Goal: Task Accomplishment & Management: Manage account settings

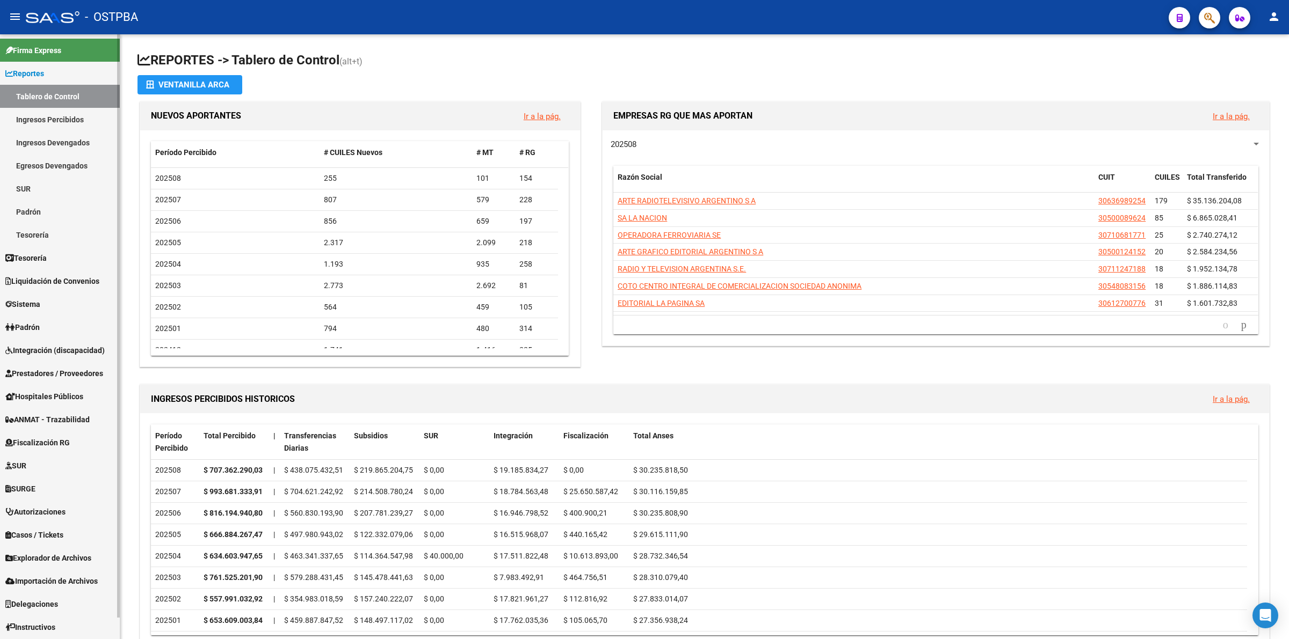
click at [55, 114] on link "Ingresos Percibidos" at bounding box center [60, 119] width 120 height 23
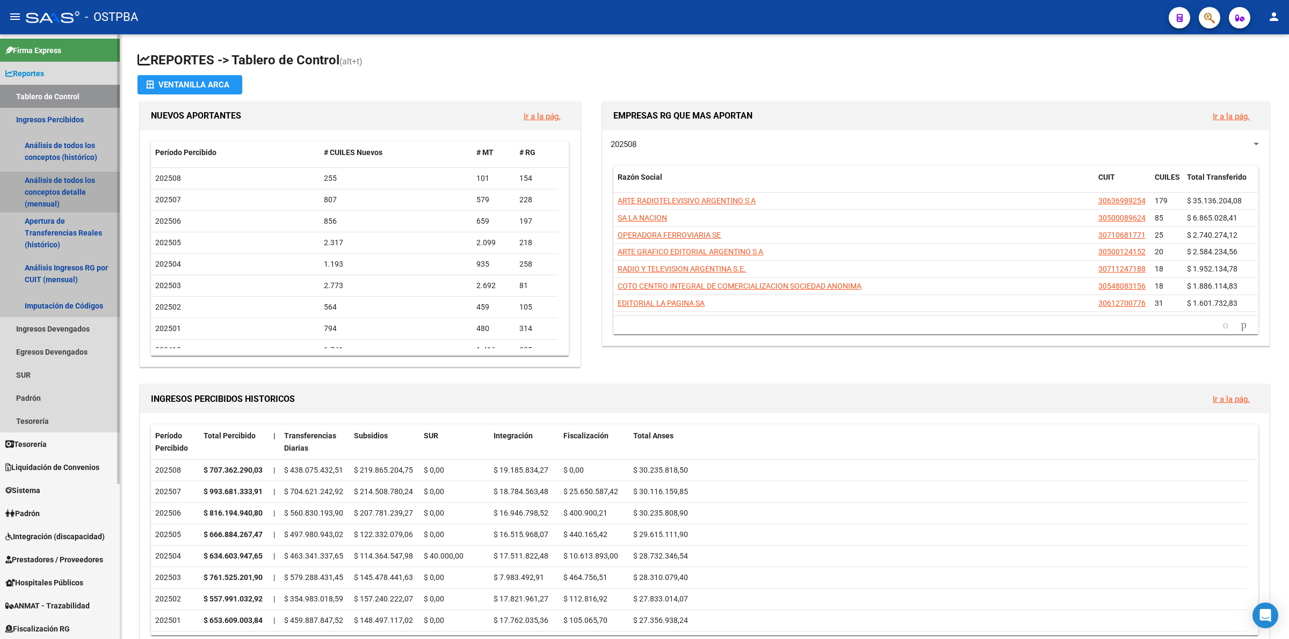
click at [68, 191] on link "Análisis de todos los conceptos detalle (mensual)" at bounding box center [60, 192] width 120 height 41
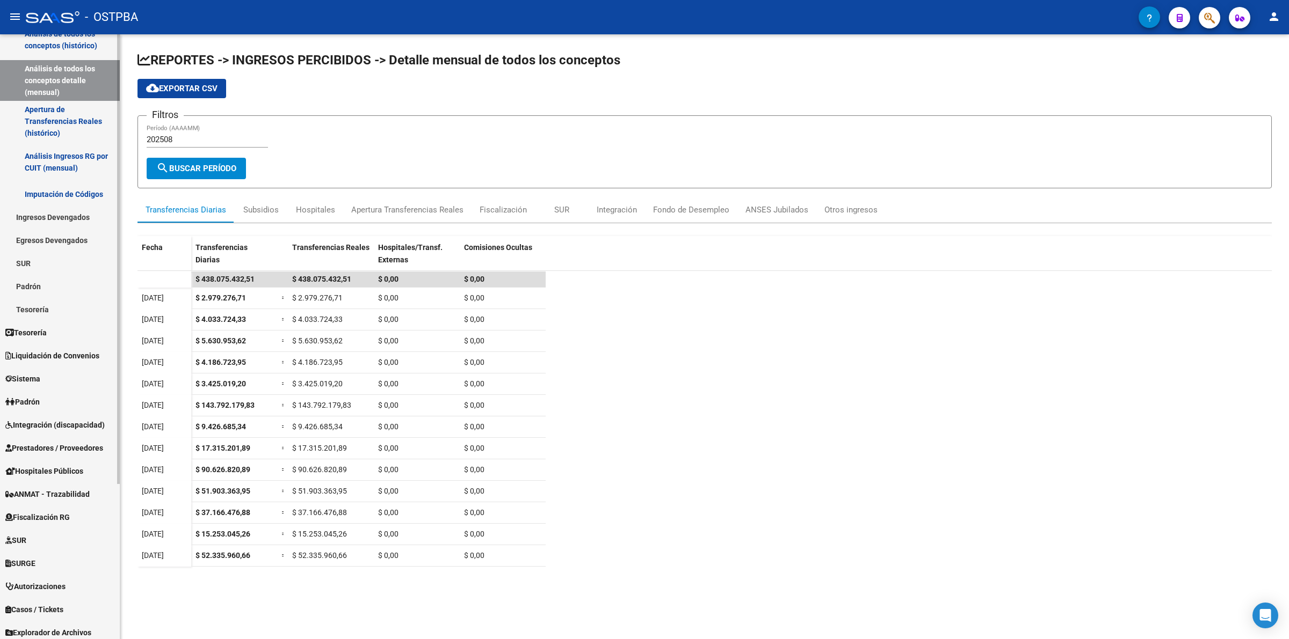
scroll to position [208, 0]
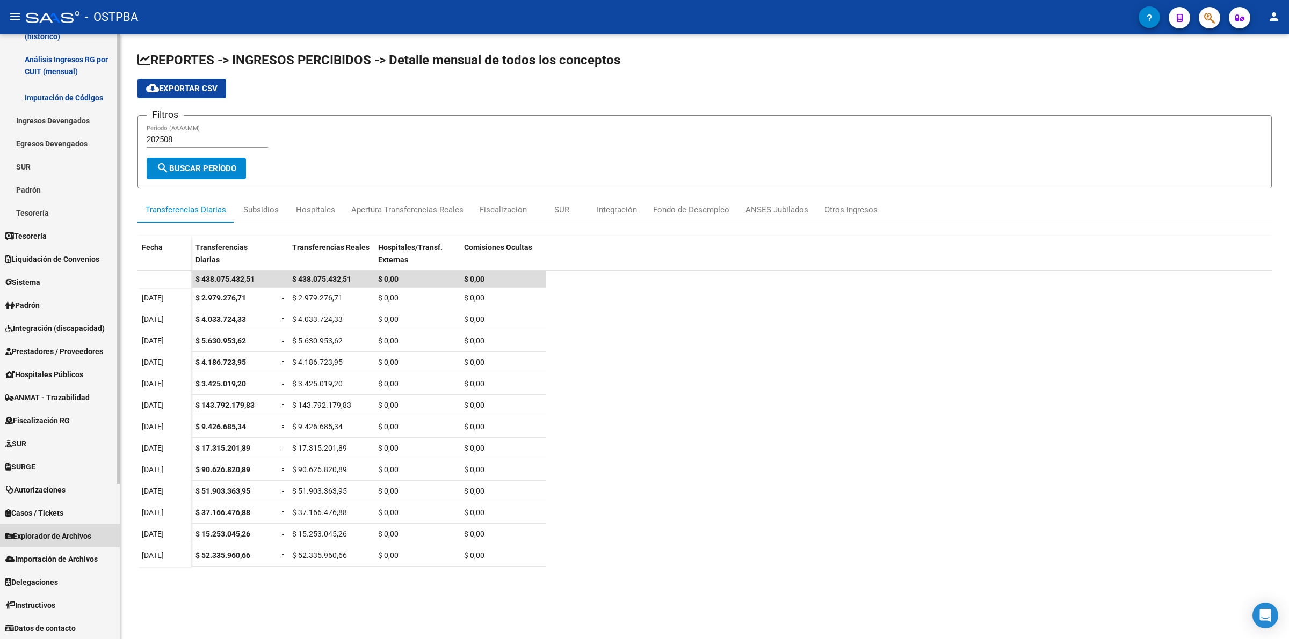
click at [74, 535] on span "Explorador de Archivos" at bounding box center [48, 536] width 86 height 12
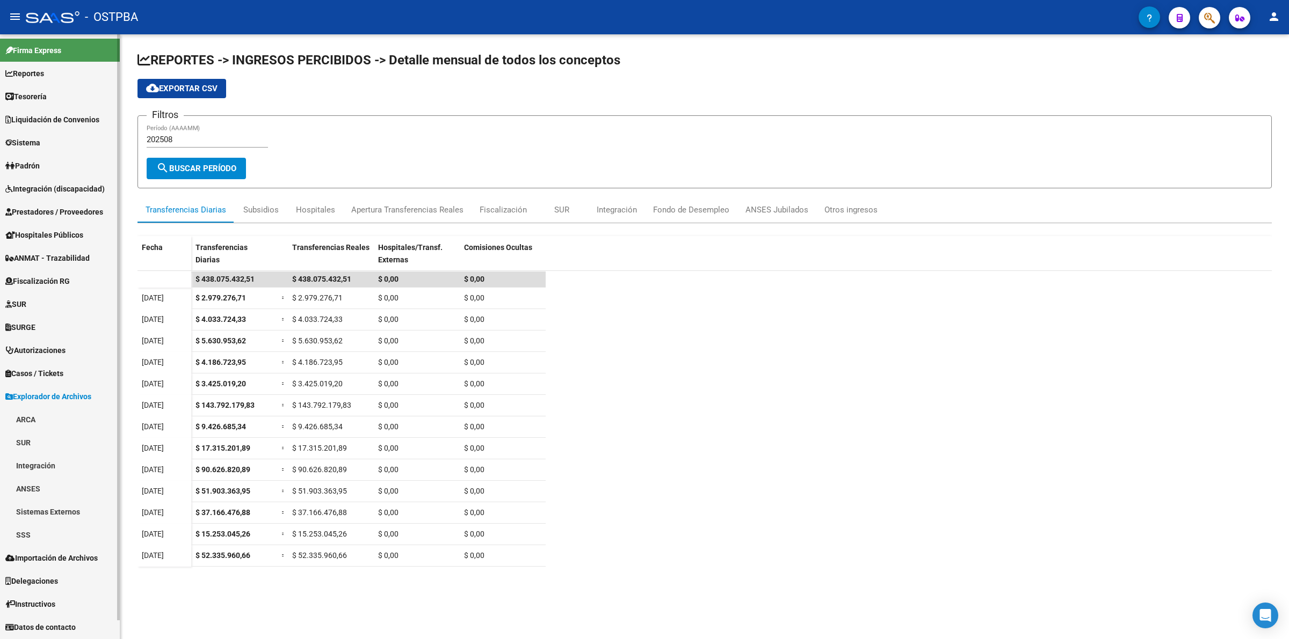
scroll to position [0, 0]
click at [52, 418] on link "ARCA" at bounding box center [60, 419] width 120 height 23
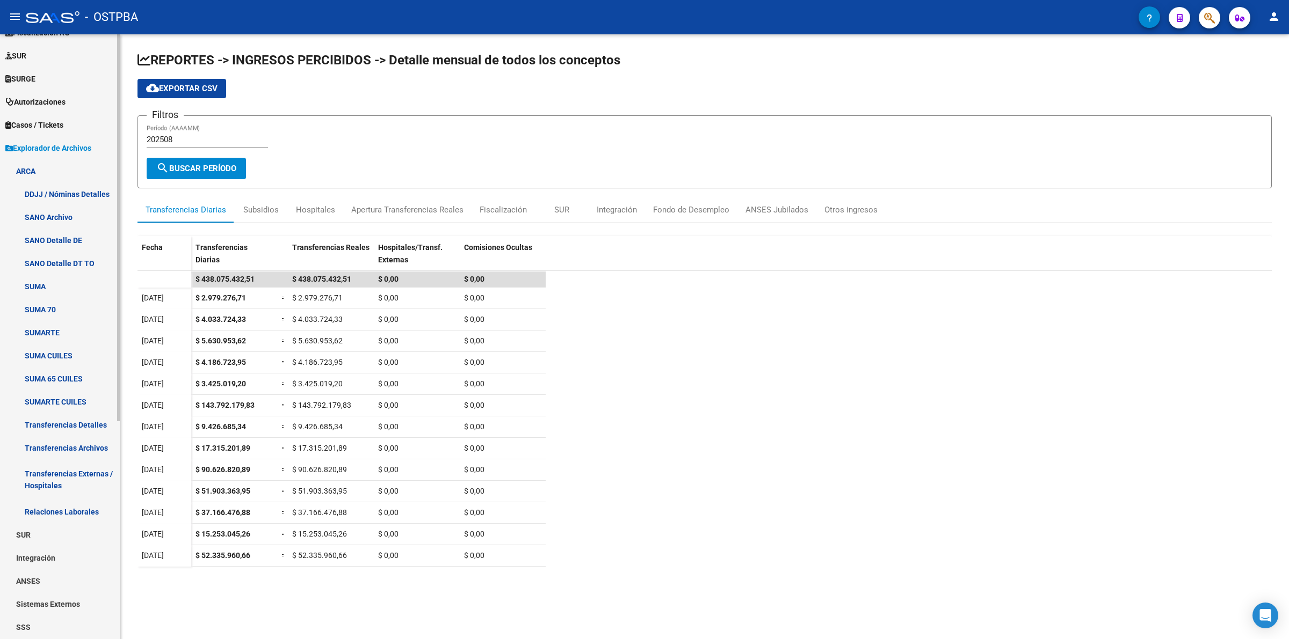
scroll to position [336, 0]
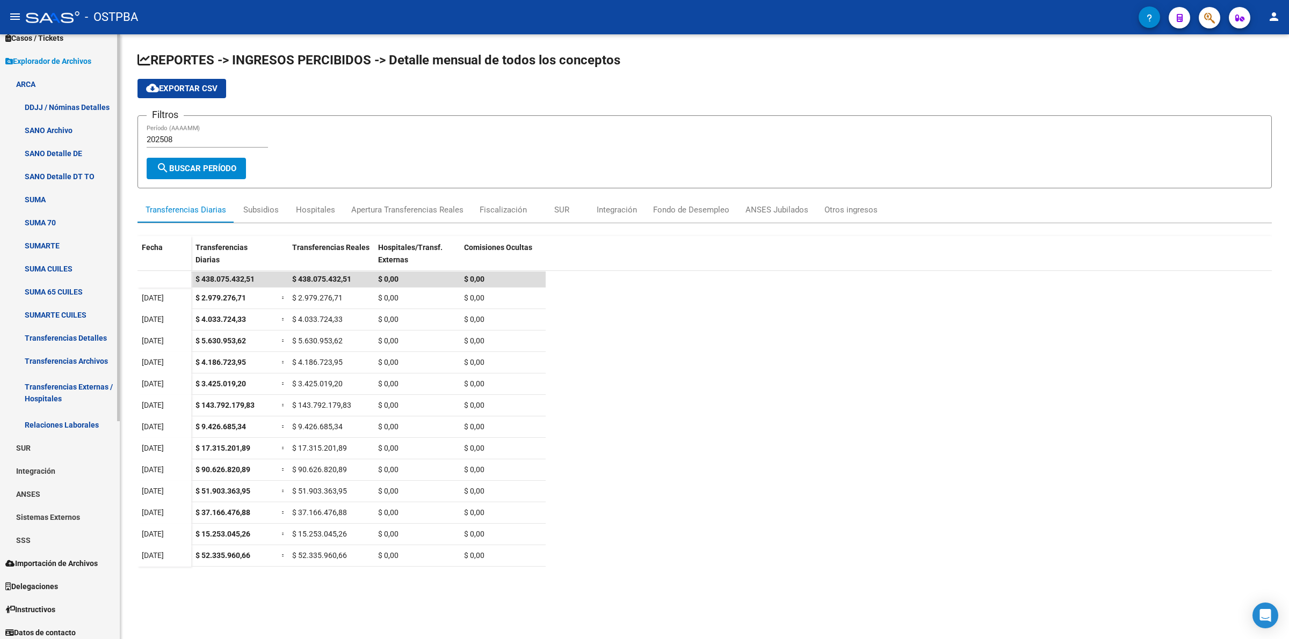
click at [86, 326] on link "Transferencias Detalles" at bounding box center [60, 337] width 120 height 23
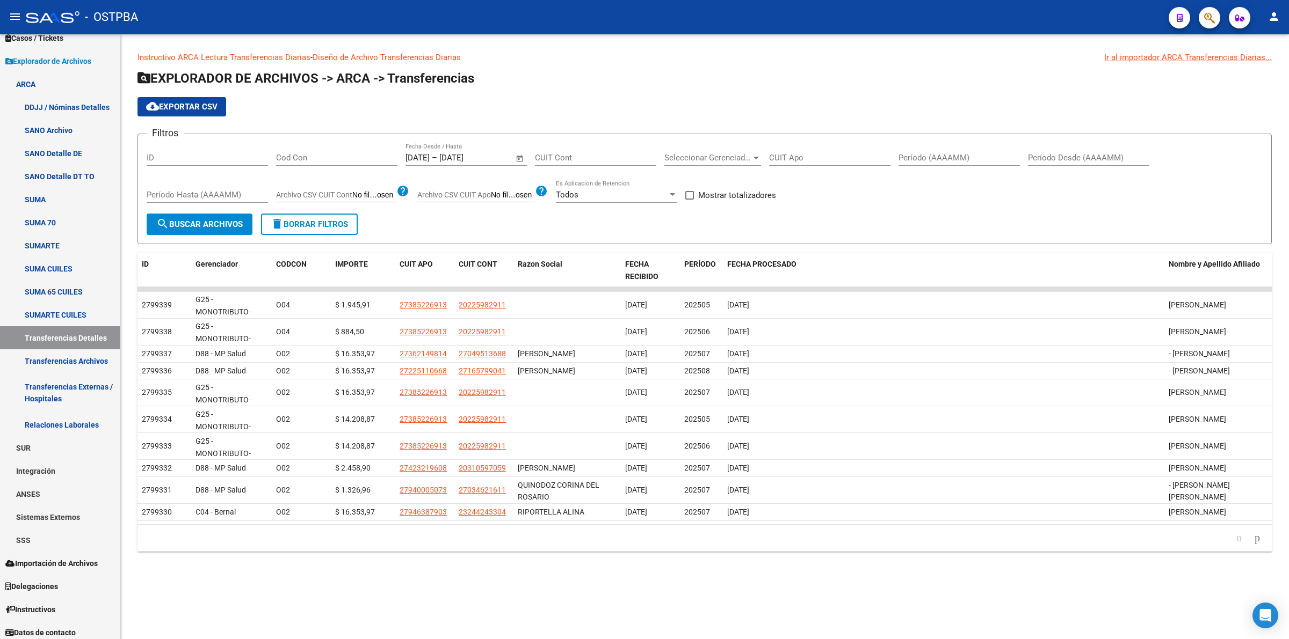
click at [513, 153] on span "Open calendar" at bounding box center [520, 159] width 26 height 26
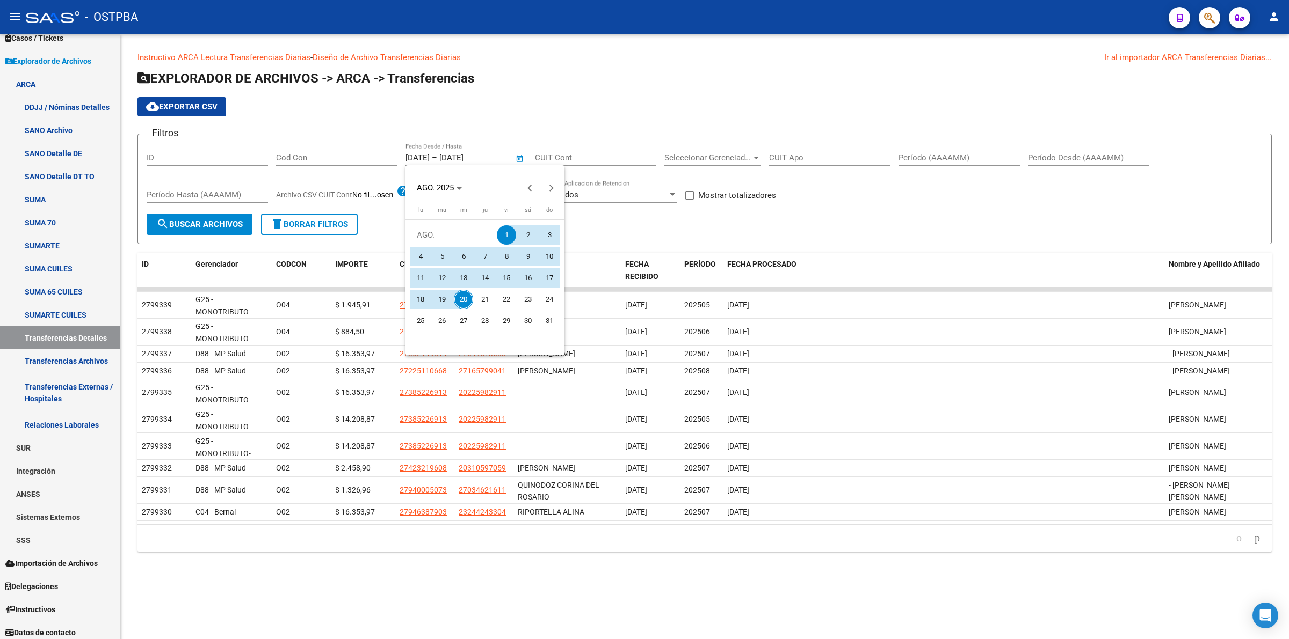
click at [466, 302] on span "20" at bounding box center [463, 299] width 19 height 19
type input "[DATE]"
click at [466, 302] on span "20" at bounding box center [463, 299] width 19 height 19
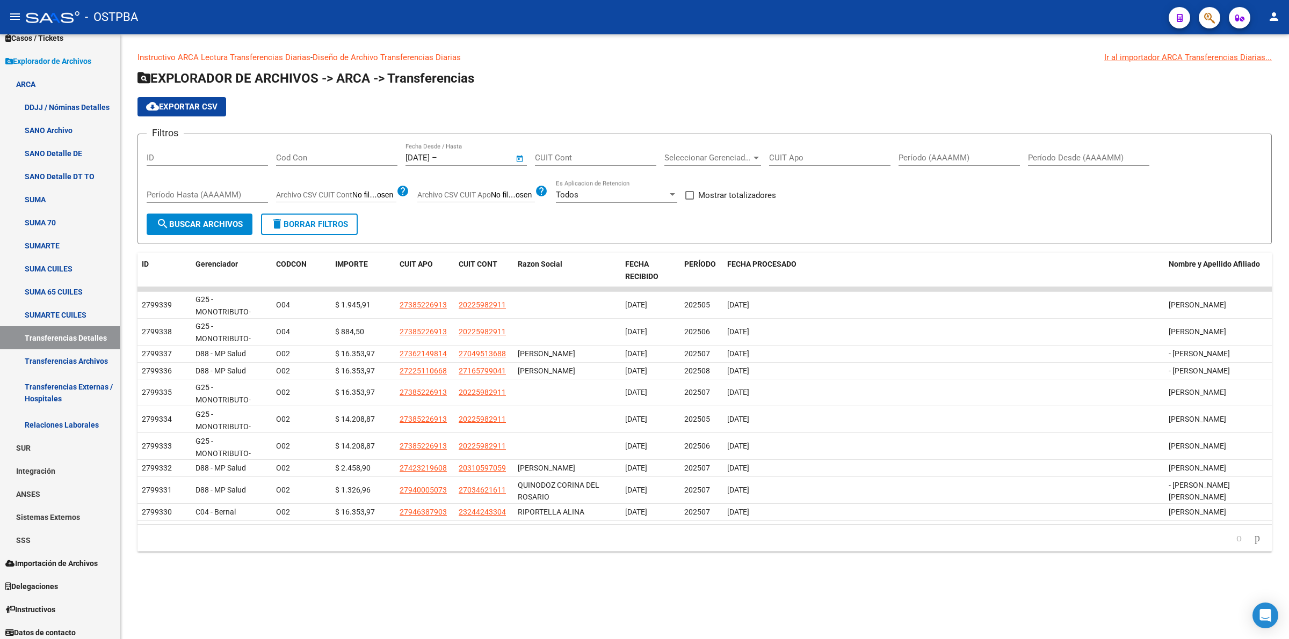
type input "[DATE]"
click at [687, 194] on span at bounding box center [689, 195] width 9 height 9
click at [689, 200] on input "Mostrar totalizadores" at bounding box center [689, 200] width 1 height 1
checkbox input "true"
click at [236, 222] on span "search Buscar Archivos" at bounding box center [199, 225] width 86 height 10
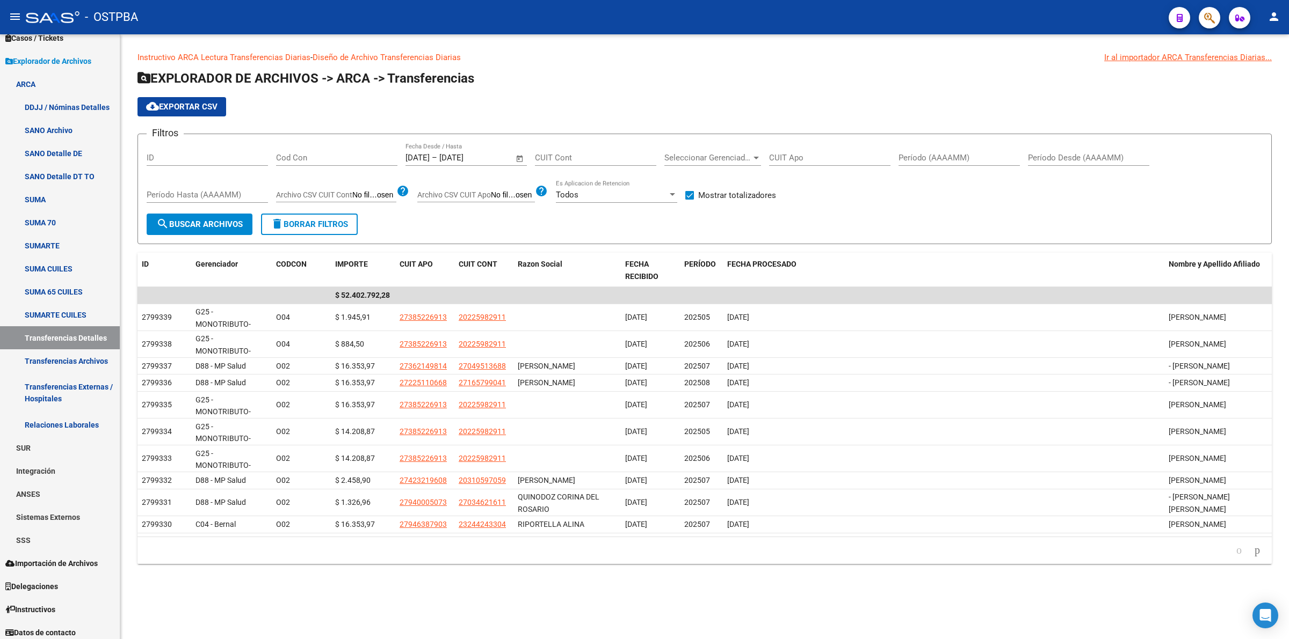
click at [710, 153] on span "Seleccionar Gerenciador" at bounding box center [707, 158] width 87 height 10
click at [745, 243] on span "D88 - MP Salud" at bounding box center [739, 249] width 150 height 24
click at [223, 235] on form "Filtros ID Cod Con [DATE] [DATE] – [DATE] End date Fecha Desde / Hasta CUIT Con…" at bounding box center [704, 189] width 1134 height 111
click at [224, 227] on span "search Buscar Archivos" at bounding box center [199, 225] width 86 height 10
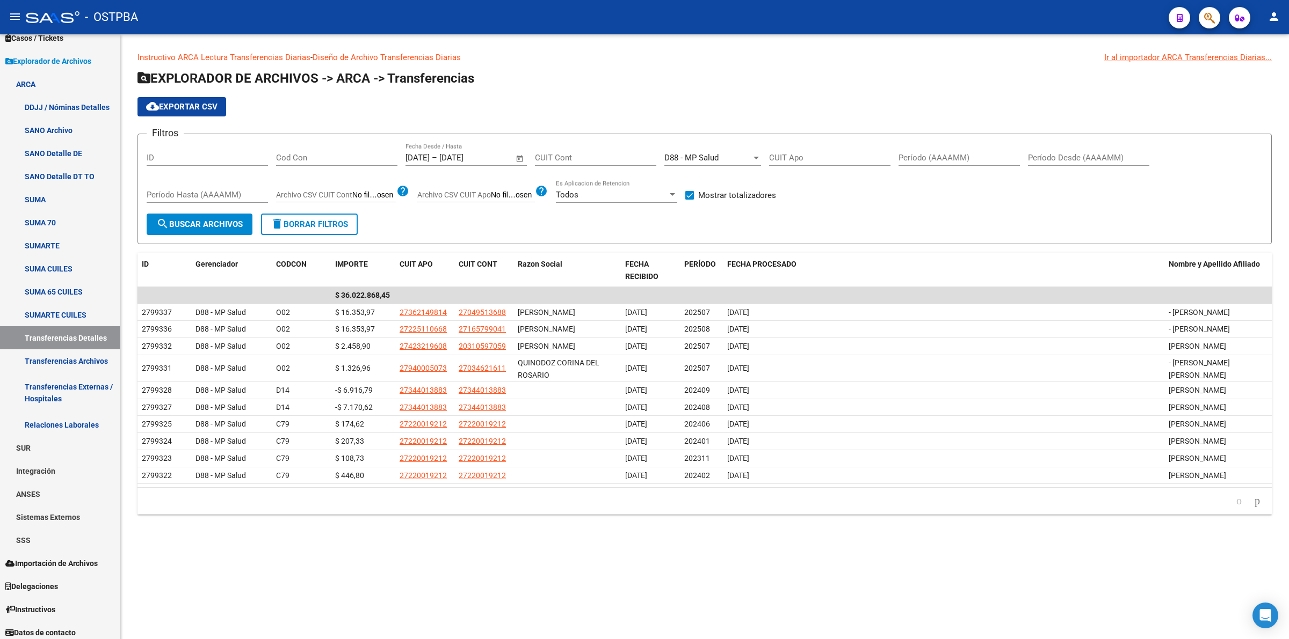
click at [336, 151] on div "Cod Con" at bounding box center [336, 154] width 121 height 23
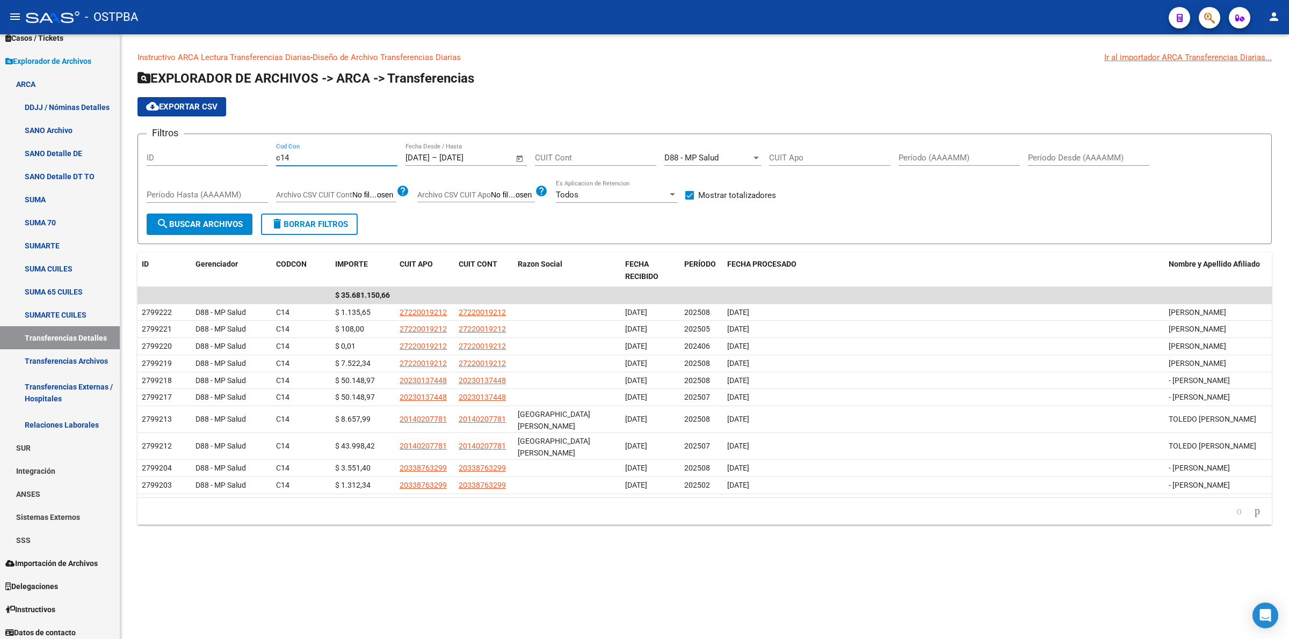
click at [747, 159] on div "D88 - MP Salud" at bounding box center [707, 158] width 87 height 10
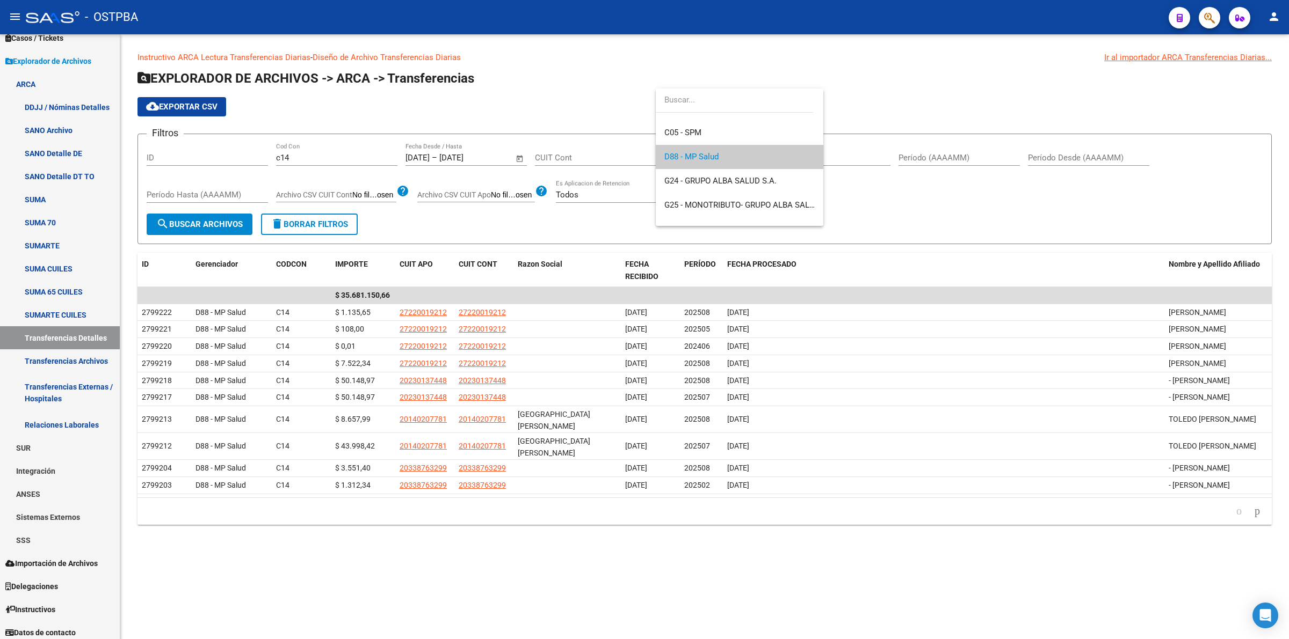
scroll to position [0, 0]
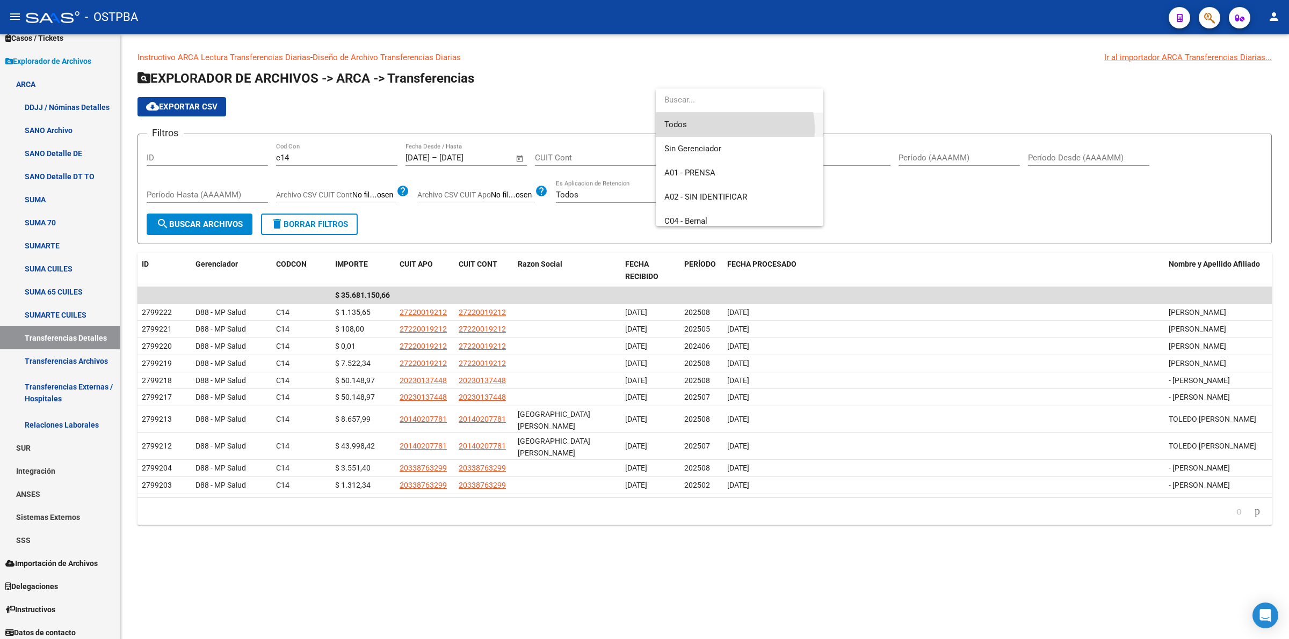
click at [714, 129] on span "Todos" at bounding box center [739, 125] width 150 height 24
click at [181, 213] on form "Filtros ID c14 Cod Con [DATE] [DATE] – [DATE] End date Fecha Desde / Hasta CUIT…" at bounding box center [704, 189] width 1134 height 111
click at [188, 223] on span "search Buscar Archivos" at bounding box center [199, 225] width 86 height 10
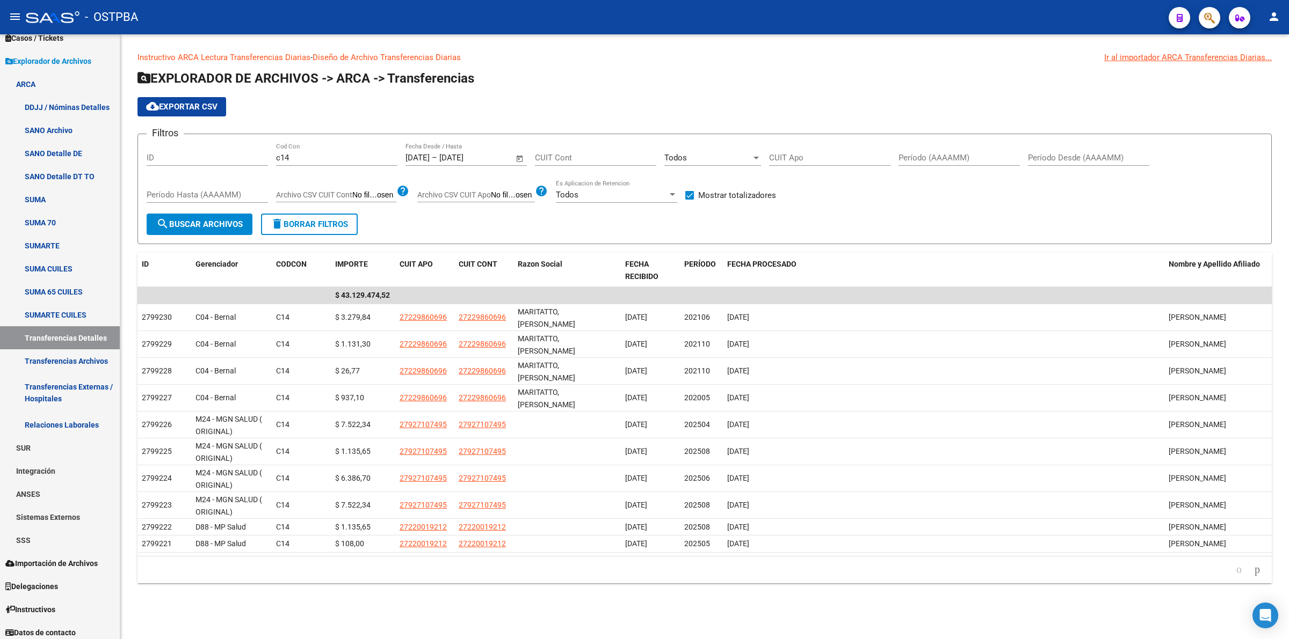
click at [764, 156] on app-drop-down-list "Todos Seleccionar Gerenciador" at bounding box center [716, 159] width 105 height 33
click at [755, 157] on div at bounding box center [755, 158] width 5 height 3
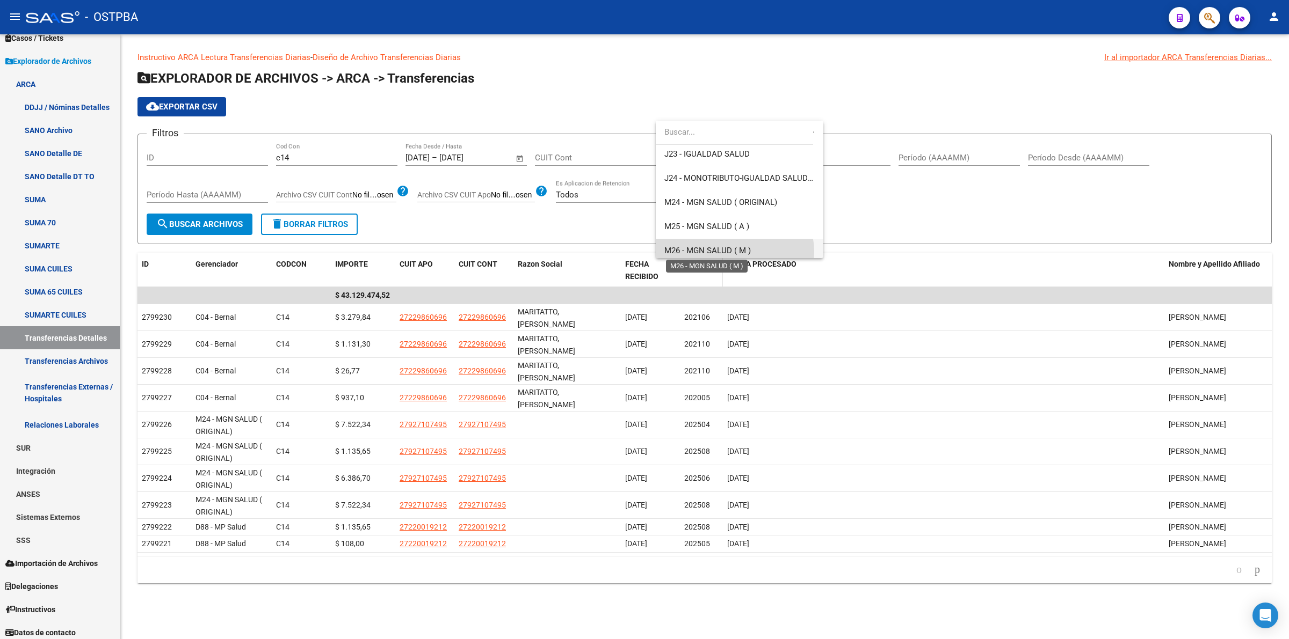
drag, startPoint x: 730, startPoint y: 252, endPoint x: 707, endPoint y: 256, distance: 23.4
click at [730, 251] on span "M26 - MGN SALUD ( M )" at bounding box center [707, 251] width 86 height 10
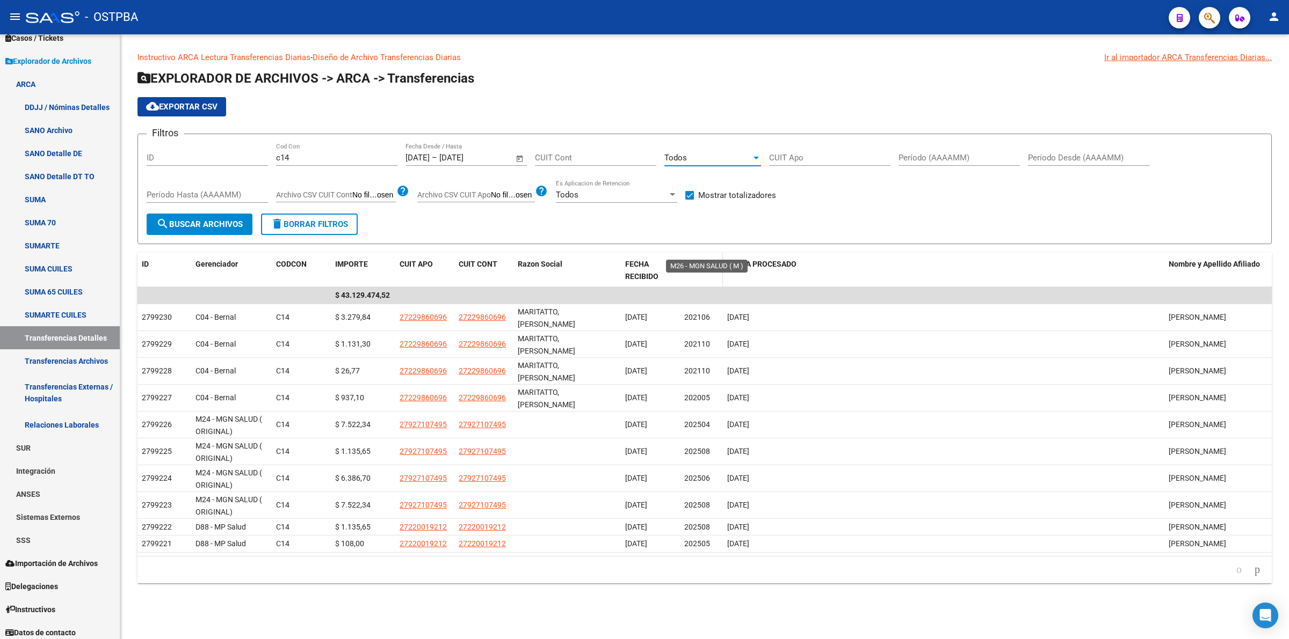
scroll to position [224, 0]
click at [181, 227] on span "search Buscar Archivos" at bounding box center [199, 225] width 86 height 10
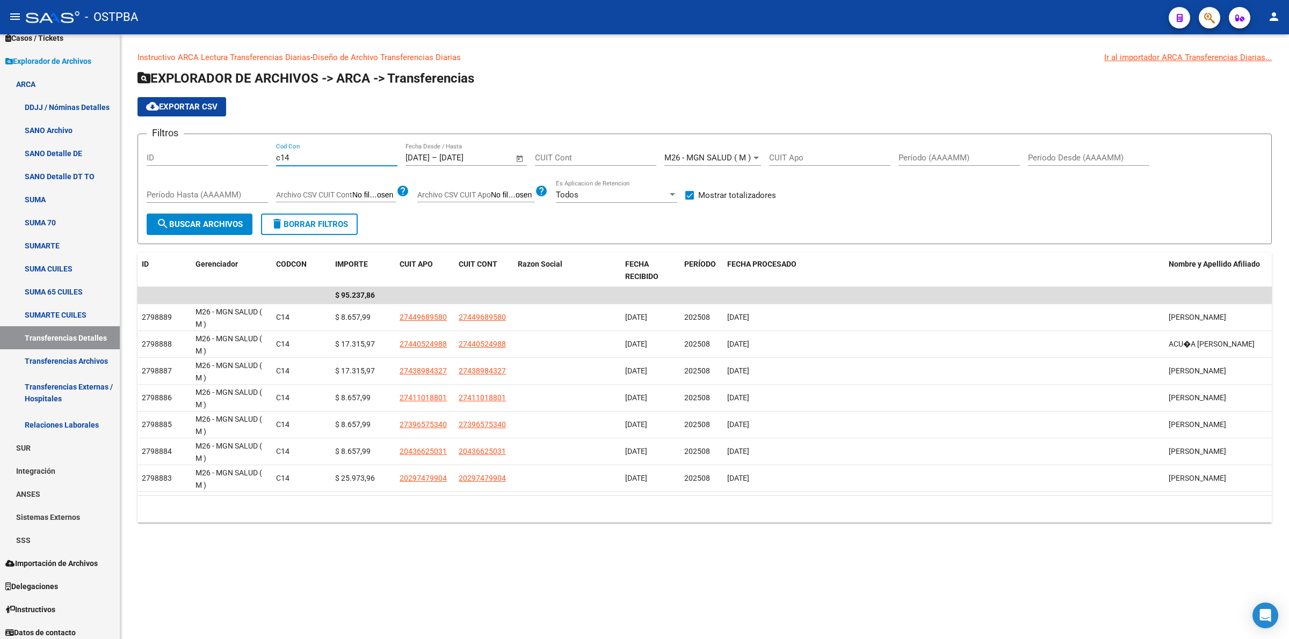
drag, startPoint x: 340, startPoint y: 159, endPoint x: 282, endPoint y: 162, distance: 58.1
click at [282, 162] on div "c14 Cod Con" at bounding box center [336, 154] width 121 height 23
type input "c"
click at [183, 223] on span "search Buscar Archivos" at bounding box center [199, 225] width 86 height 10
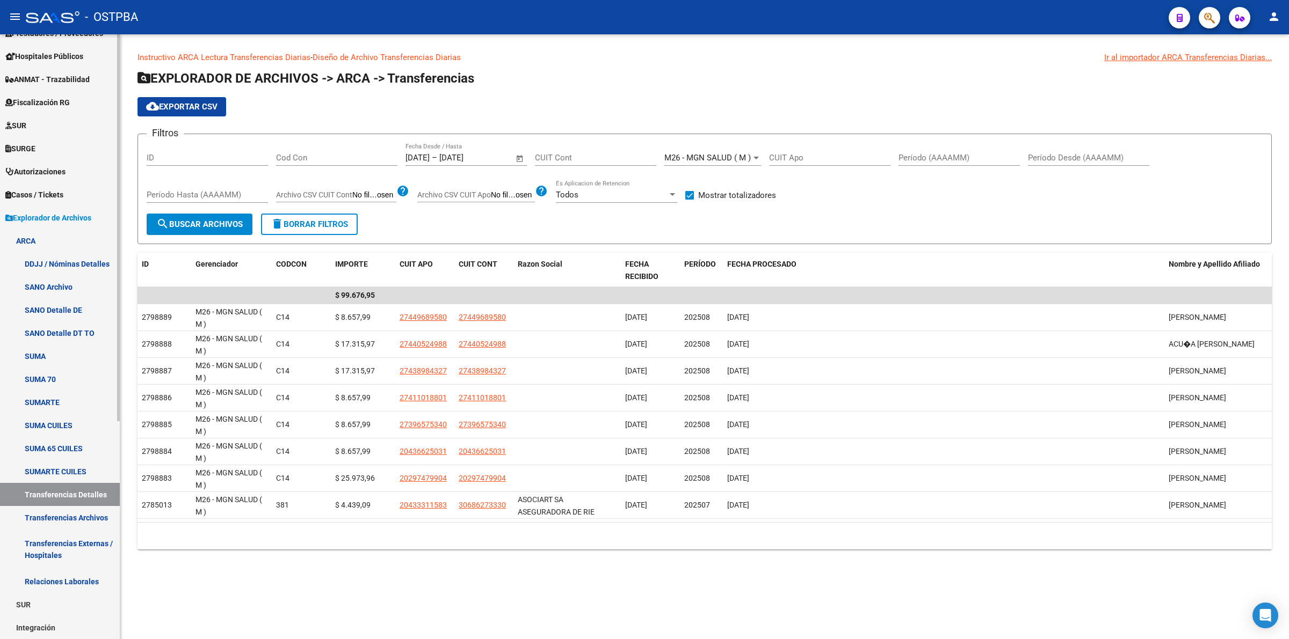
scroll to position [4, 0]
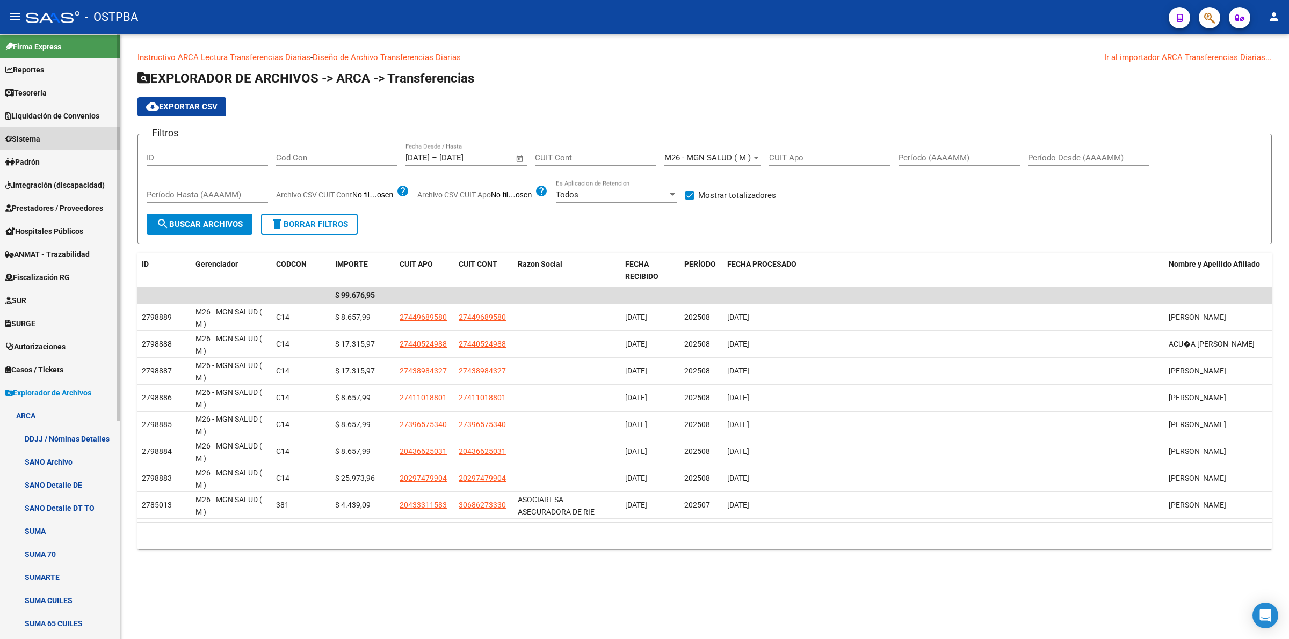
click at [52, 139] on link "Sistema" at bounding box center [60, 138] width 120 height 23
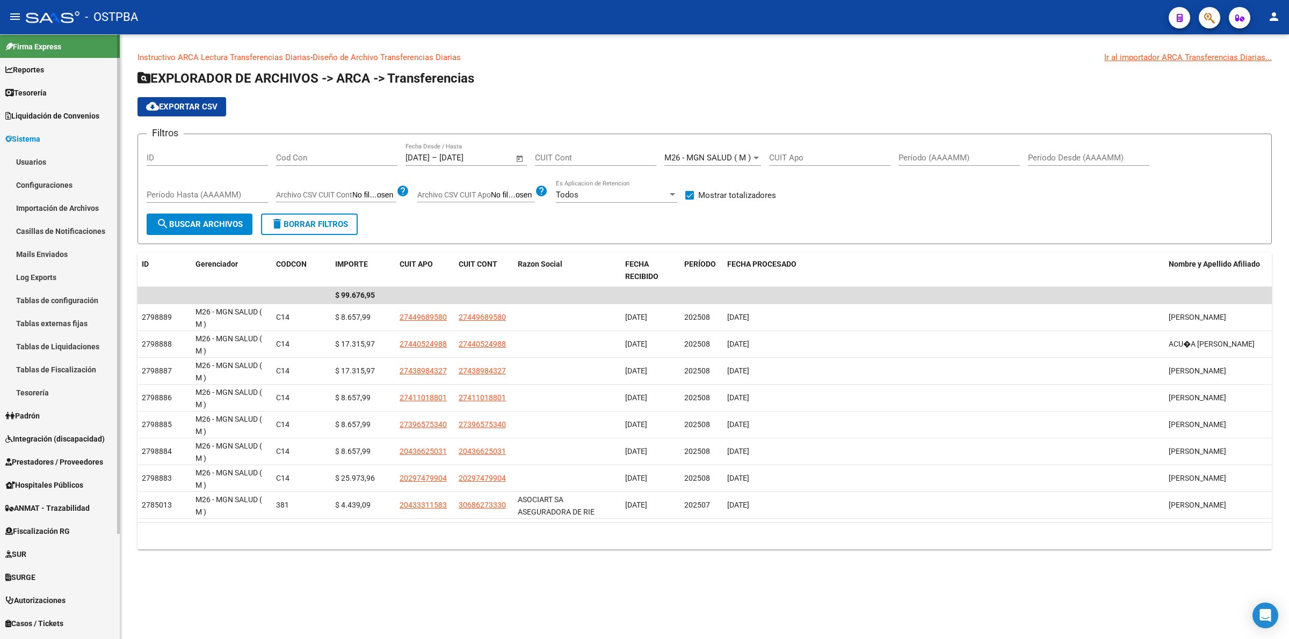
click at [54, 162] on link "Usuarios" at bounding box center [60, 161] width 120 height 23
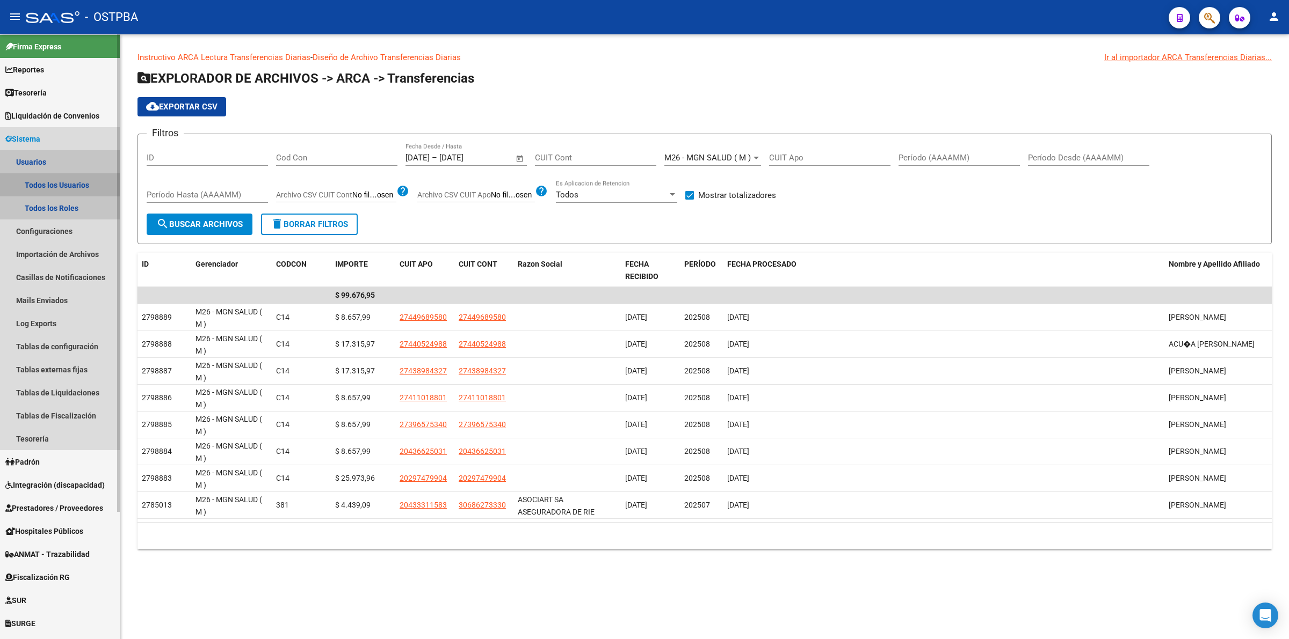
click at [62, 180] on link "Todos los Usuarios" at bounding box center [60, 184] width 120 height 23
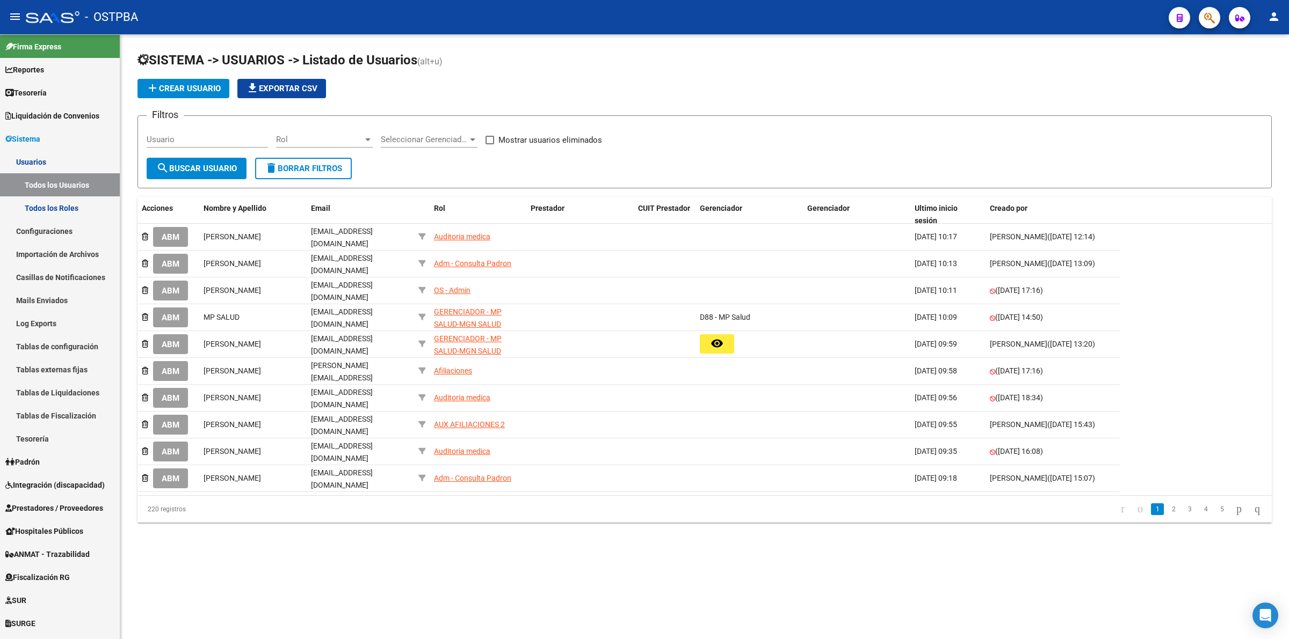
click at [436, 137] on span "Seleccionar Gerenciador" at bounding box center [424, 140] width 87 height 10
click at [441, 188] on span "C05 - SPM" at bounding box center [456, 184] width 150 height 24
click at [216, 172] on button "search Buscar Usuario" at bounding box center [197, 168] width 100 height 21
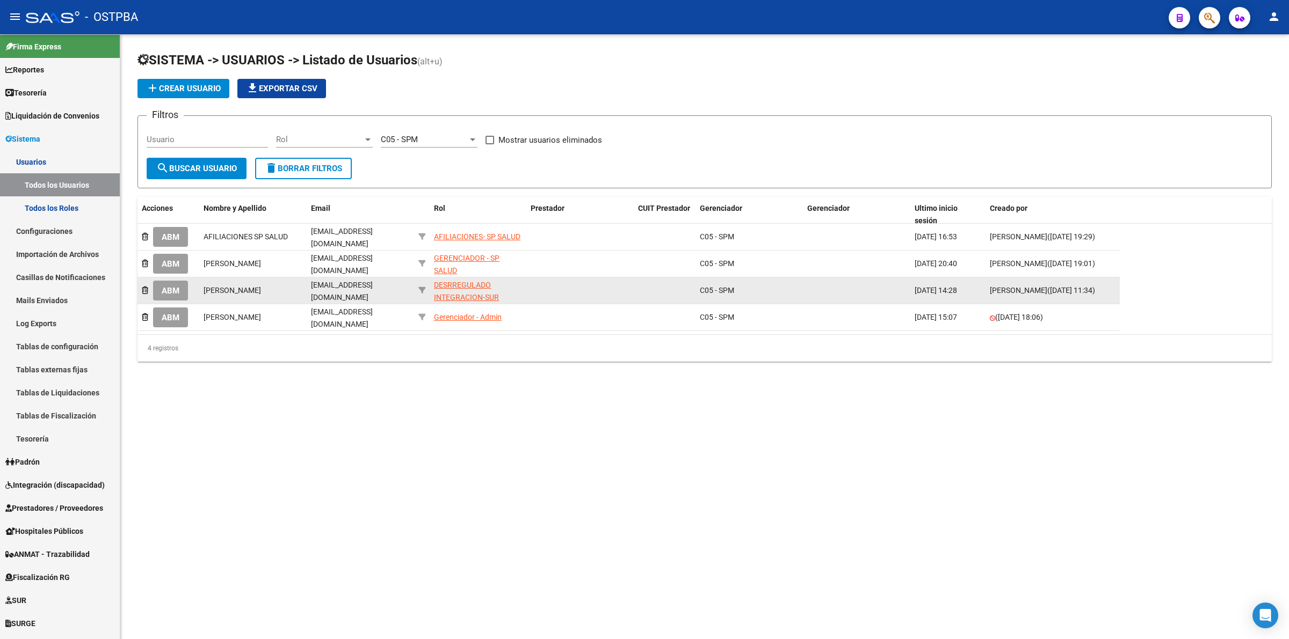
click at [171, 286] on span "ABM" at bounding box center [171, 291] width 18 height 10
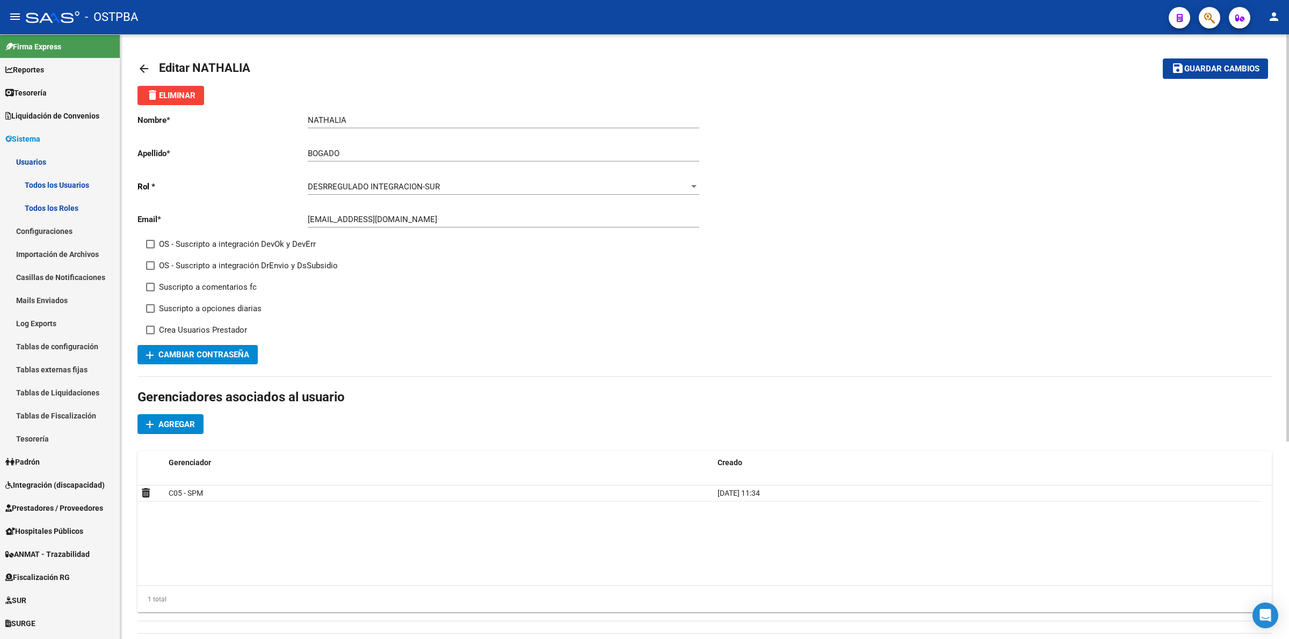
scroll to position [293, 0]
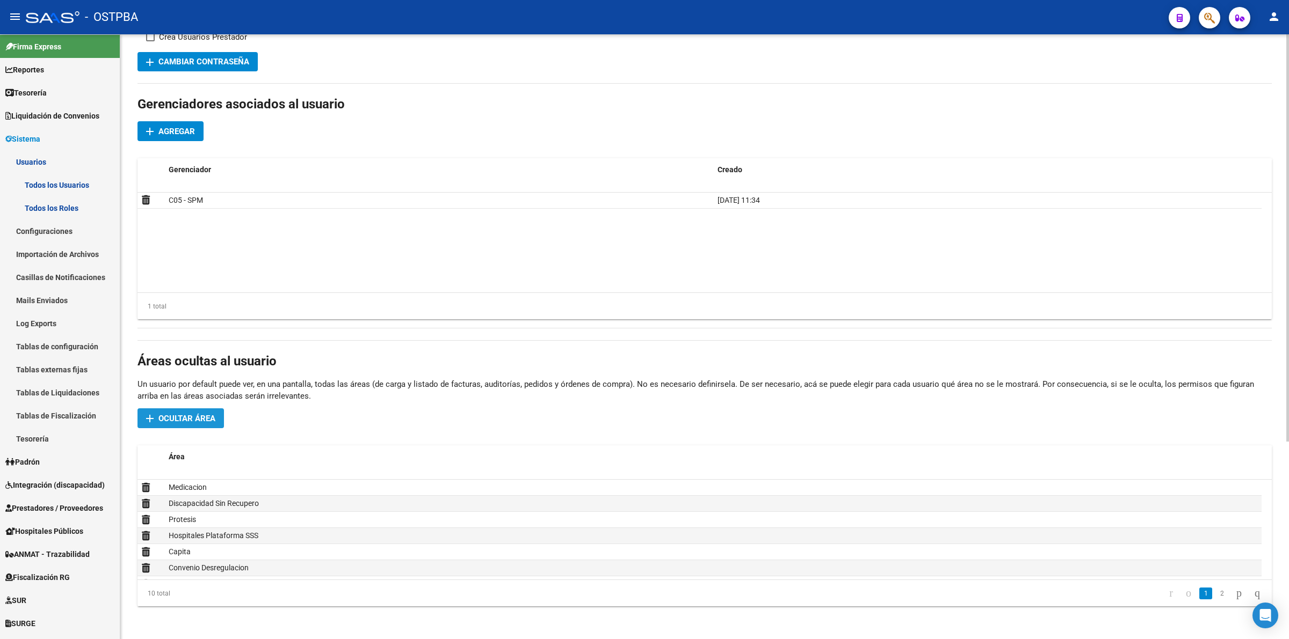
click at [195, 418] on span "Ocultar área" at bounding box center [186, 419] width 57 height 10
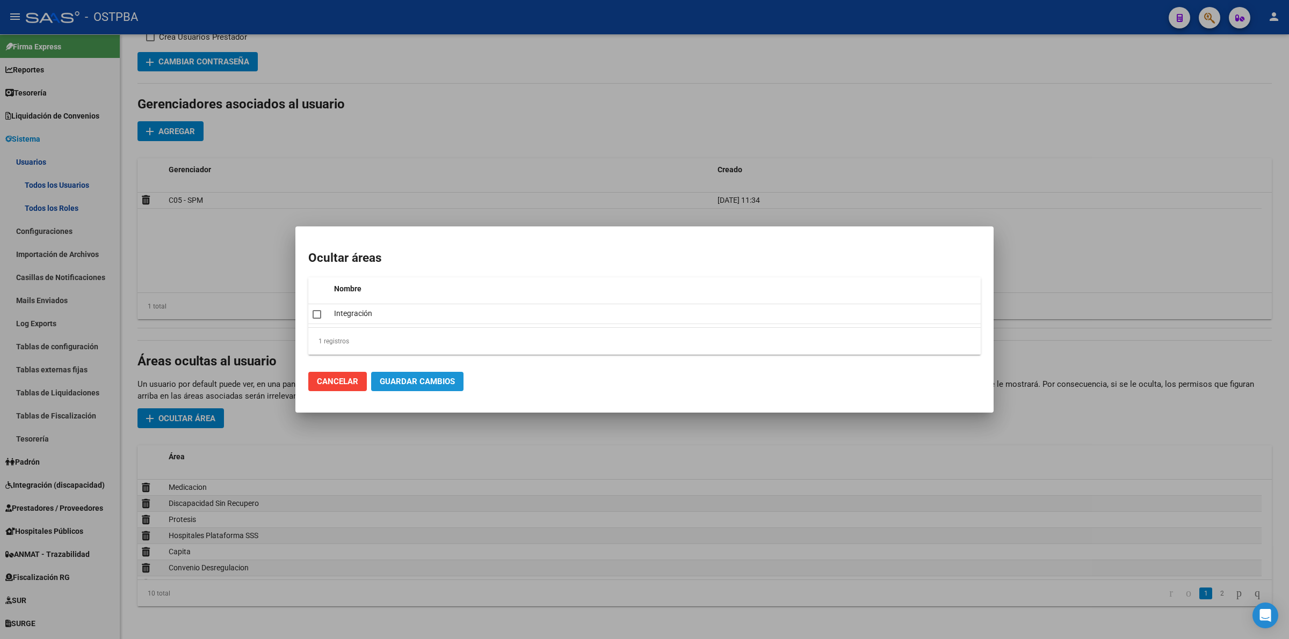
click at [419, 379] on span "Guardar Cambios" at bounding box center [417, 382] width 75 height 10
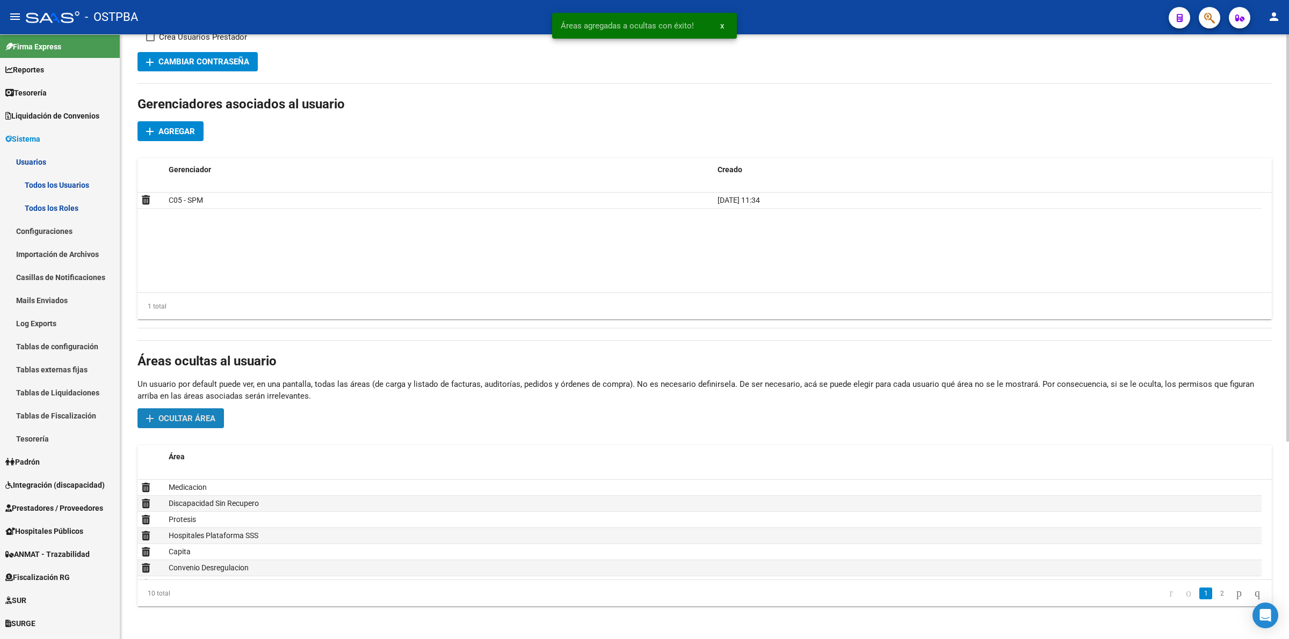
click at [165, 420] on span "Ocultar área" at bounding box center [186, 419] width 57 height 10
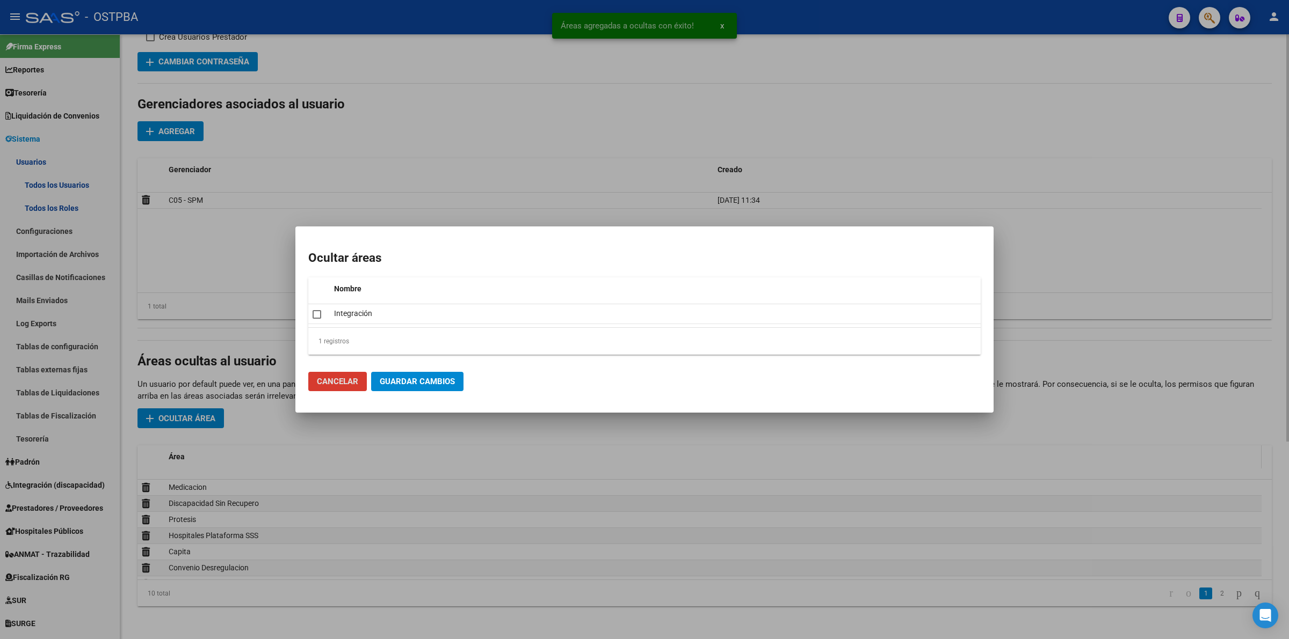
click at [229, 452] on div at bounding box center [644, 319] width 1289 height 639
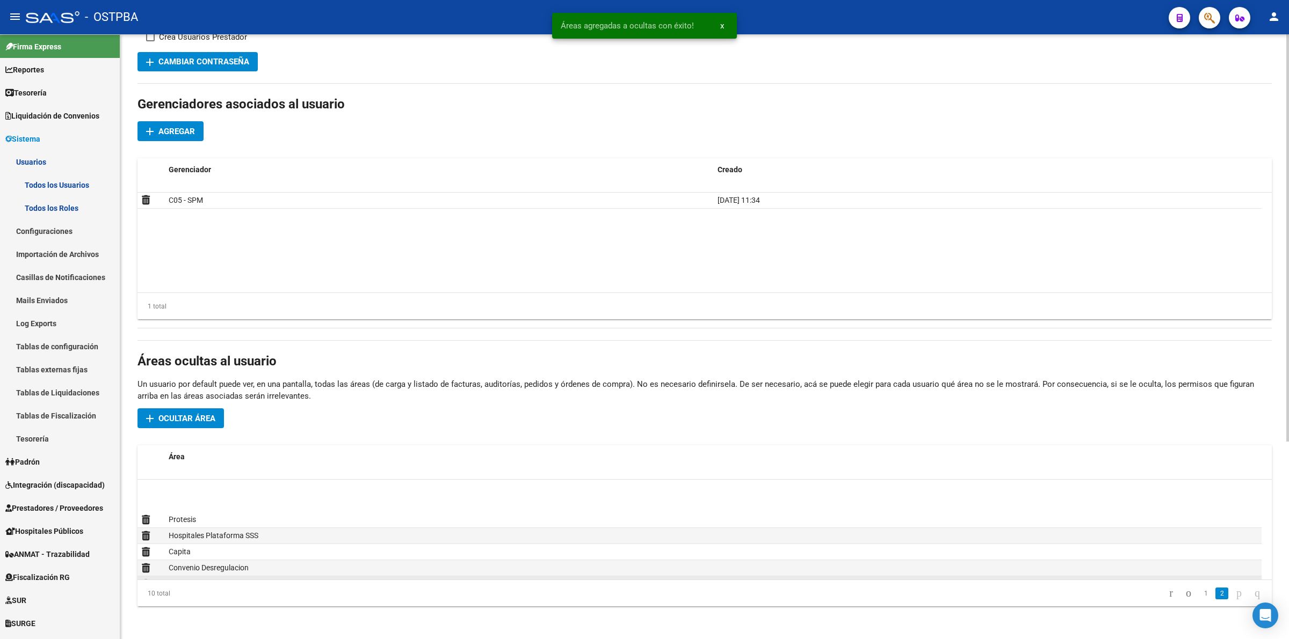
scroll to position [64, 0]
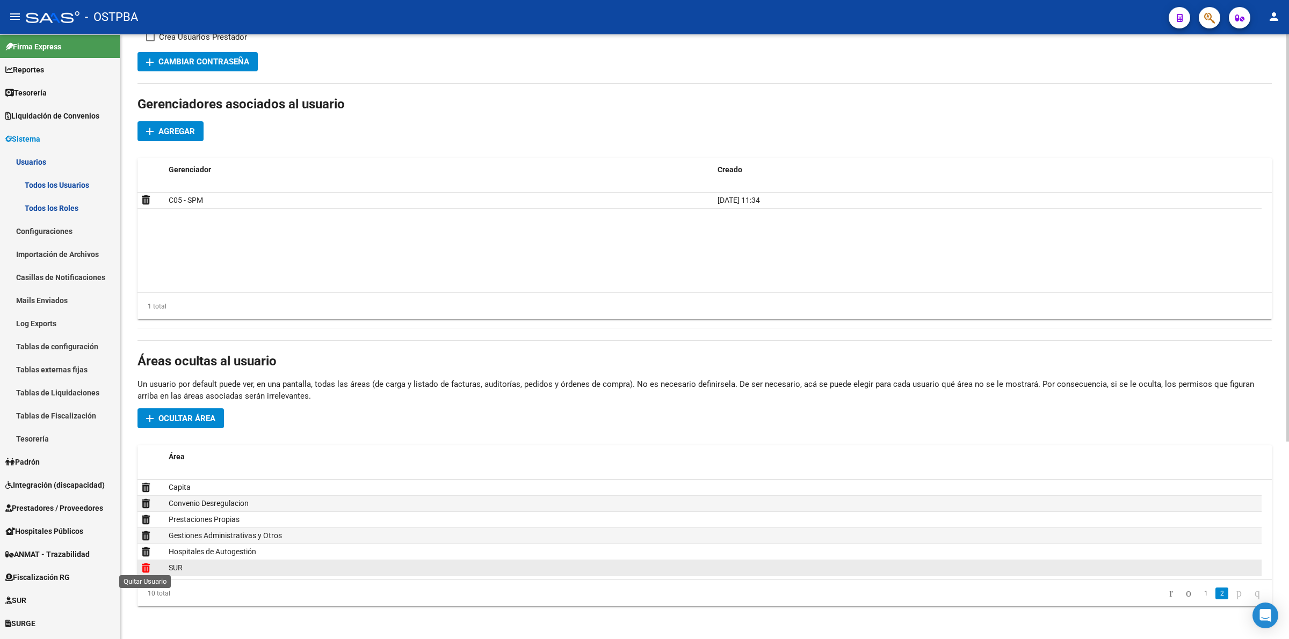
click at [146, 565] on icon at bounding box center [146, 568] width 8 height 10
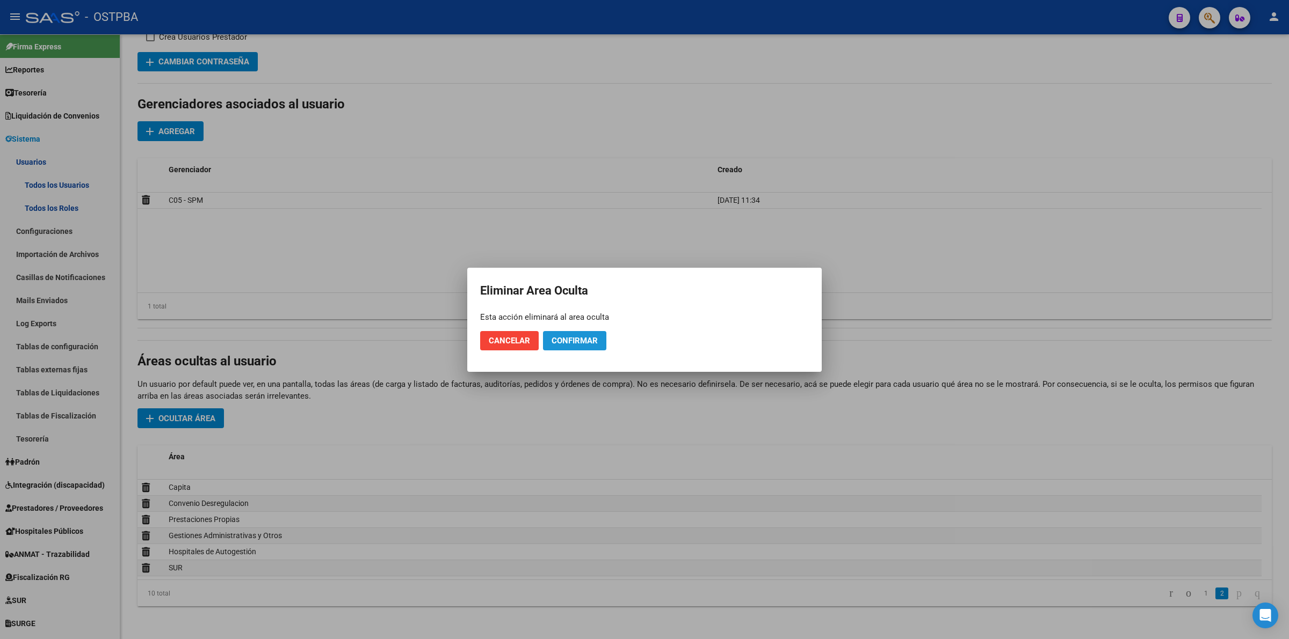
click at [579, 340] on span "Confirmar" at bounding box center [574, 341] width 46 height 10
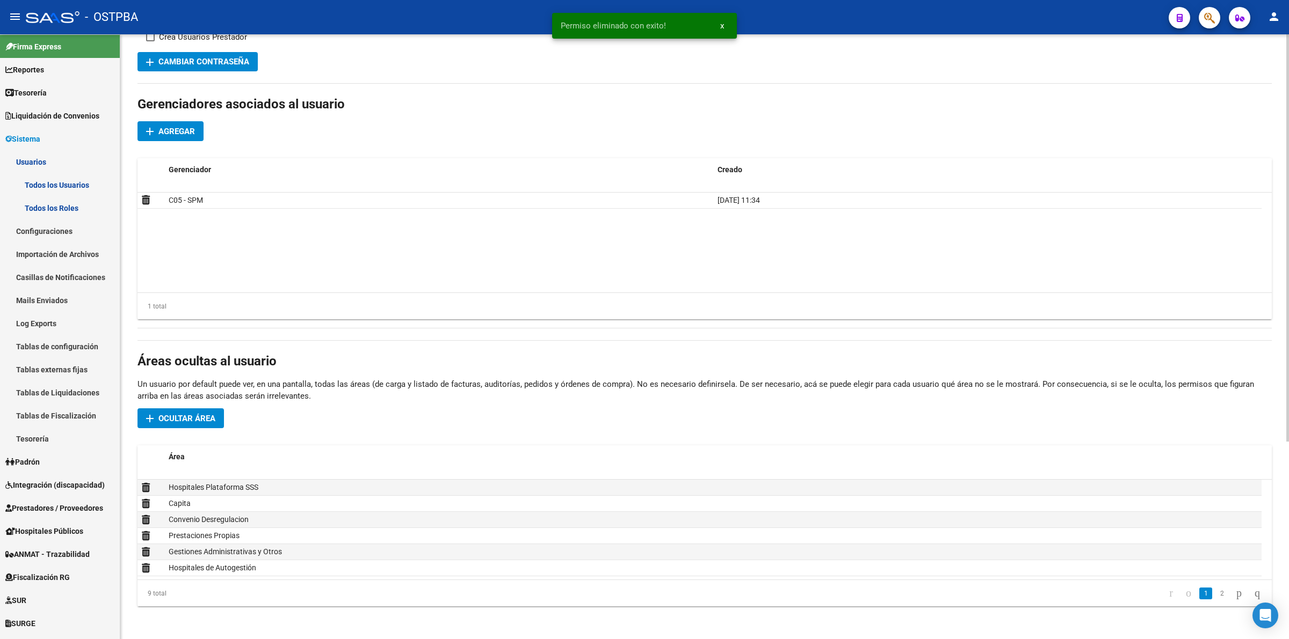
scroll to position [49, 0]
click at [185, 424] on button "add Ocultar área" at bounding box center [180, 419] width 86 height 20
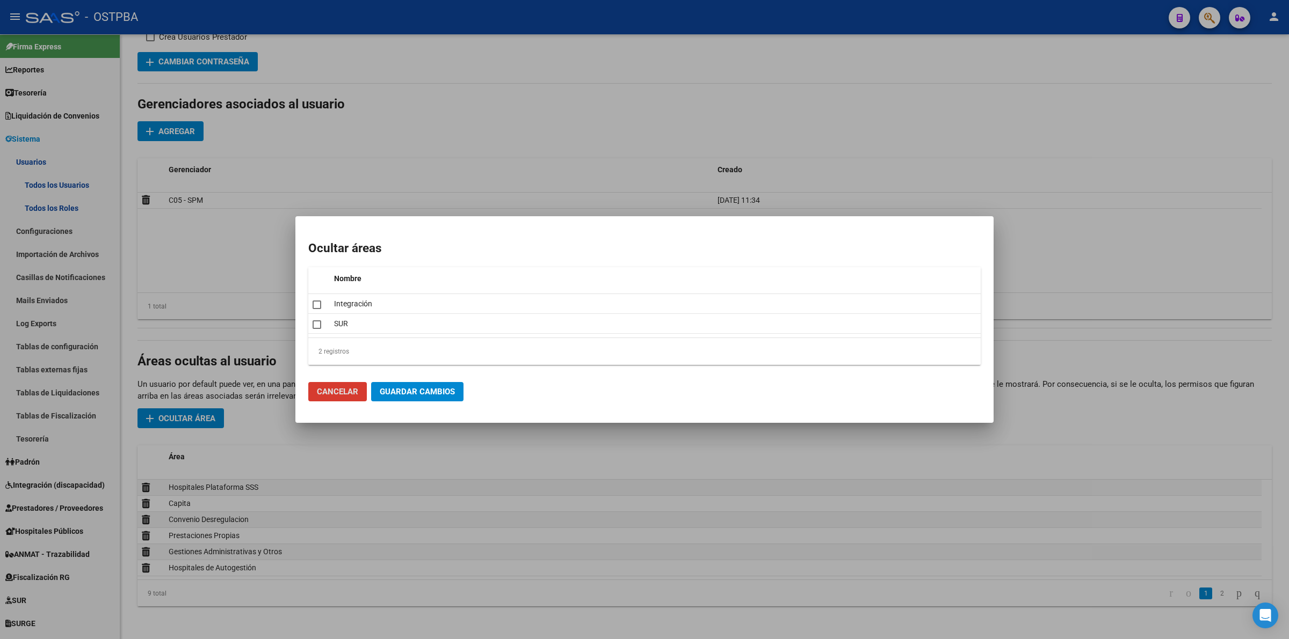
click at [424, 395] on span "Guardar Cambios" at bounding box center [417, 392] width 75 height 10
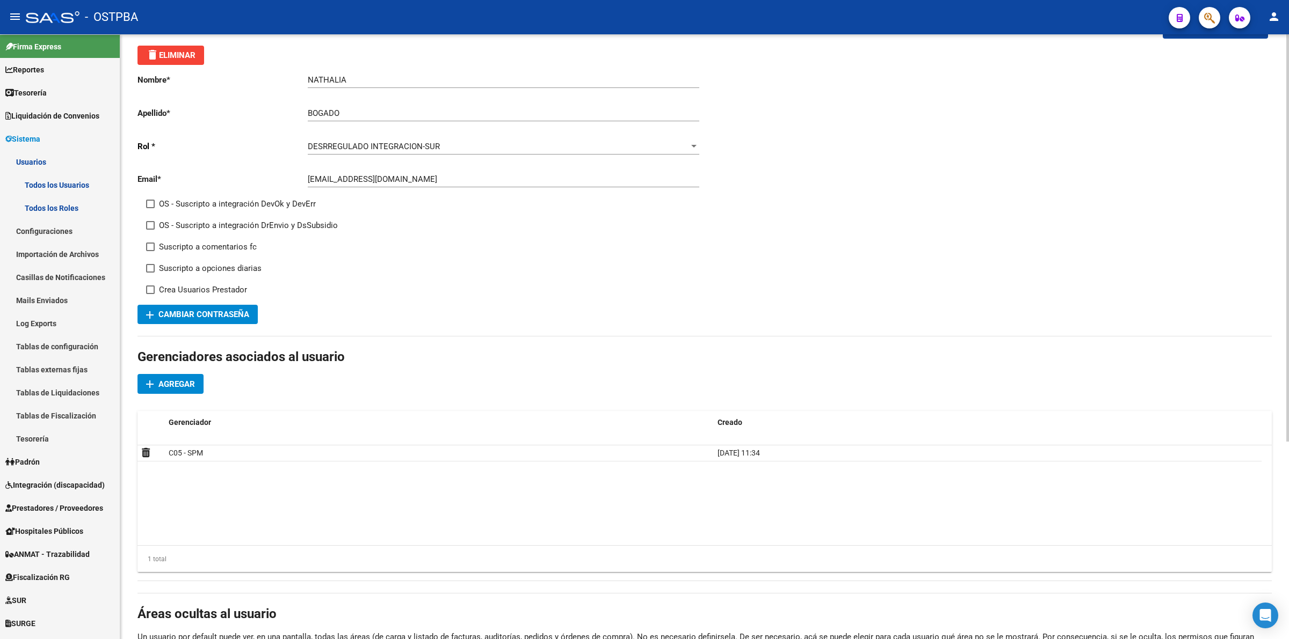
scroll to position [0, 0]
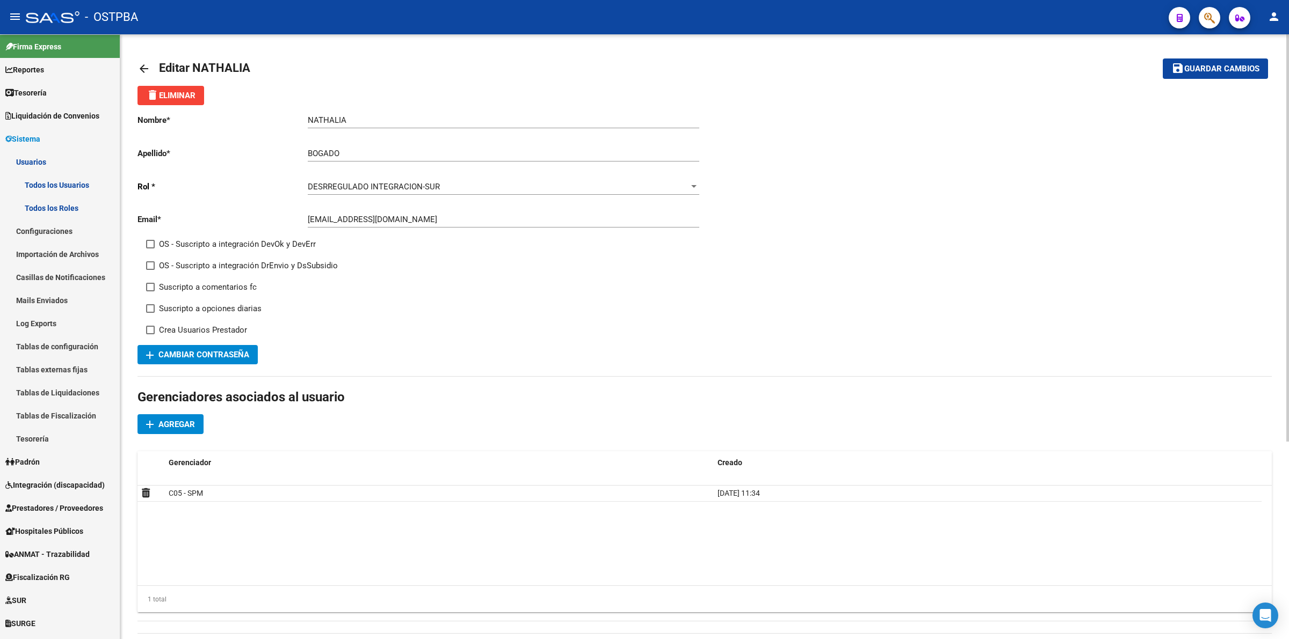
click at [137, 66] on mat-icon "arrow_back" at bounding box center [143, 68] width 13 height 13
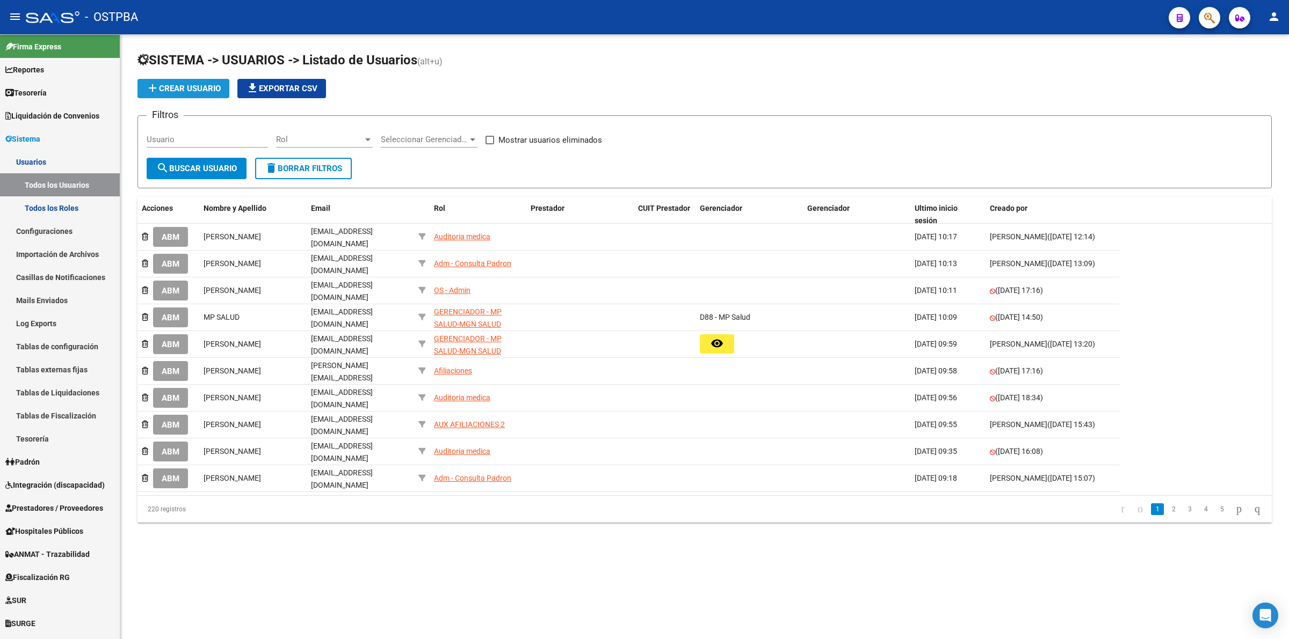
click at [203, 86] on span "add Crear Usuario" at bounding box center [183, 89] width 75 height 10
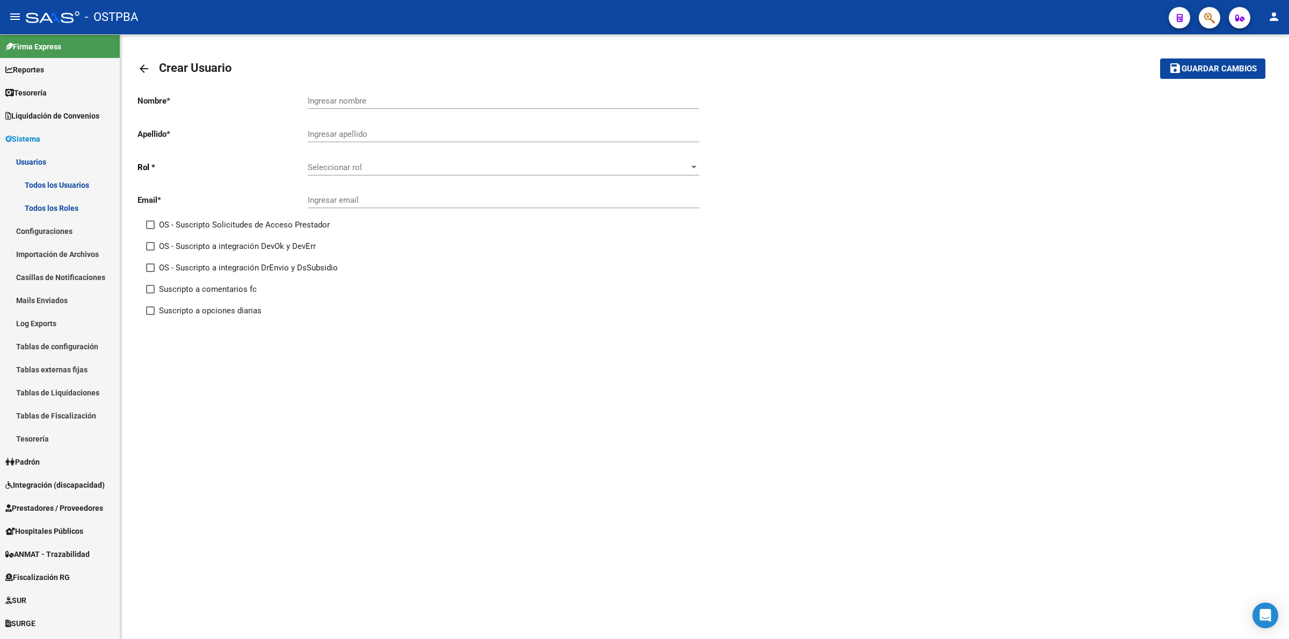
click at [152, 70] on link "arrow_back" at bounding box center [147, 68] width 21 height 25
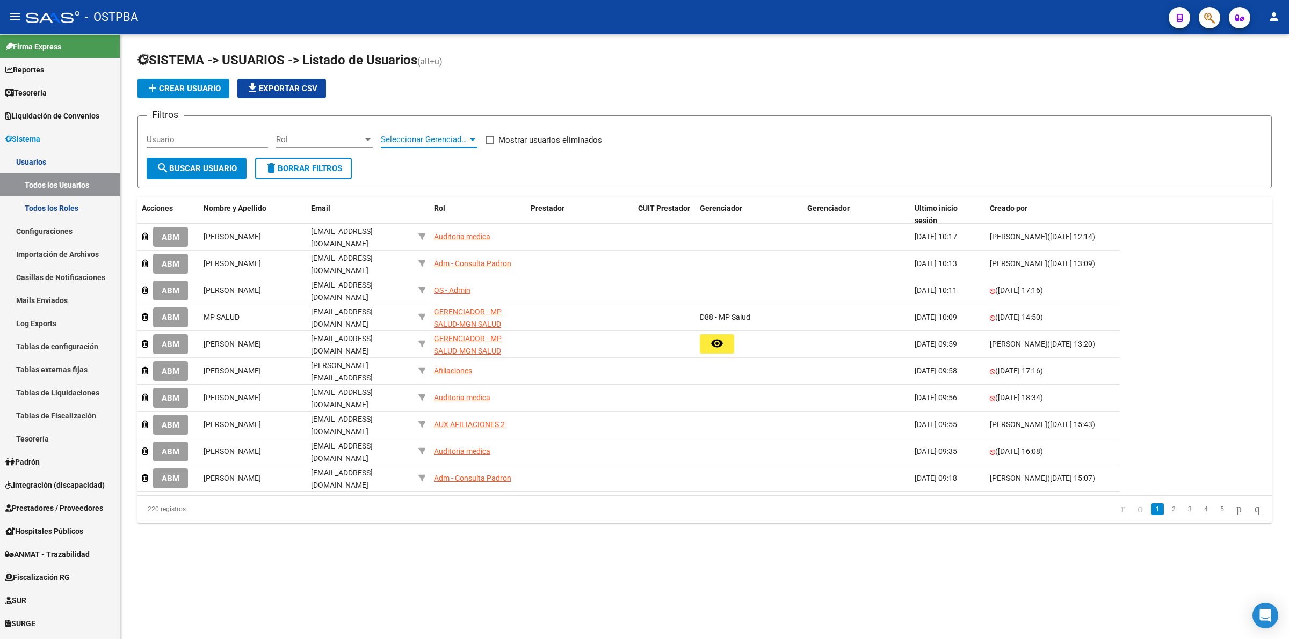
click at [444, 137] on span "Seleccionar Gerenciador" at bounding box center [424, 140] width 87 height 10
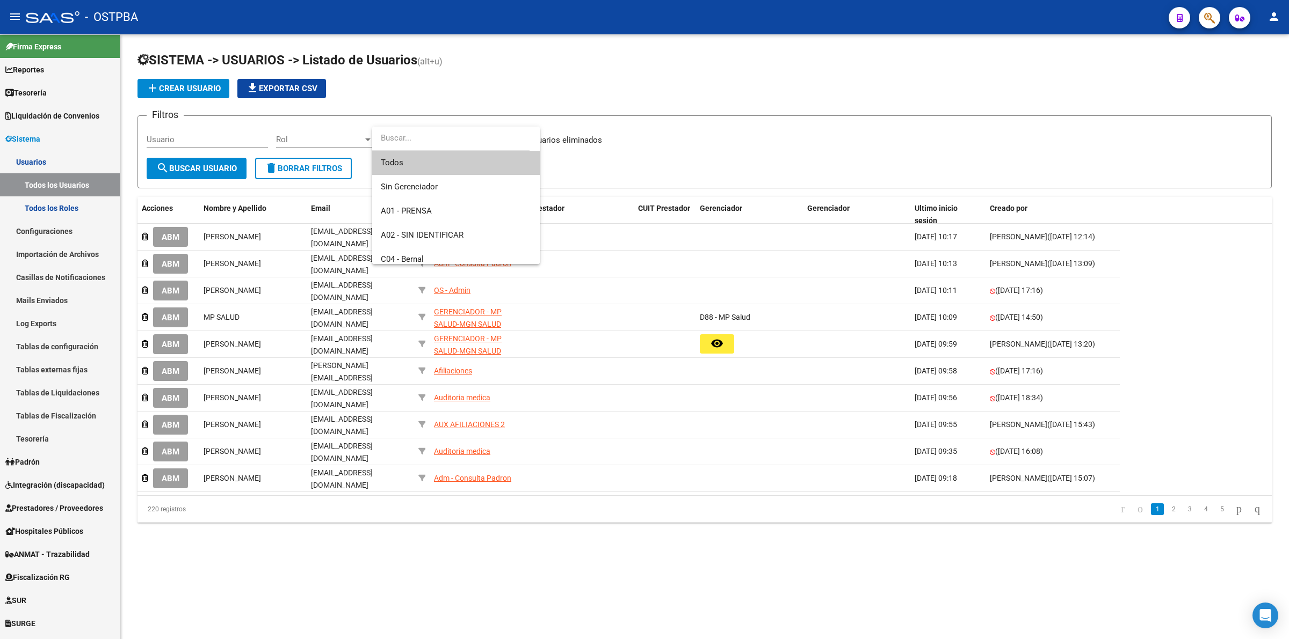
click at [658, 128] on div at bounding box center [644, 319] width 1289 height 639
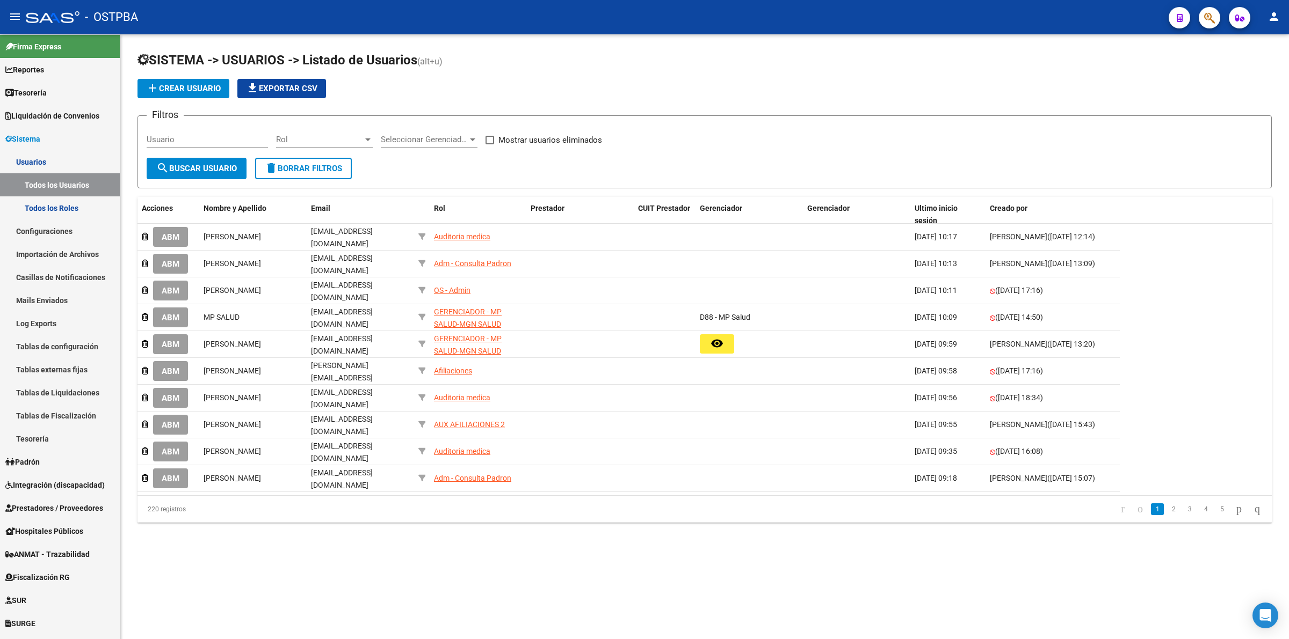
click at [247, 138] on input "Usuario" at bounding box center [207, 140] width 121 height 10
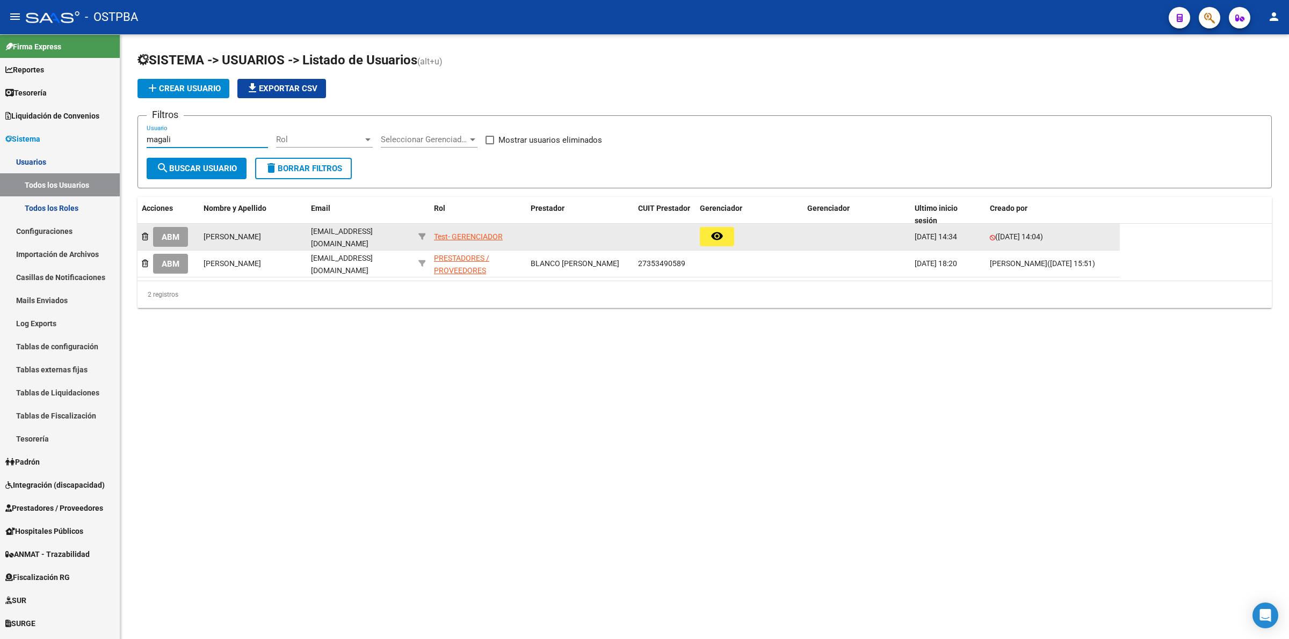
type input "magali"
click at [175, 234] on span "ABM" at bounding box center [171, 237] width 18 height 10
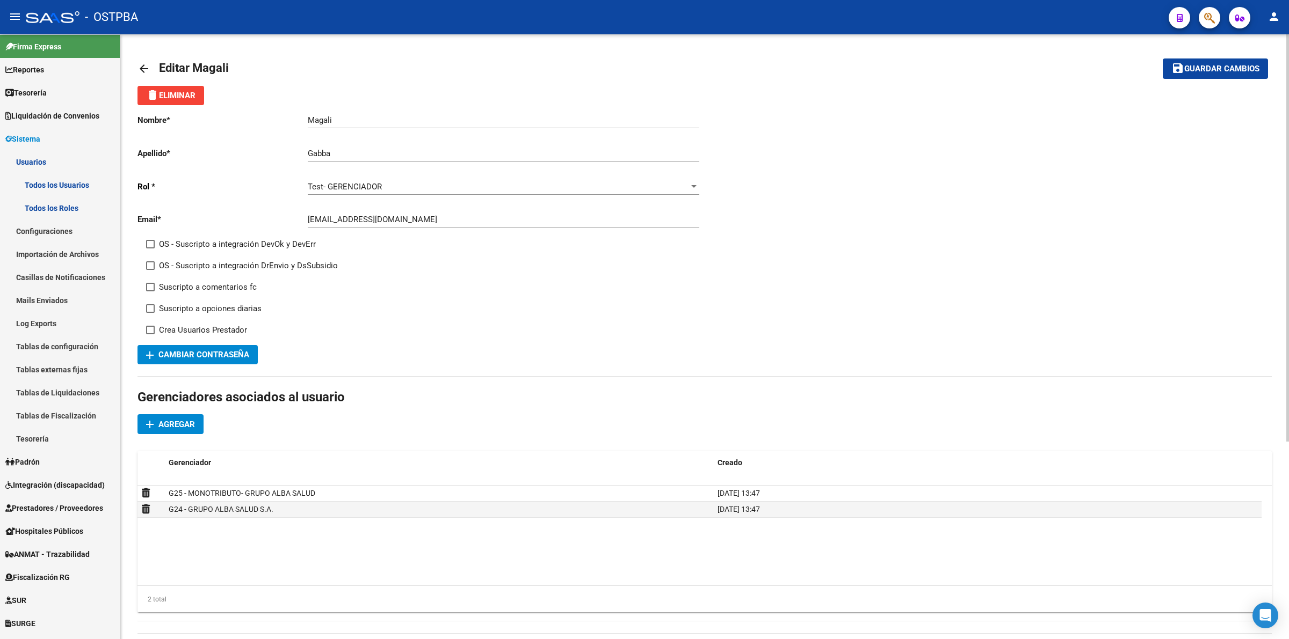
click at [675, 184] on div "Test- GERENCIADOR" at bounding box center [499, 187] width 382 height 10
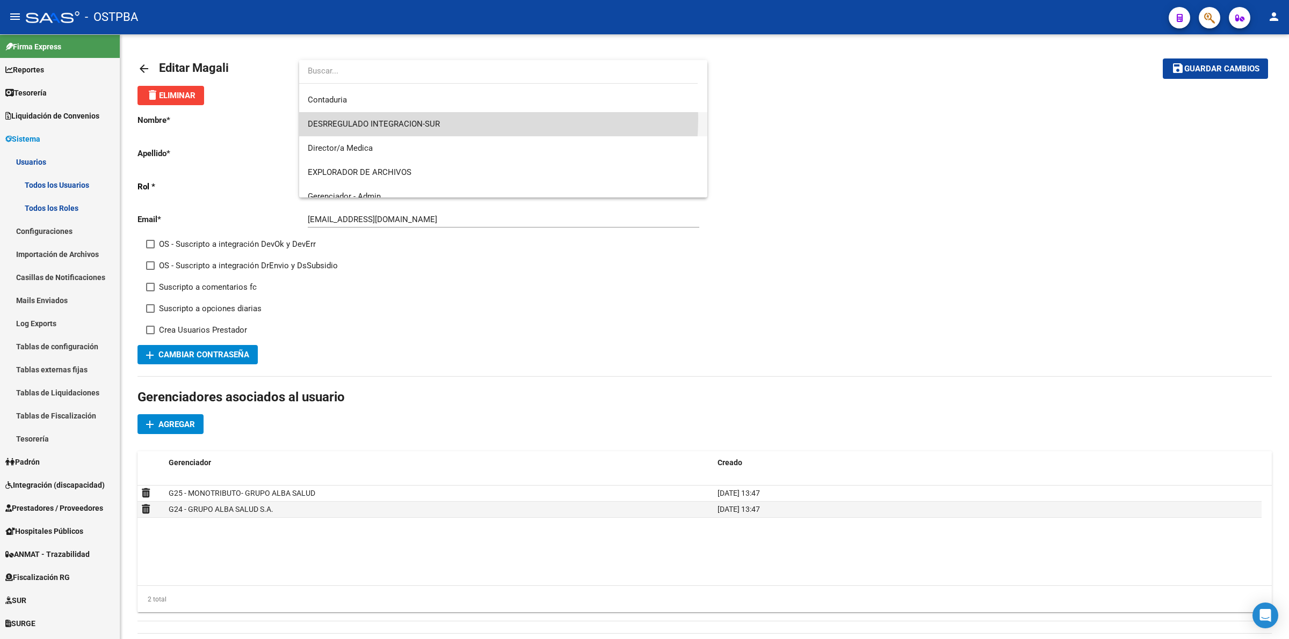
click at [424, 118] on span "DESRREGULADO INTEGRACION-SUR" at bounding box center [503, 124] width 391 height 24
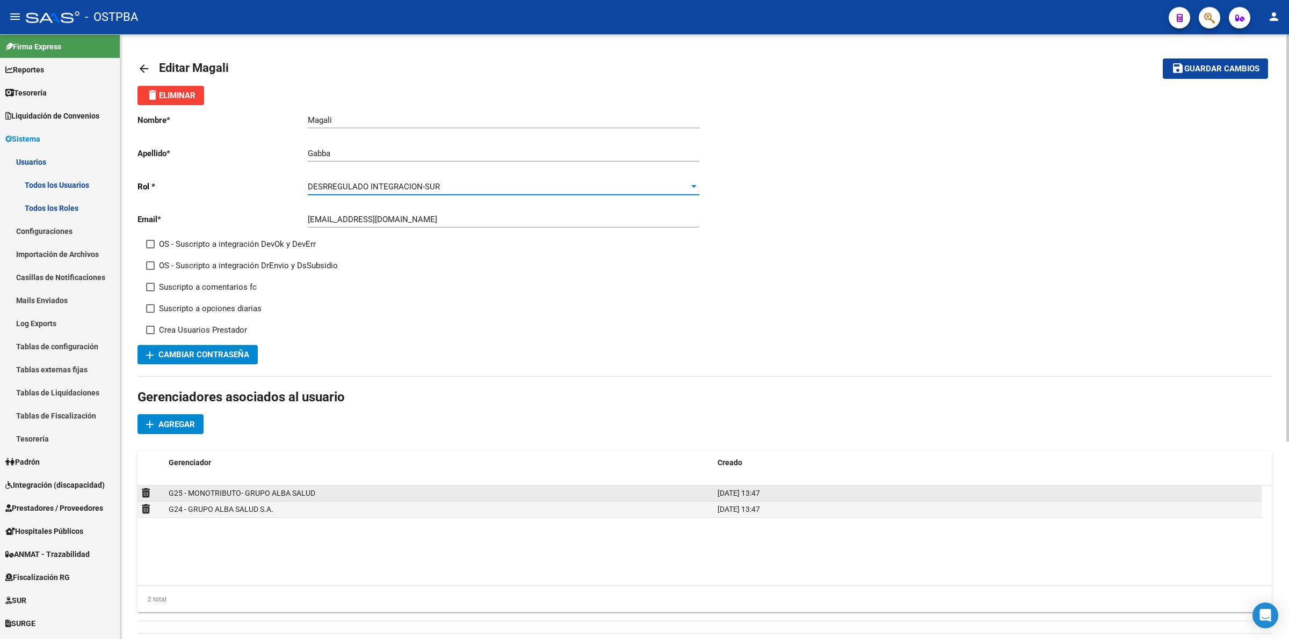
click at [138, 491] on datatable-body-cell at bounding box center [150, 494] width 27 height 16
click at [144, 491] on icon at bounding box center [146, 493] width 8 height 10
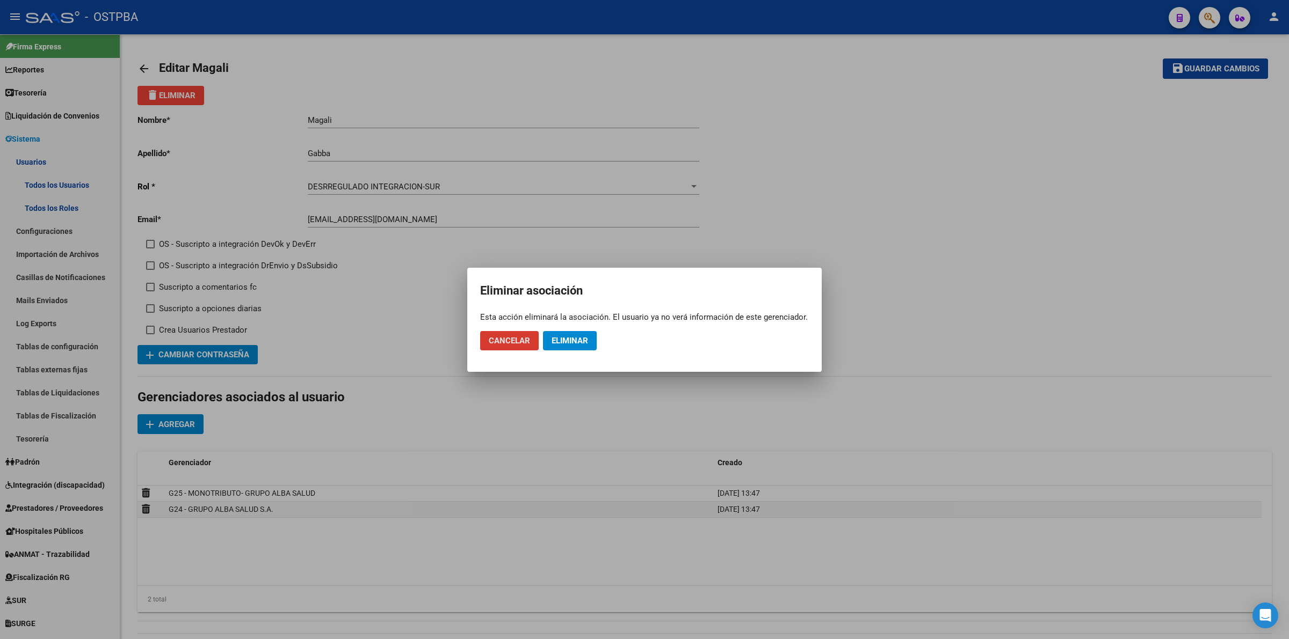
click at [570, 338] on span "Eliminar" at bounding box center [569, 341] width 37 height 10
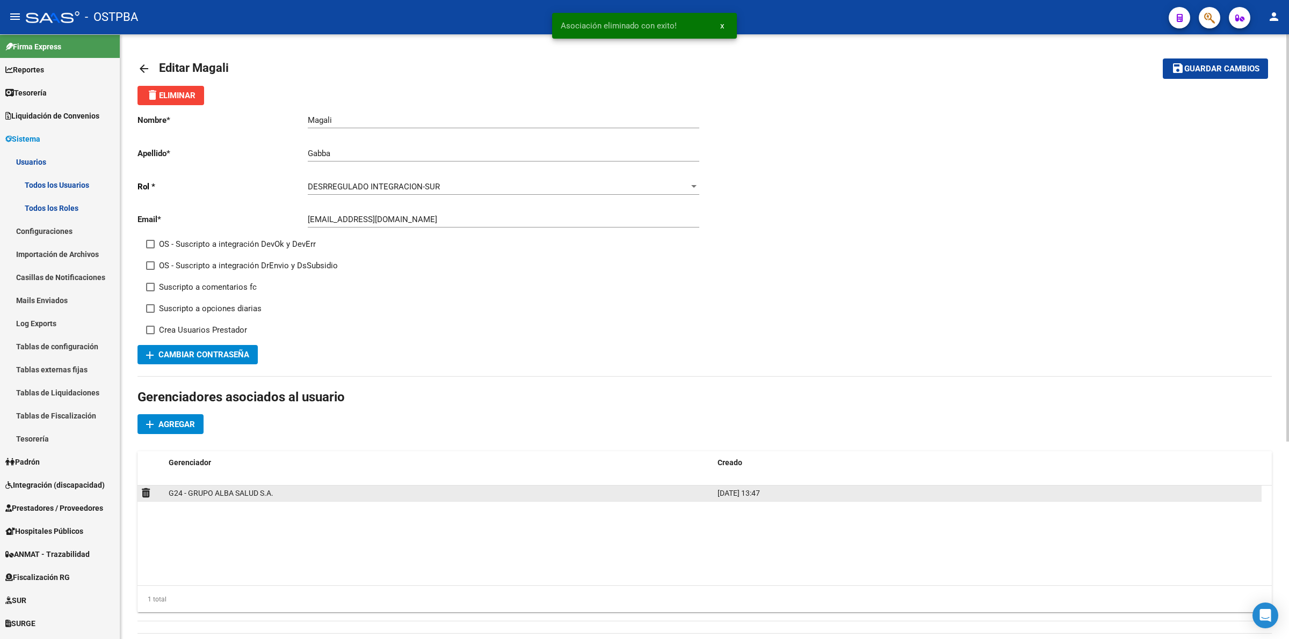
click at [151, 492] on div at bounding box center [151, 494] width 18 height 12
click at [143, 492] on icon at bounding box center [146, 493] width 8 height 10
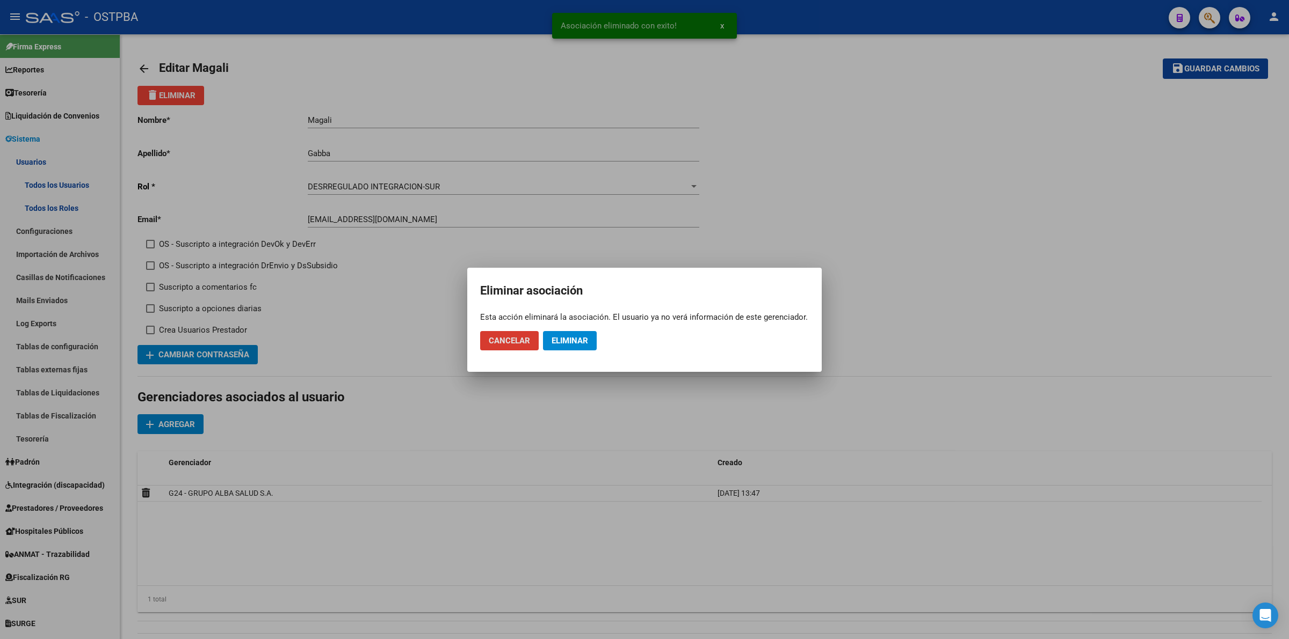
click at [570, 339] on span "Eliminar" at bounding box center [569, 341] width 37 height 10
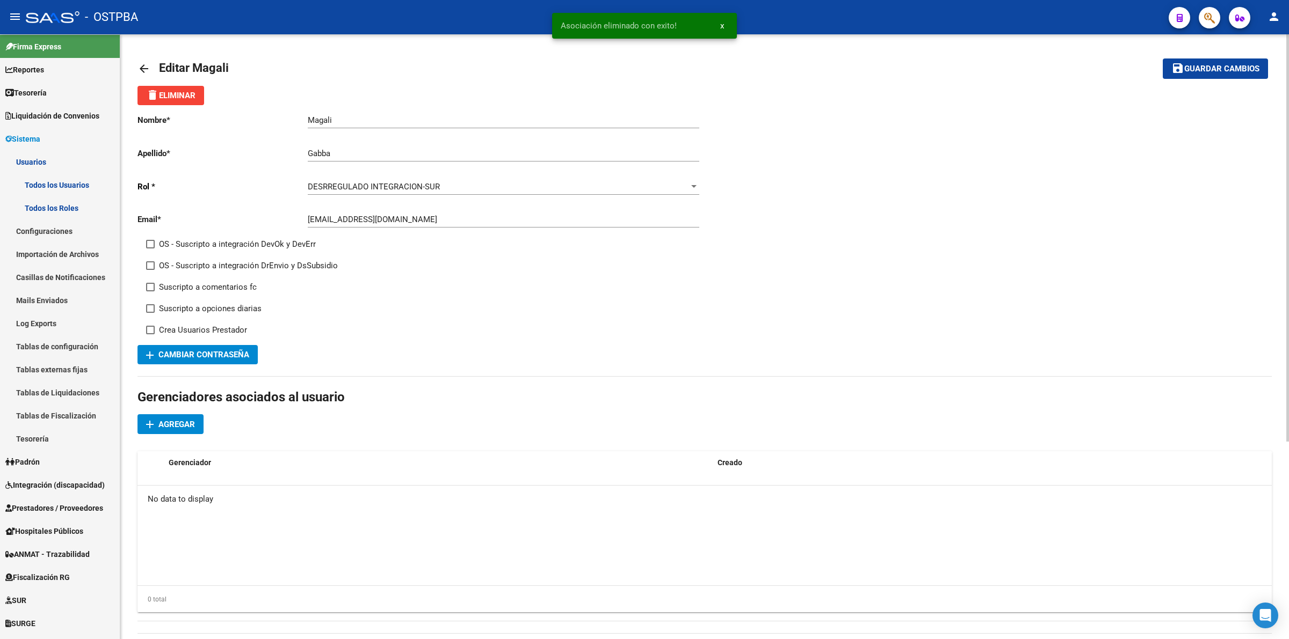
click at [176, 420] on span "Agregar" at bounding box center [176, 425] width 37 height 10
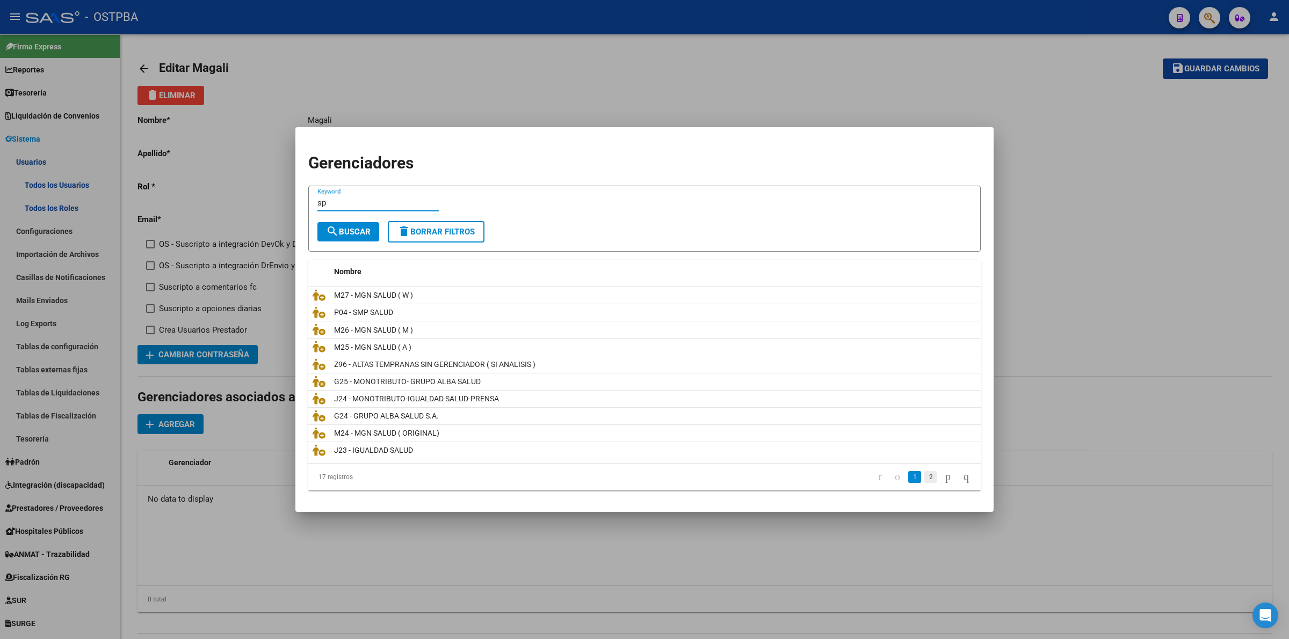
type input "sp"
click at [924, 474] on link "2" at bounding box center [930, 477] width 13 height 12
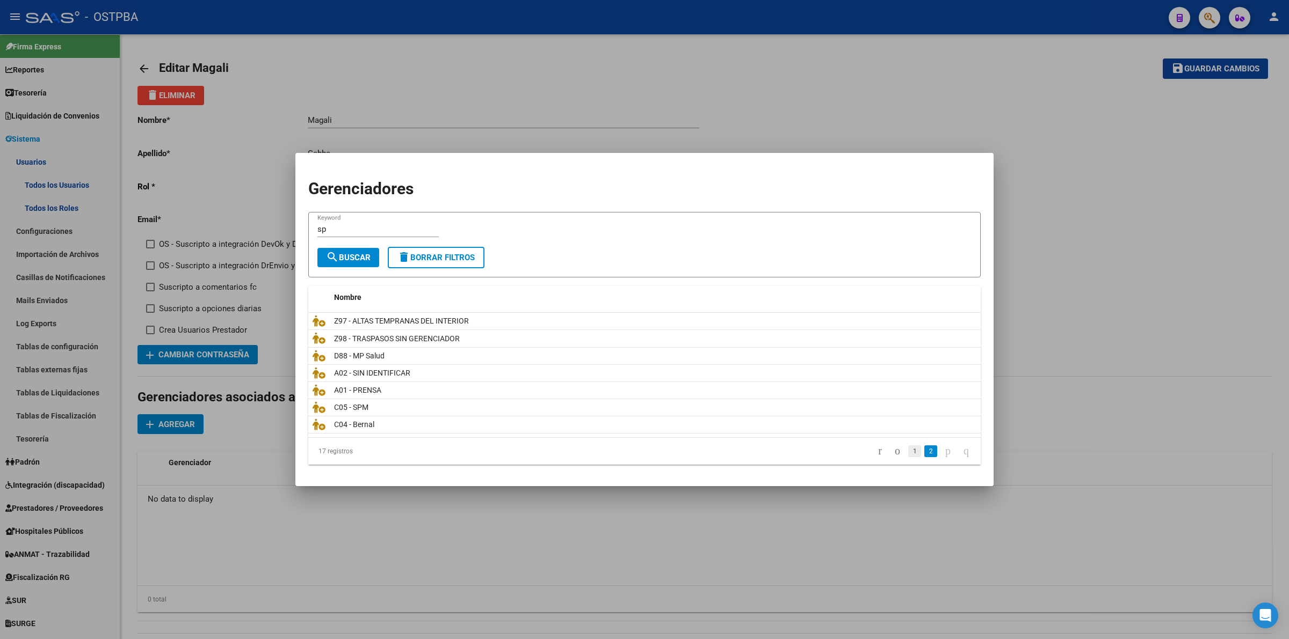
click at [908, 455] on link "1" at bounding box center [914, 452] width 13 height 12
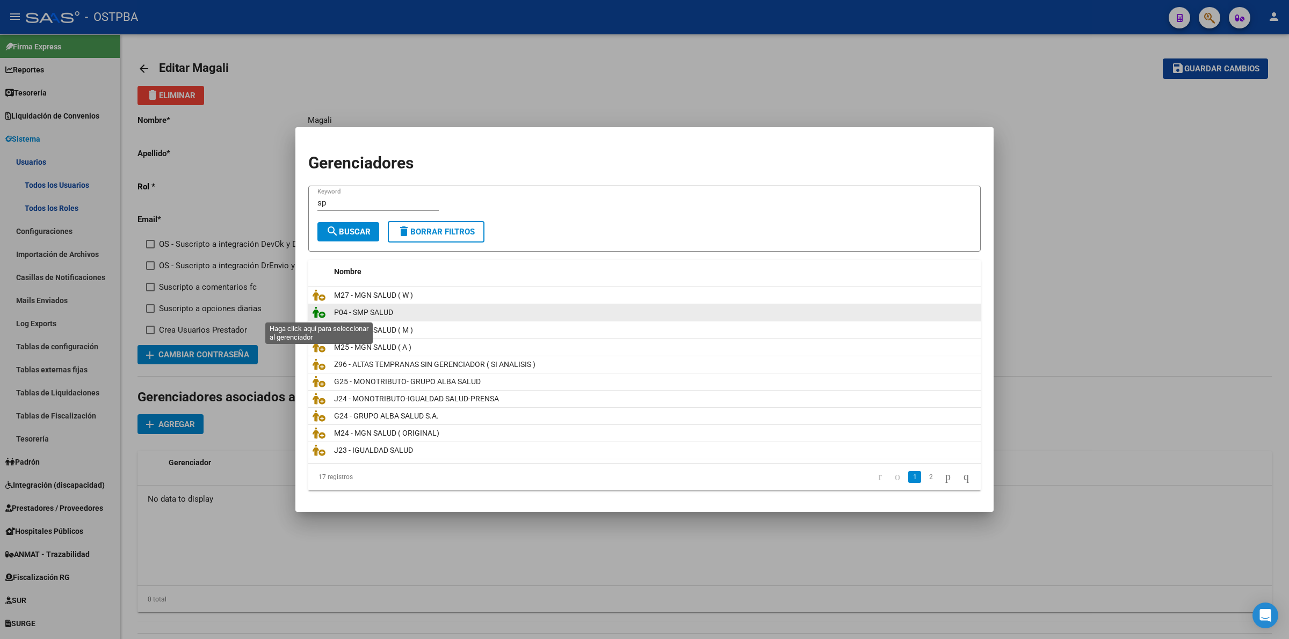
click at [317, 314] on icon at bounding box center [319, 313] width 13 height 12
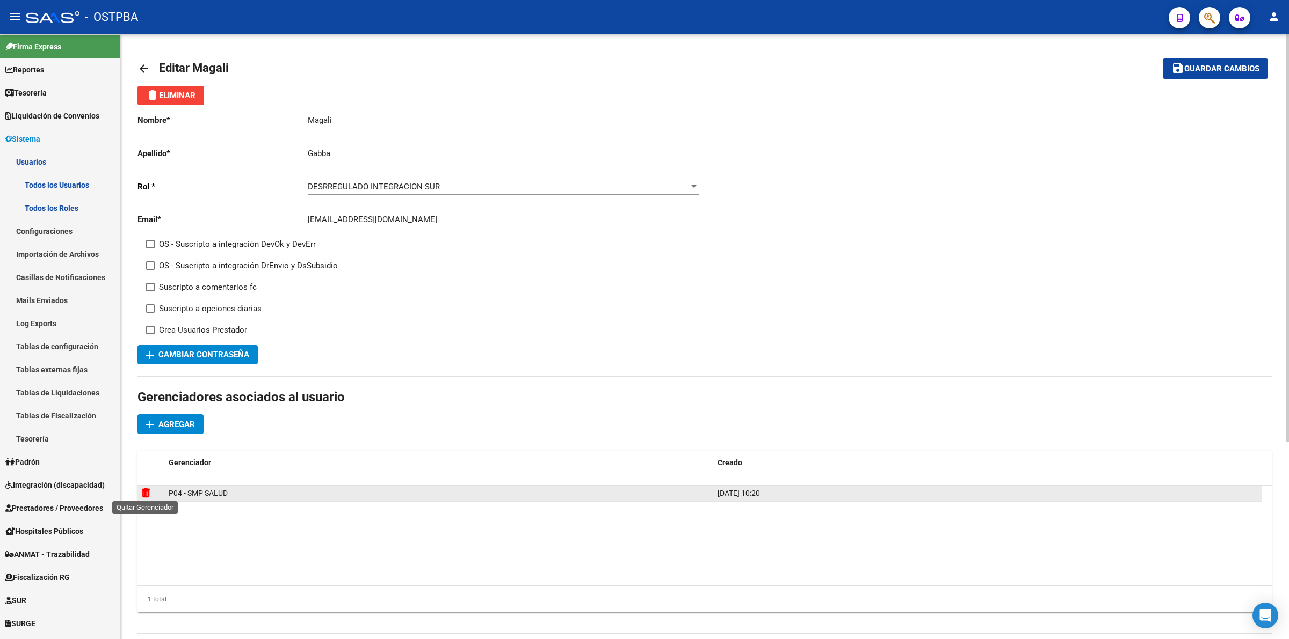
click at [144, 489] on icon at bounding box center [146, 493] width 8 height 10
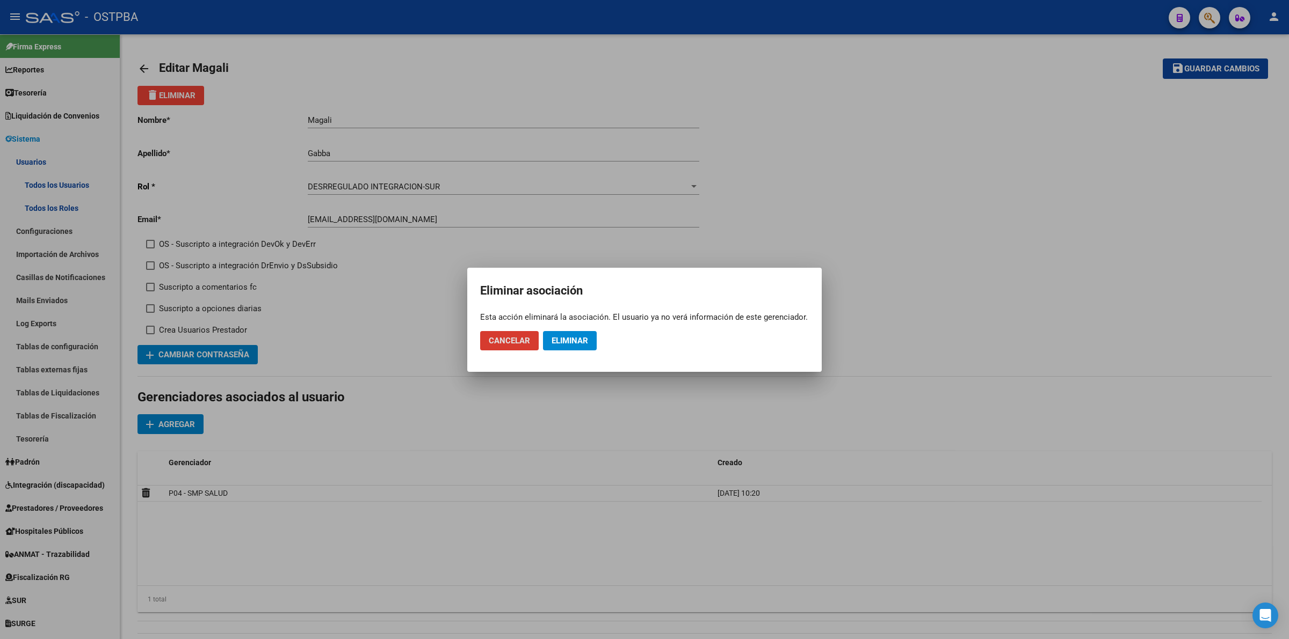
click at [576, 337] on span "Eliminar" at bounding box center [569, 341] width 37 height 10
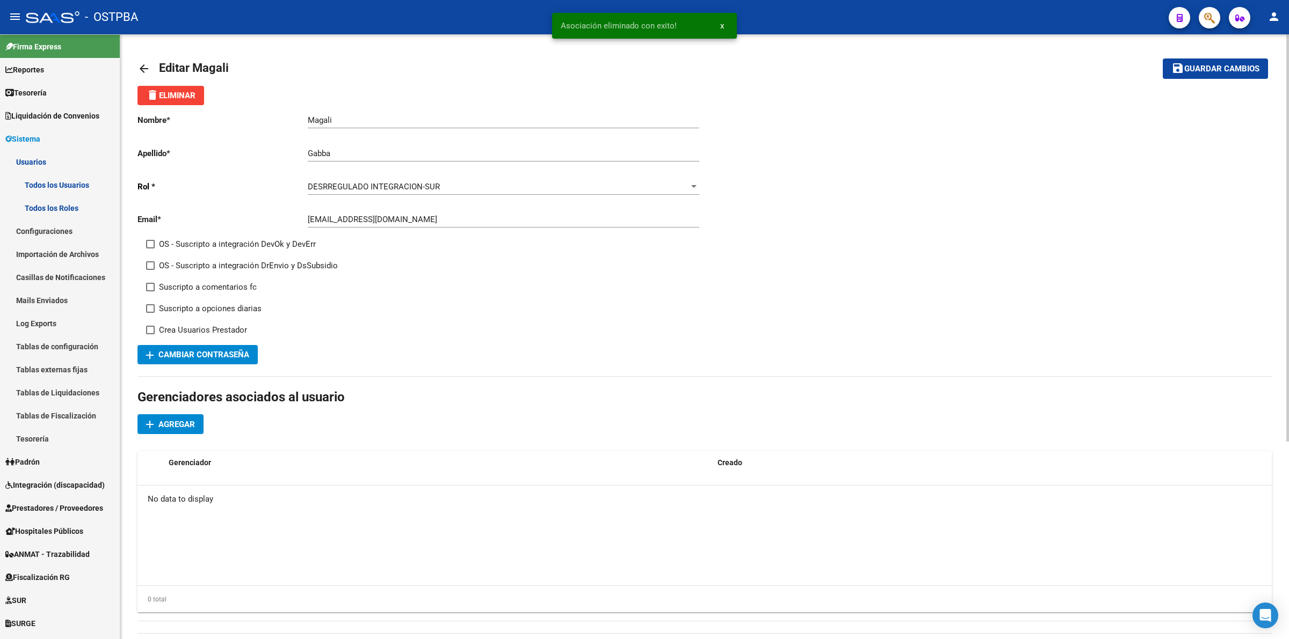
click at [173, 423] on span "Agregar" at bounding box center [176, 425] width 37 height 10
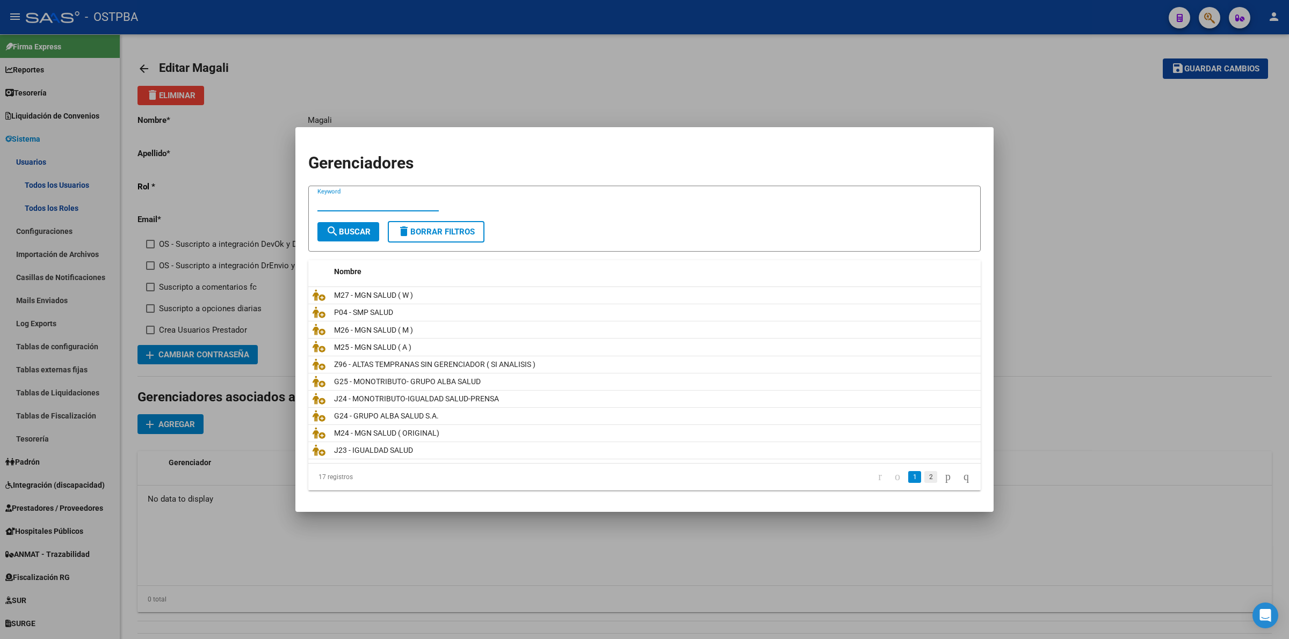
click at [924, 473] on link "2" at bounding box center [930, 477] width 13 height 12
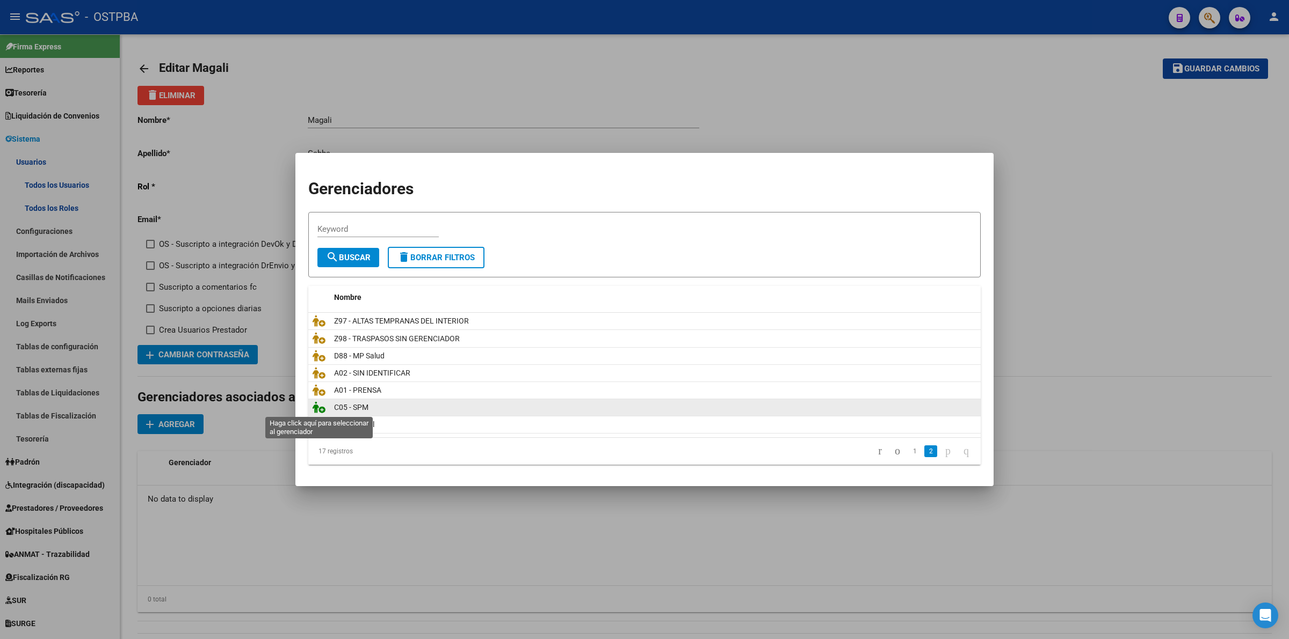
click at [315, 408] on icon at bounding box center [319, 408] width 13 height 12
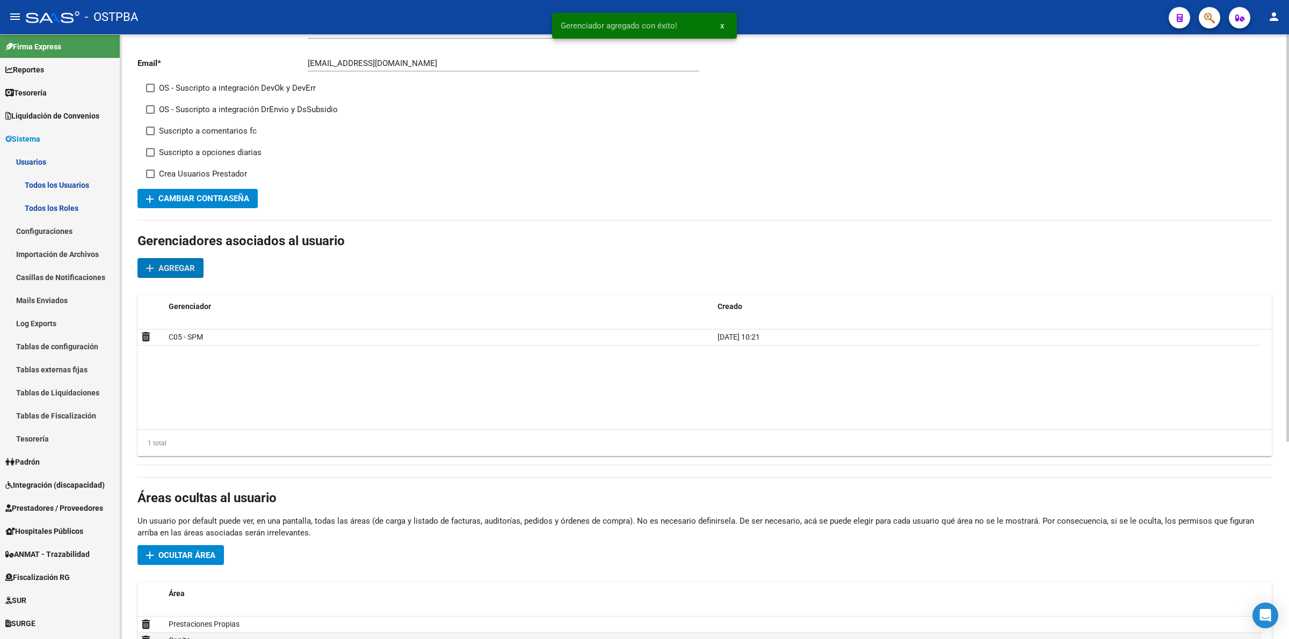
scroll to position [293, 0]
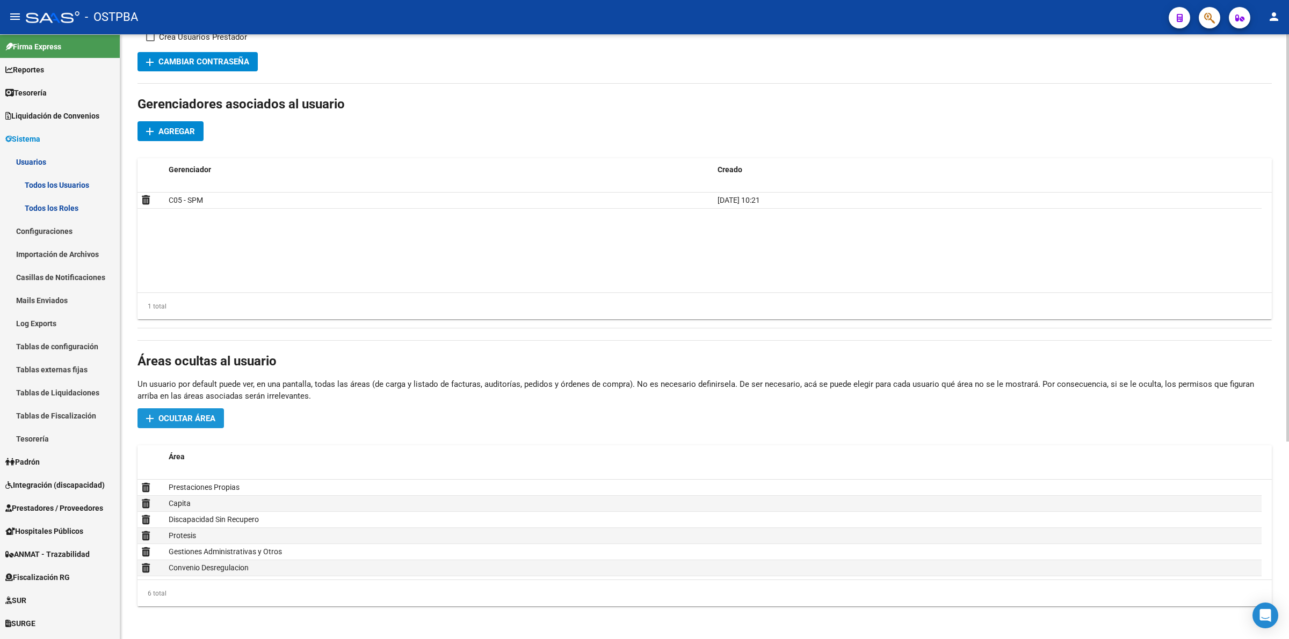
click at [194, 417] on span "Ocultar área" at bounding box center [186, 419] width 57 height 10
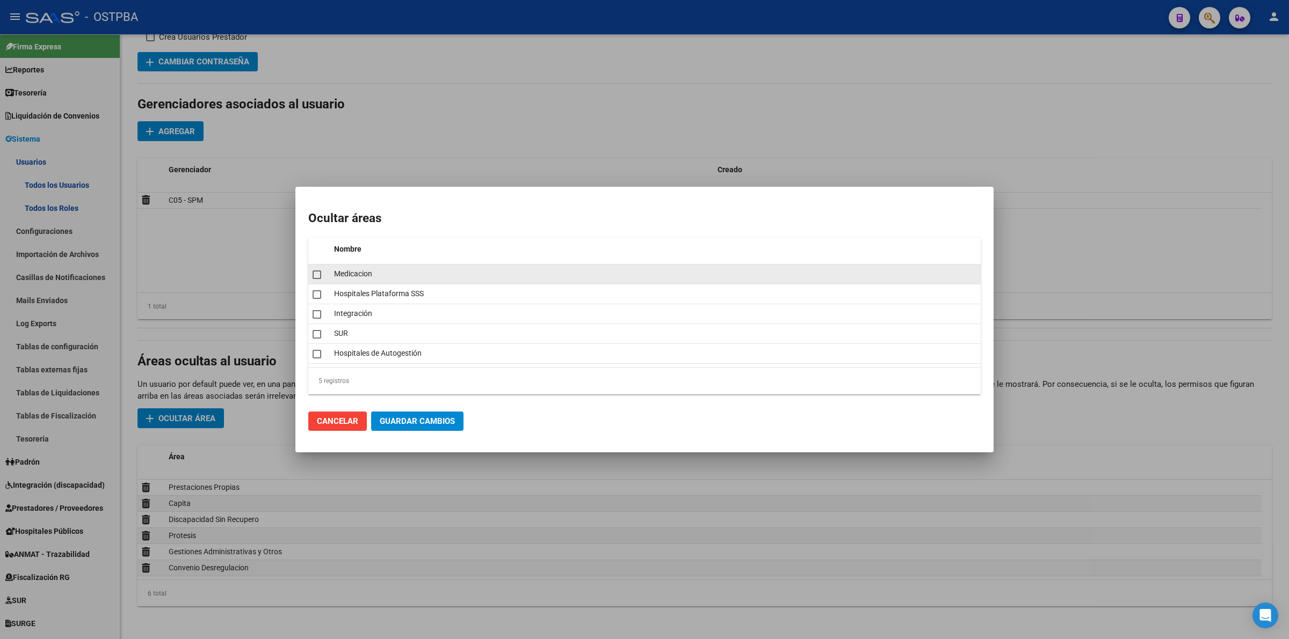
click at [317, 274] on span at bounding box center [317, 275] width 9 height 9
checkbox input "true"
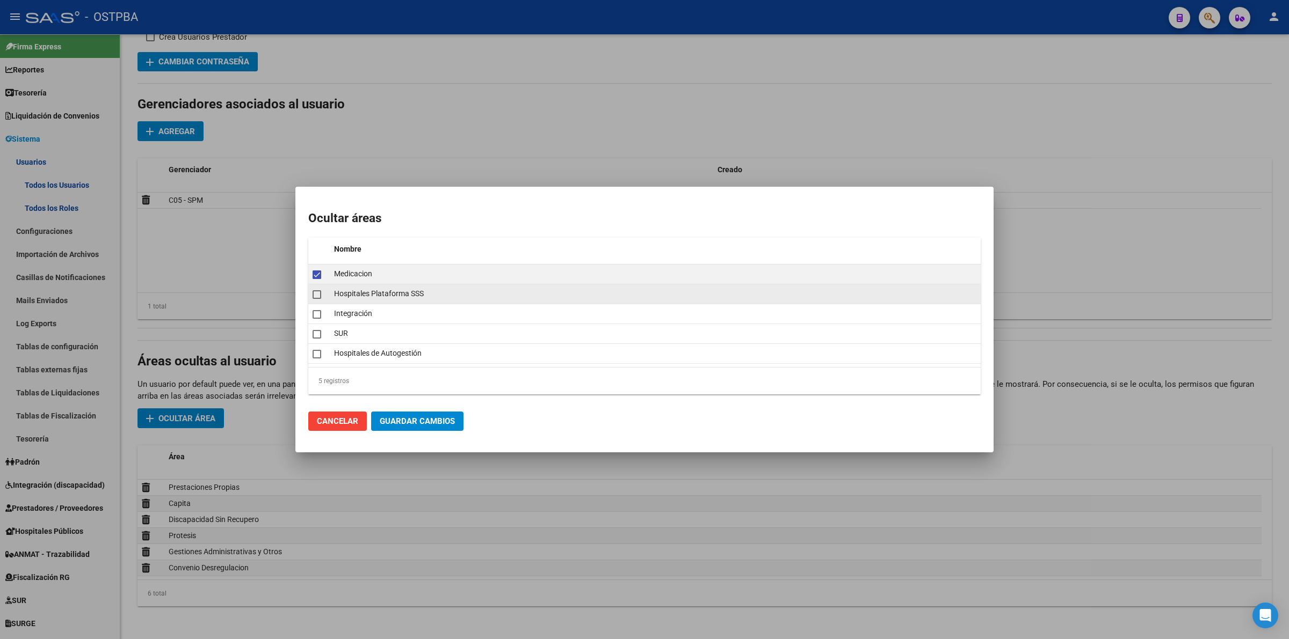
click at [318, 291] on span at bounding box center [317, 294] width 9 height 9
checkbox input "true"
click at [317, 353] on span at bounding box center [317, 354] width 9 height 9
checkbox input "true"
click at [419, 425] on span "Guardar Cambios" at bounding box center [417, 422] width 75 height 10
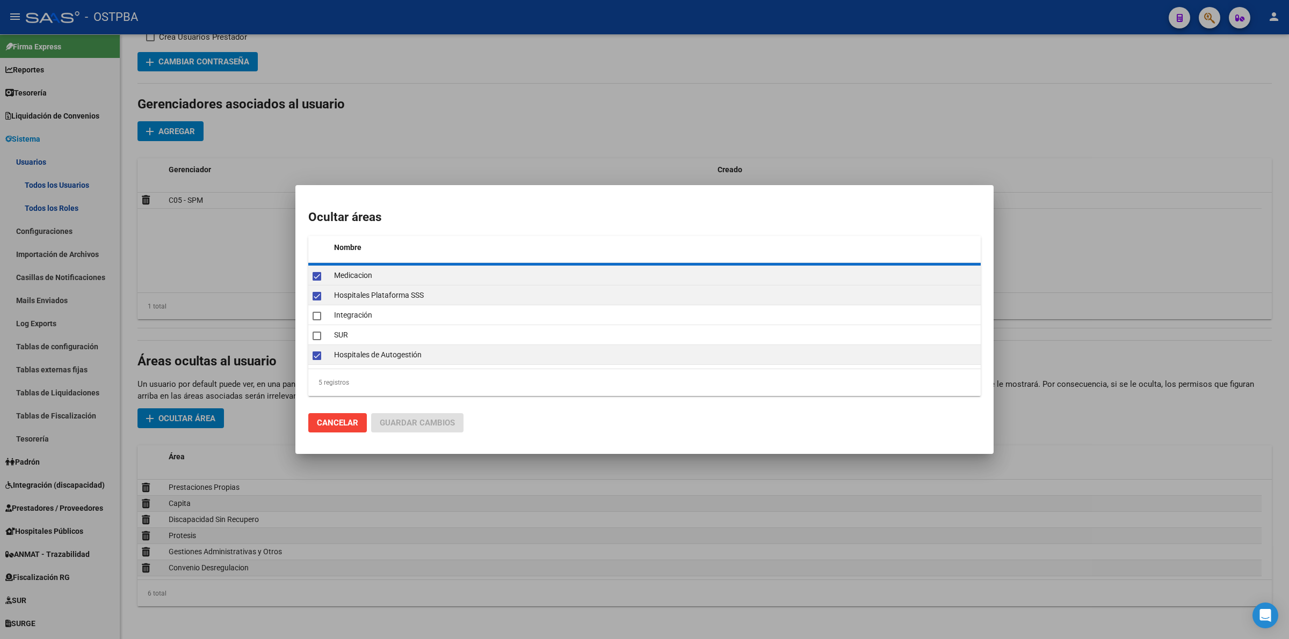
checkbox input "false"
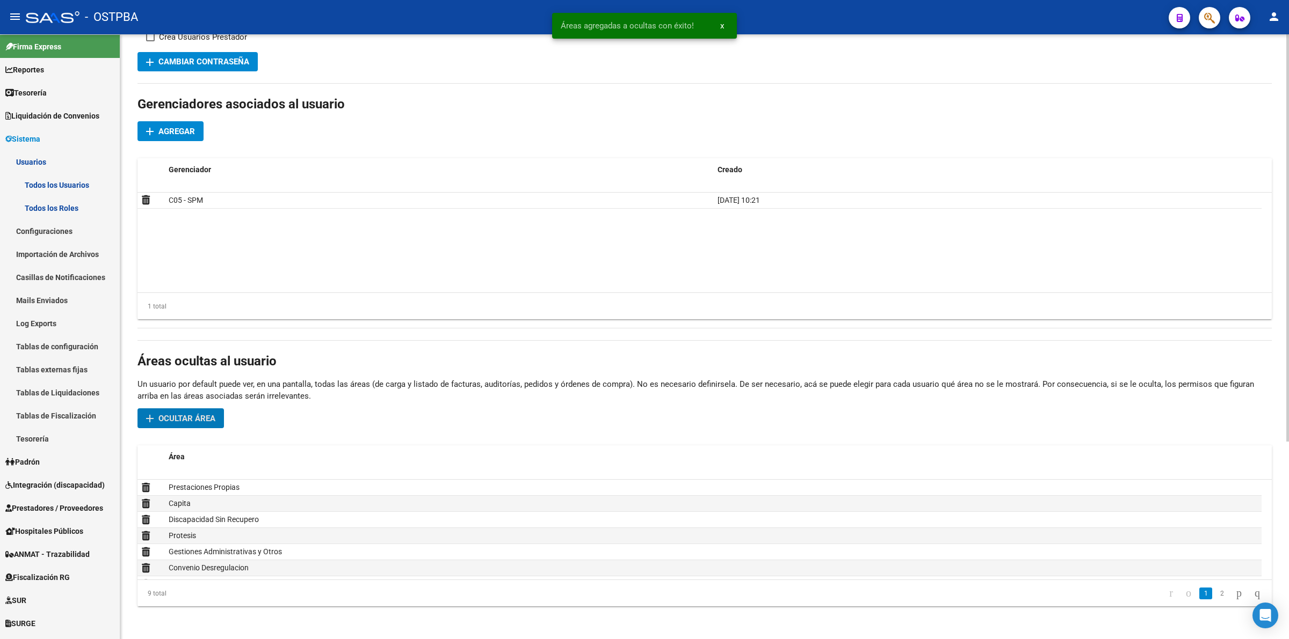
click at [191, 419] on span "Ocultar área" at bounding box center [186, 419] width 57 height 10
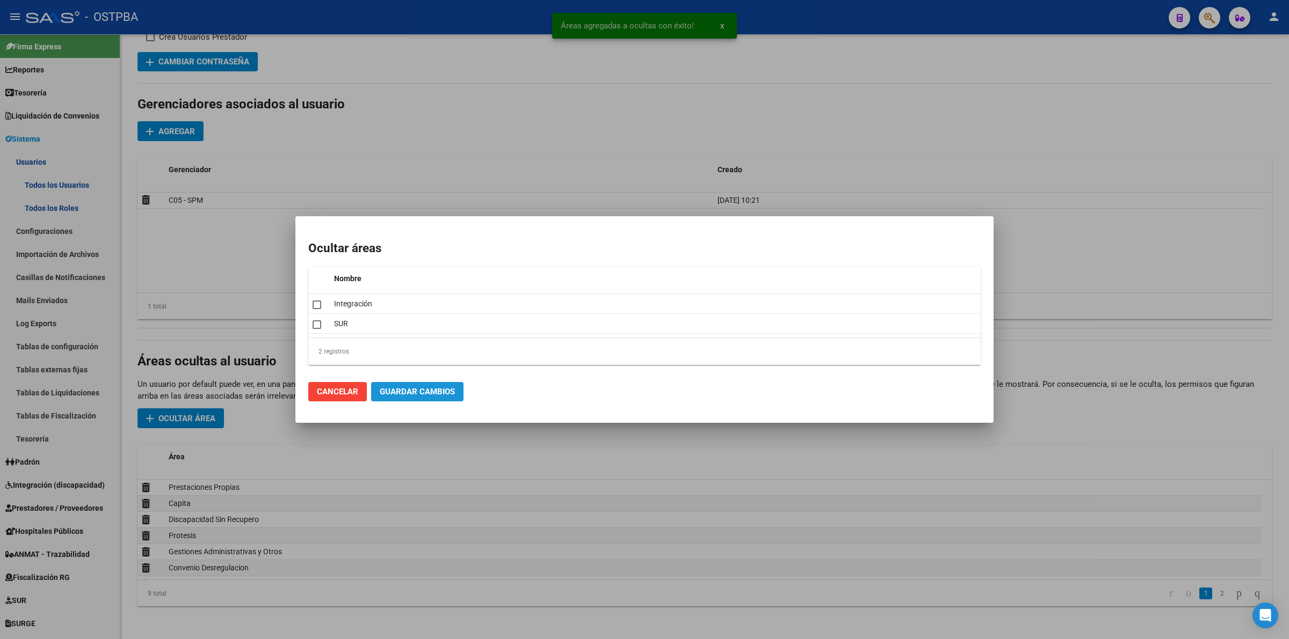
click at [434, 396] on button "Guardar Cambios" at bounding box center [417, 391] width 92 height 19
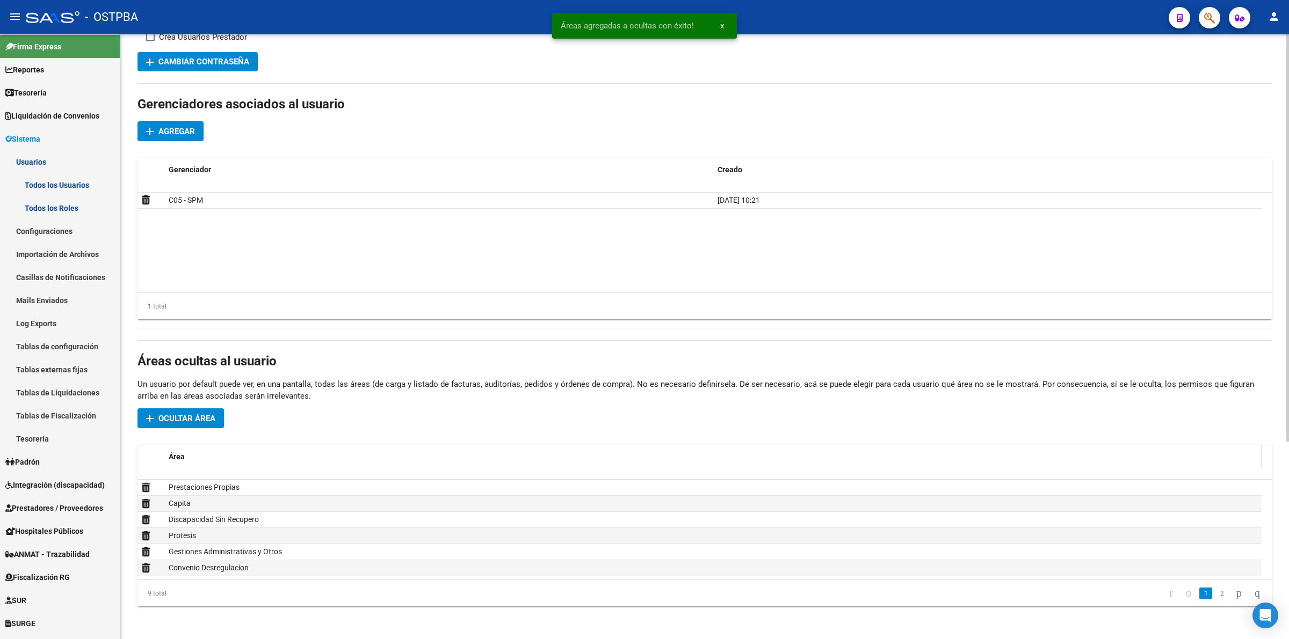
click at [737, 451] on div "Área" at bounding box center [713, 457] width 1088 height 12
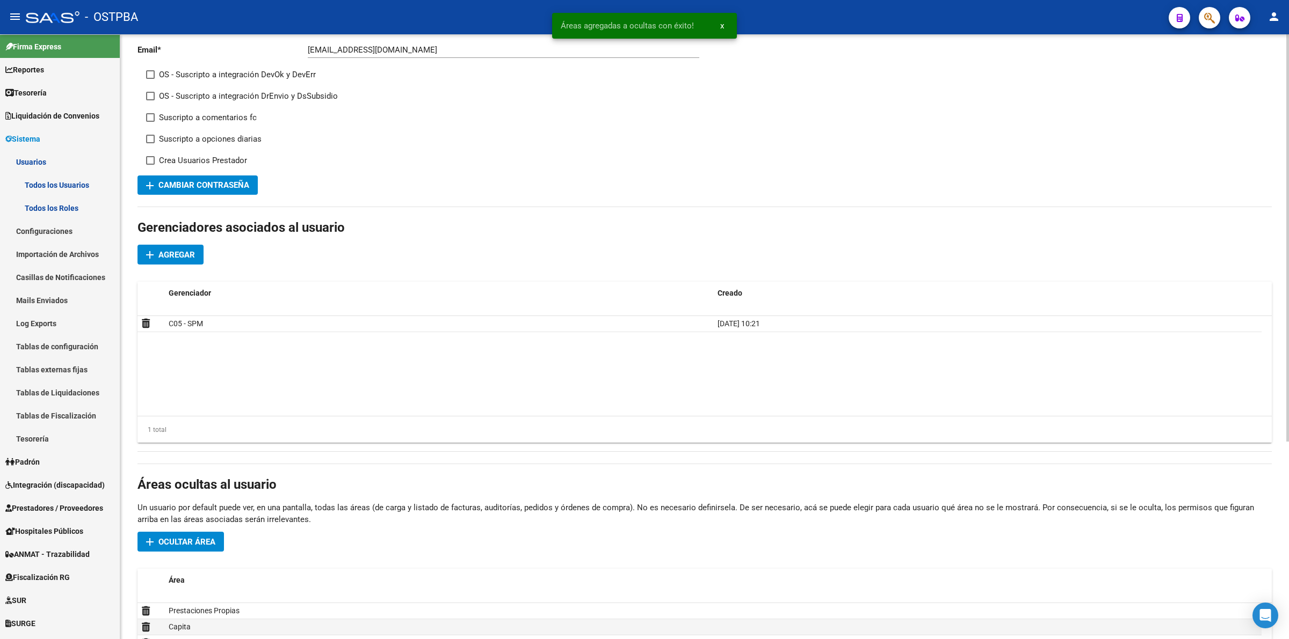
scroll to position [0, 0]
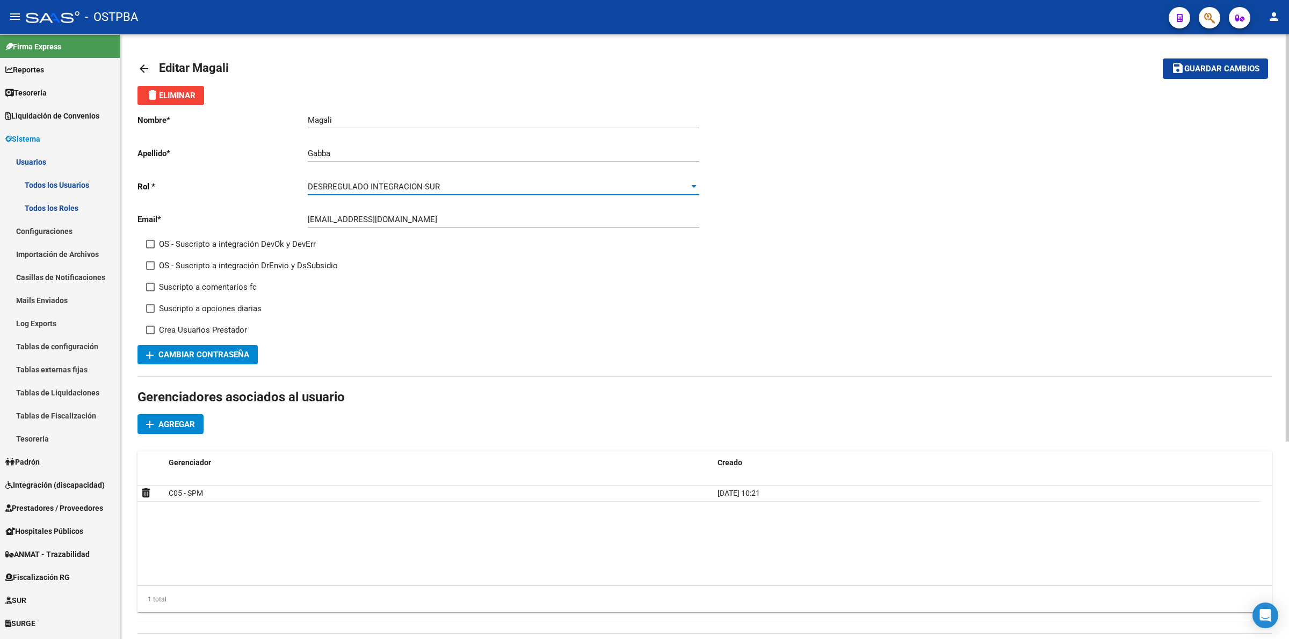
click at [387, 185] on span "DESRREGULADO INTEGRACION-SUR" at bounding box center [374, 187] width 132 height 10
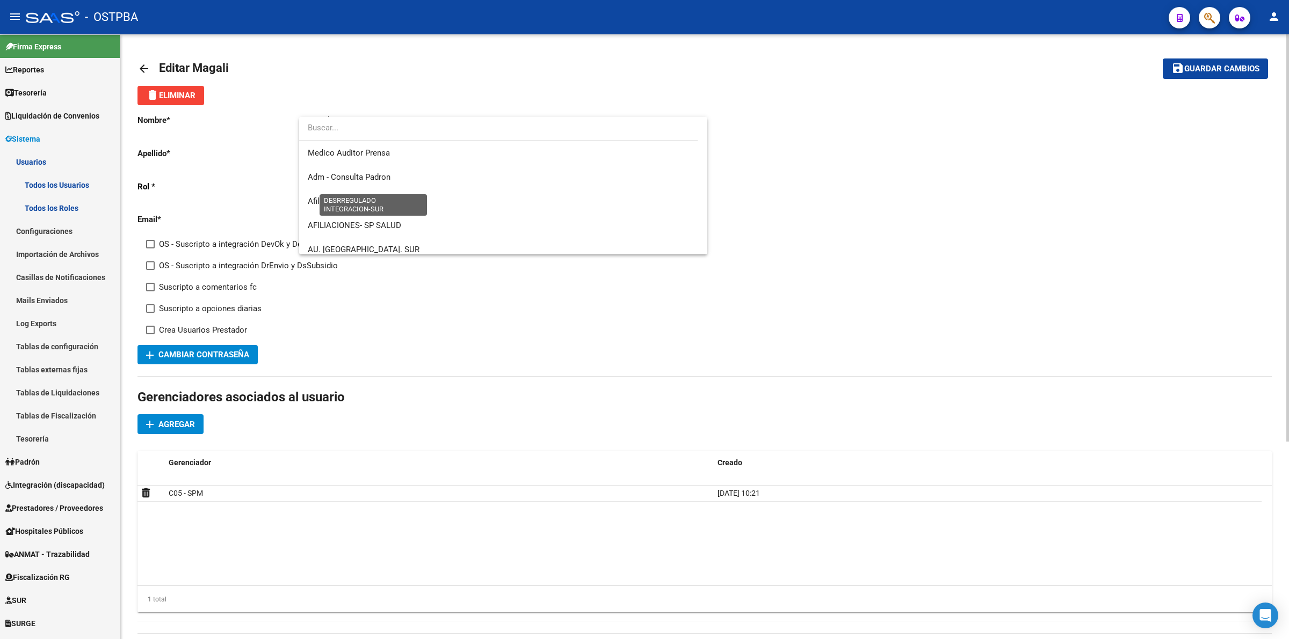
scroll to position [306, 0]
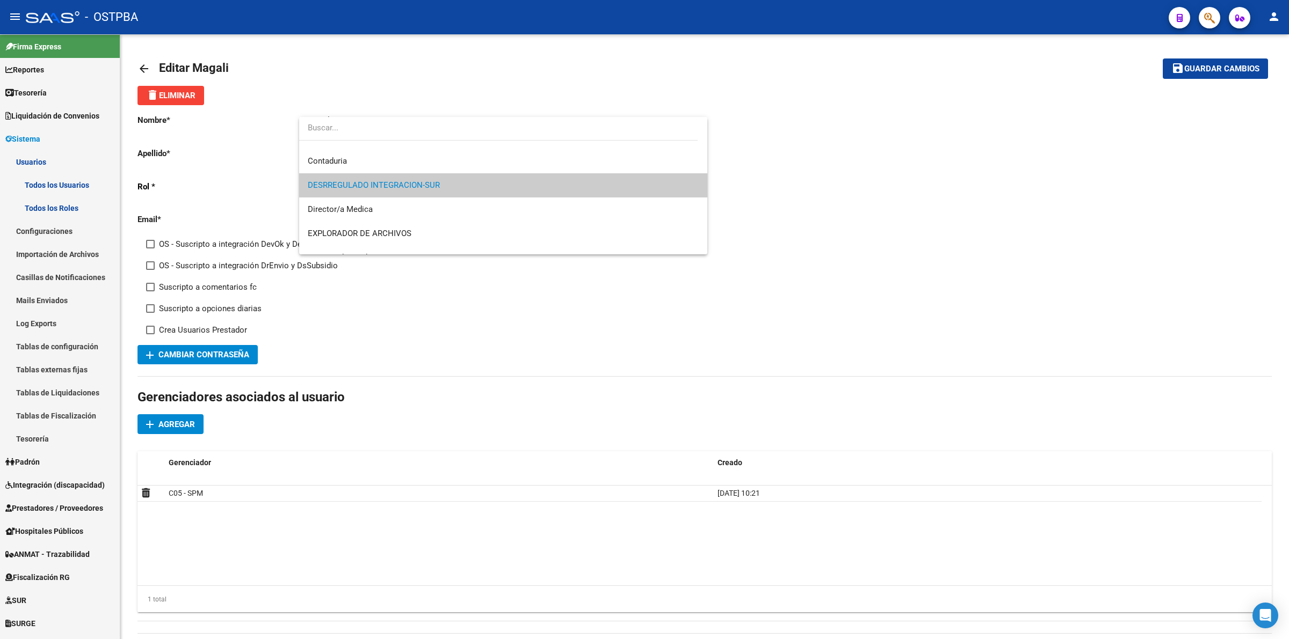
click at [914, 204] on div at bounding box center [644, 319] width 1289 height 639
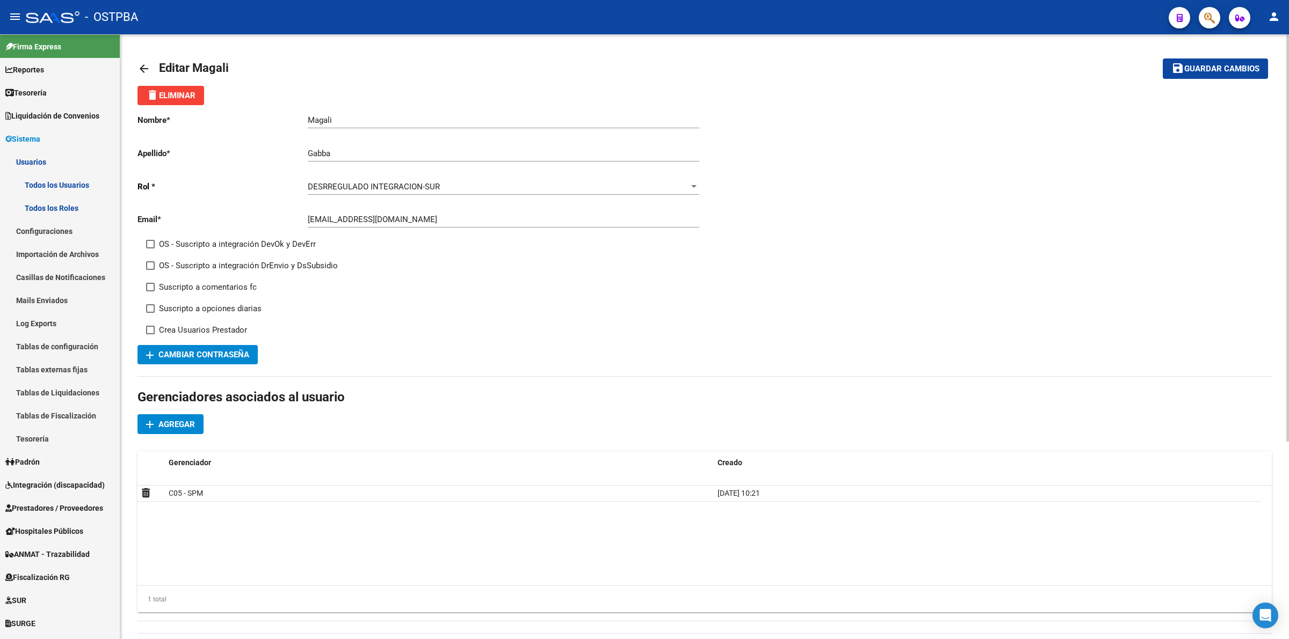
click at [1231, 68] on span "Guardar cambios" at bounding box center [1221, 69] width 75 height 10
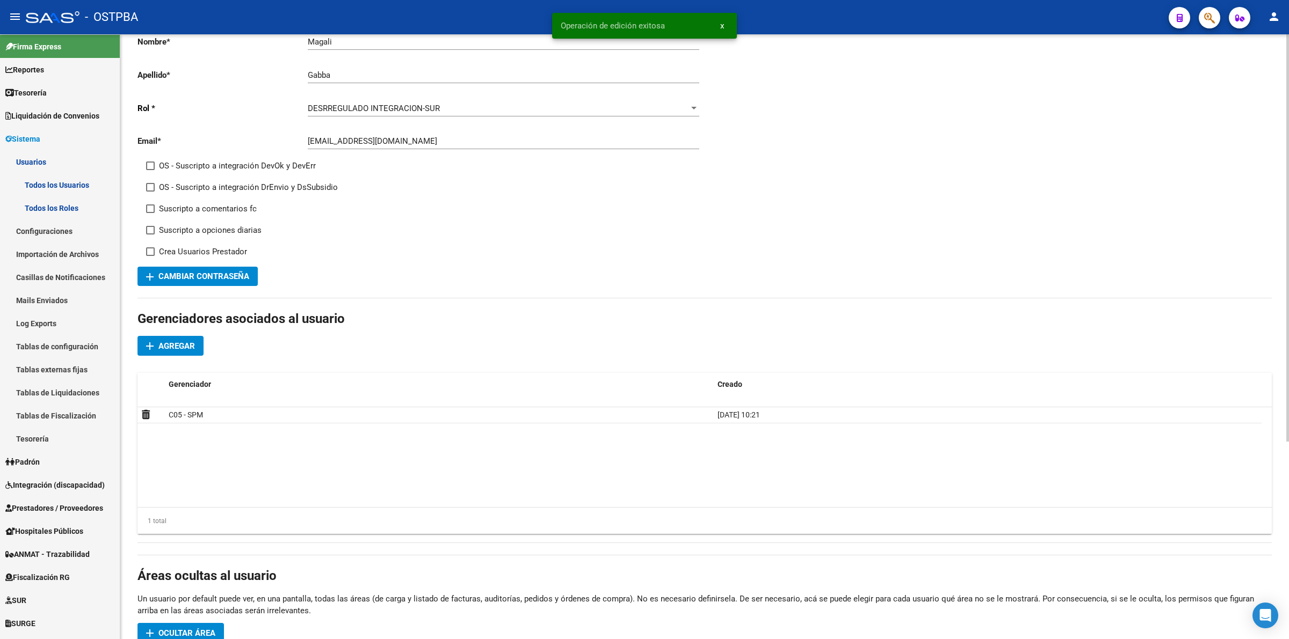
scroll to position [293, 0]
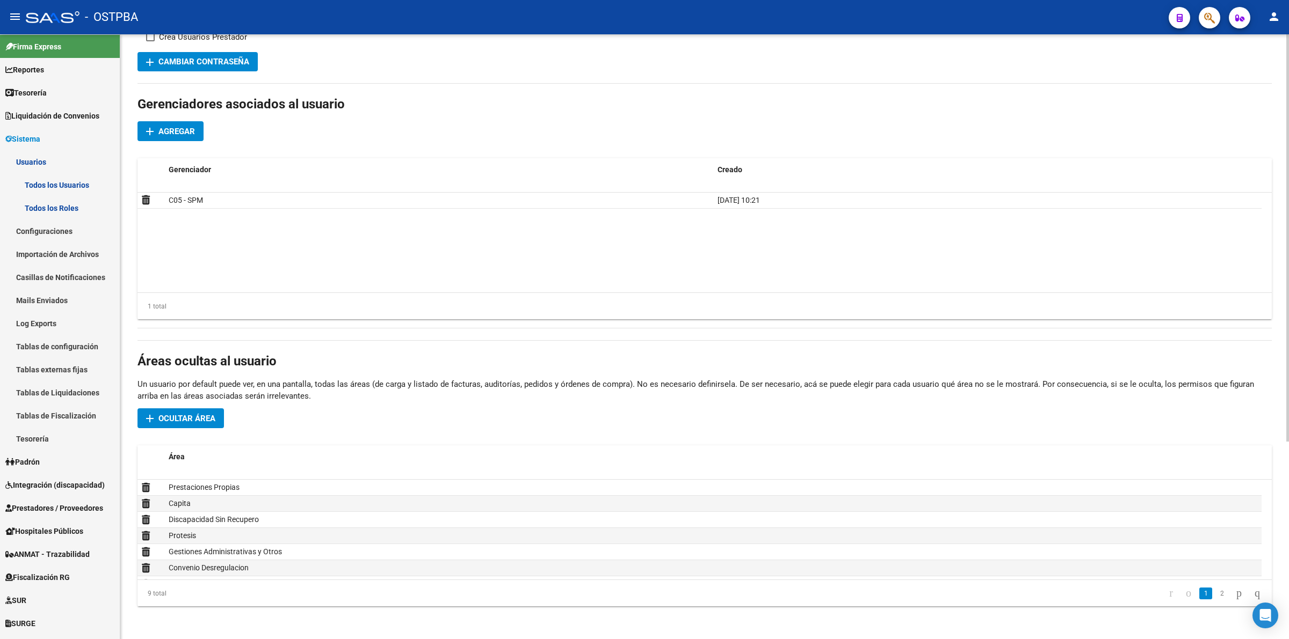
click at [159, 417] on span "Ocultar área" at bounding box center [186, 419] width 57 height 10
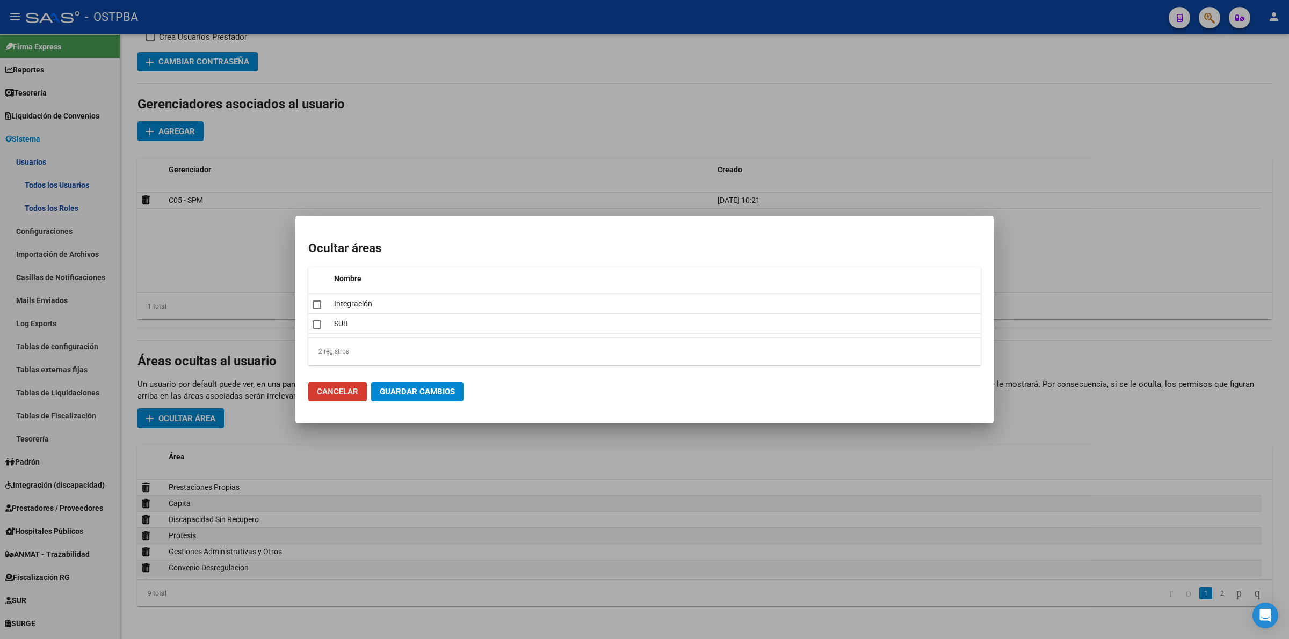
click at [1080, 259] on div at bounding box center [644, 319] width 1289 height 639
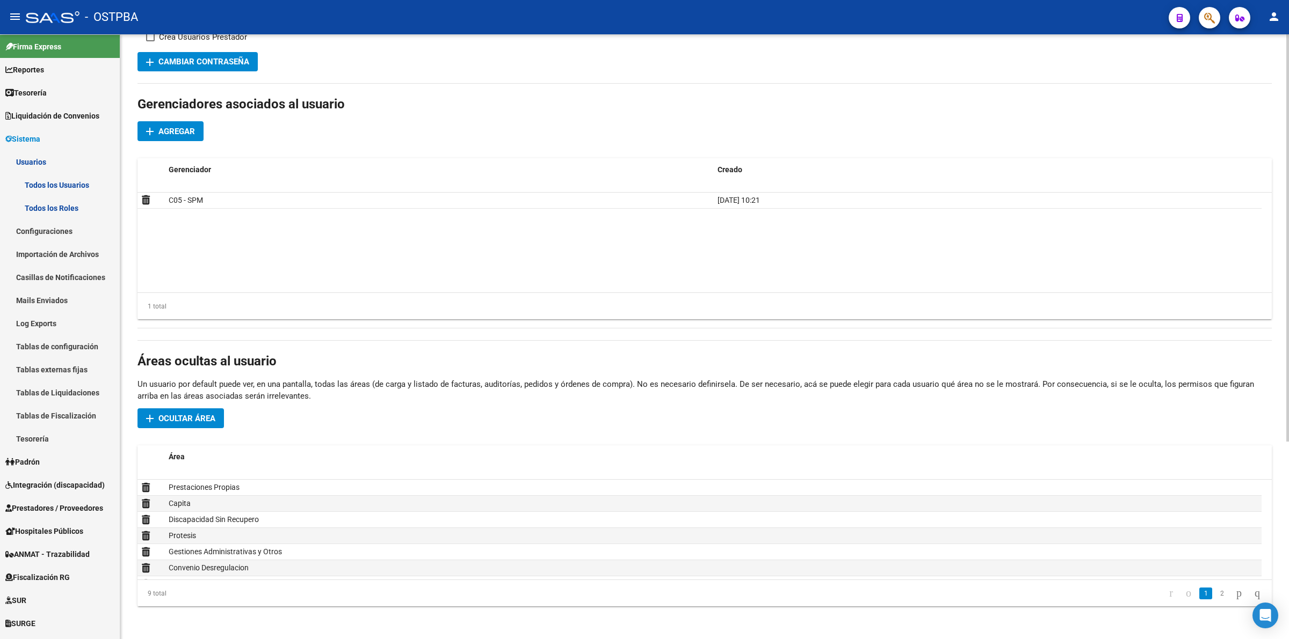
scroll to position [0, 0]
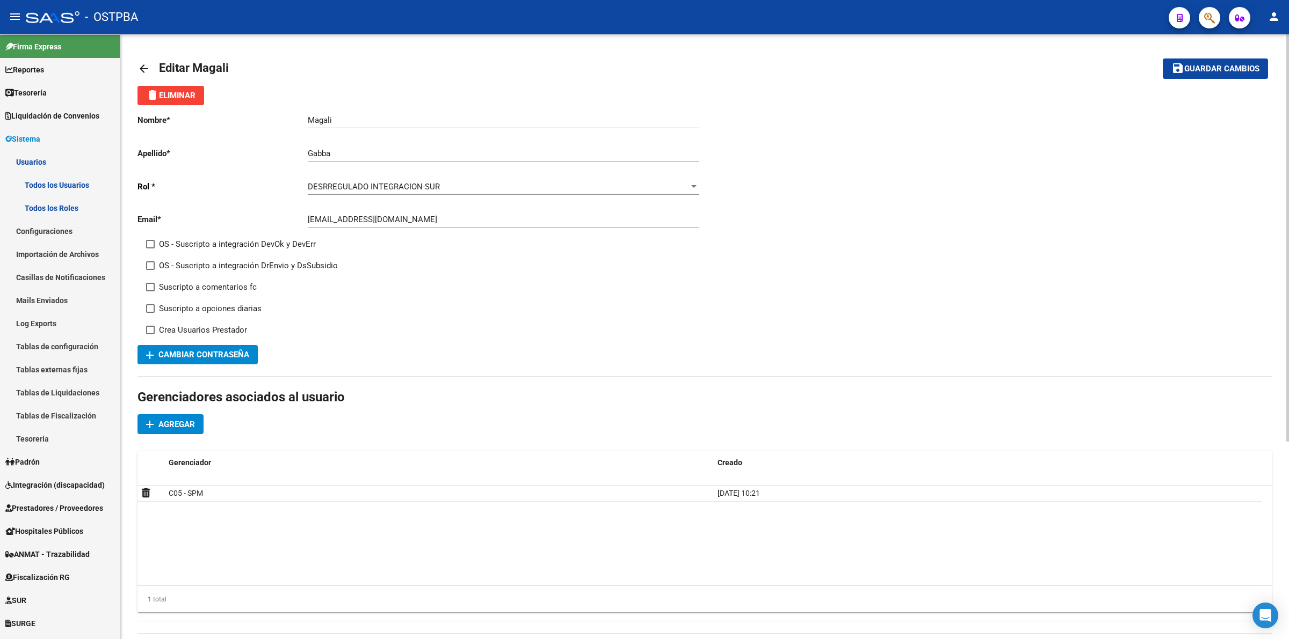
click at [148, 283] on span at bounding box center [150, 287] width 9 height 9
click at [150, 292] on input "Suscripto a comentarios fc" at bounding box center [150, 292] width 1 height 1
checkbox input "true"
click at [1222, 70] on span "Guardar cambios" at bounding box center [1221, 69] width 75 height 10
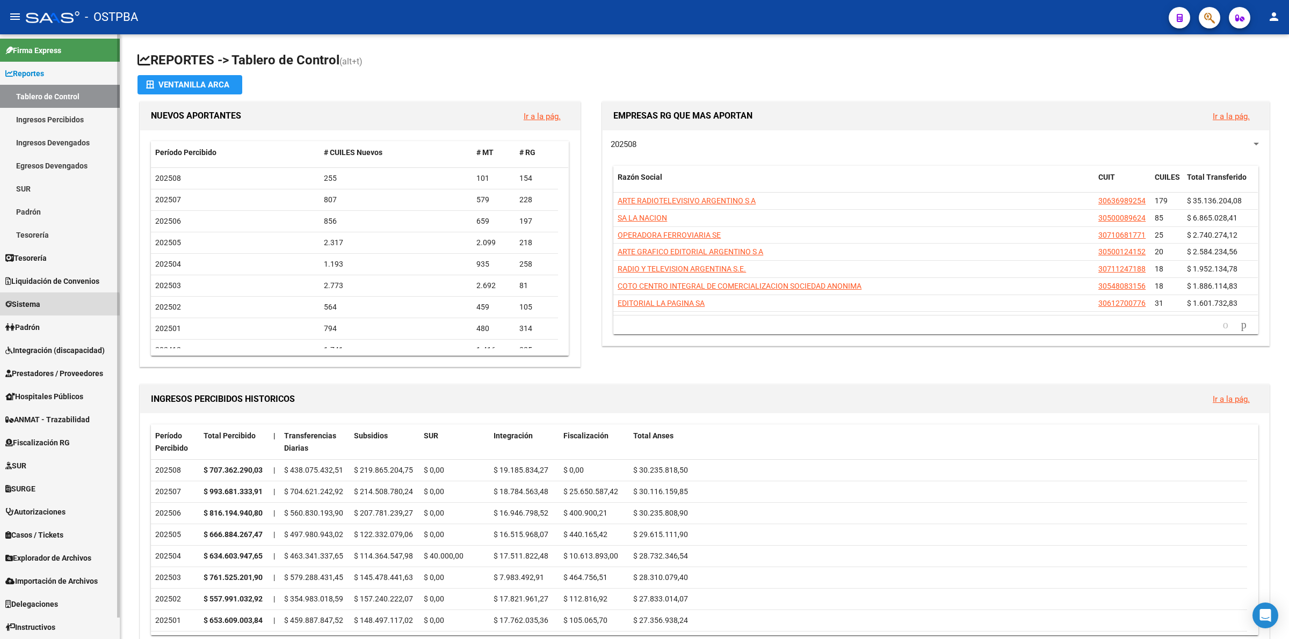
click at [48, 307] on link "Sistema" at bounding box center [60, 304] width 120 height 23
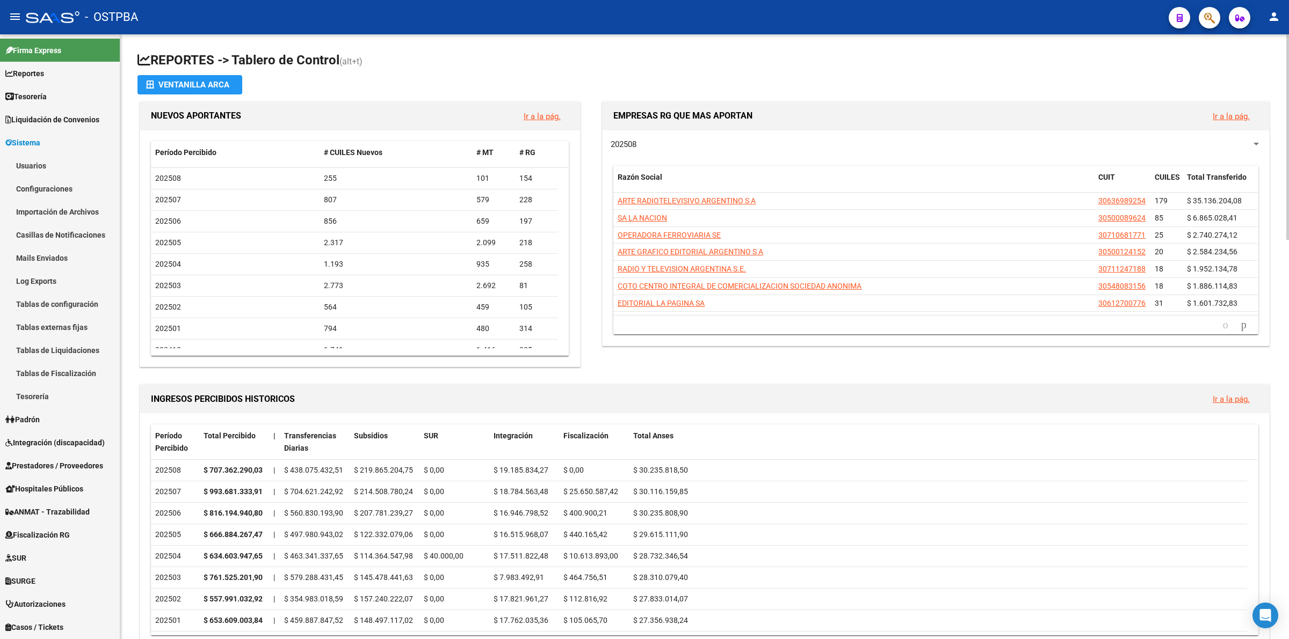
click at [632, 56] on h1 "REPORTES -> Tablero de Control (alt+t)" at bounding box center [704, 61] width 1134 height 19
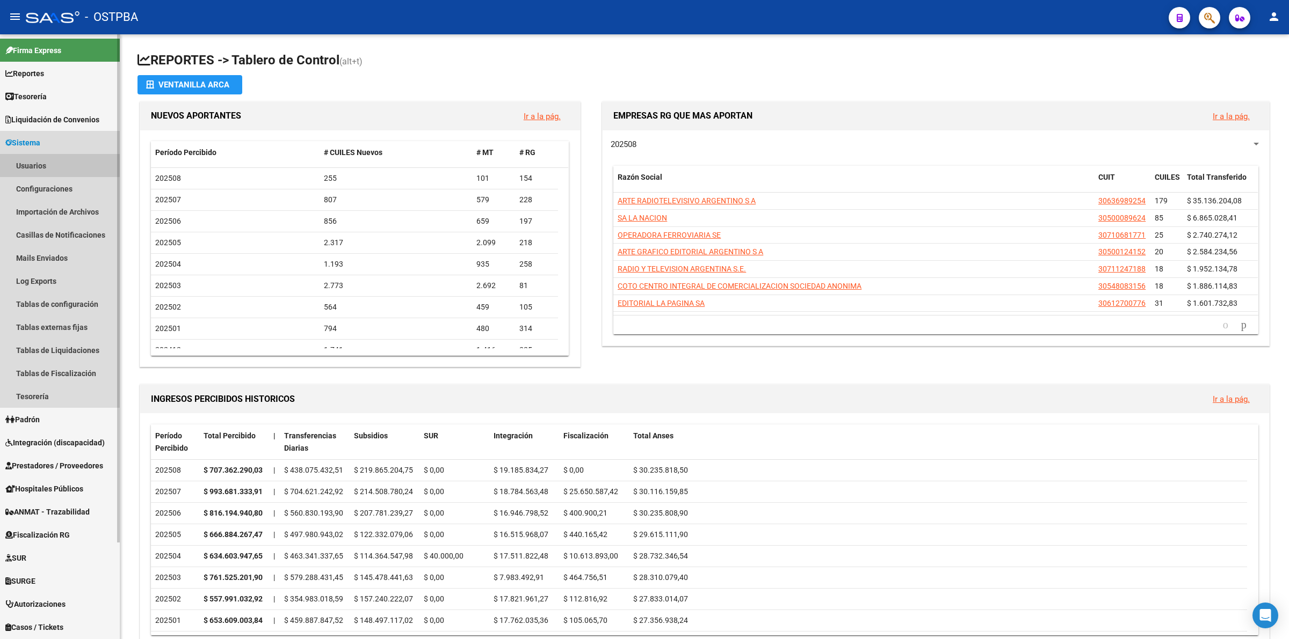
click at [49, 164] on link "Usuarios" at bounding box center [60, 165] width 120 height 23
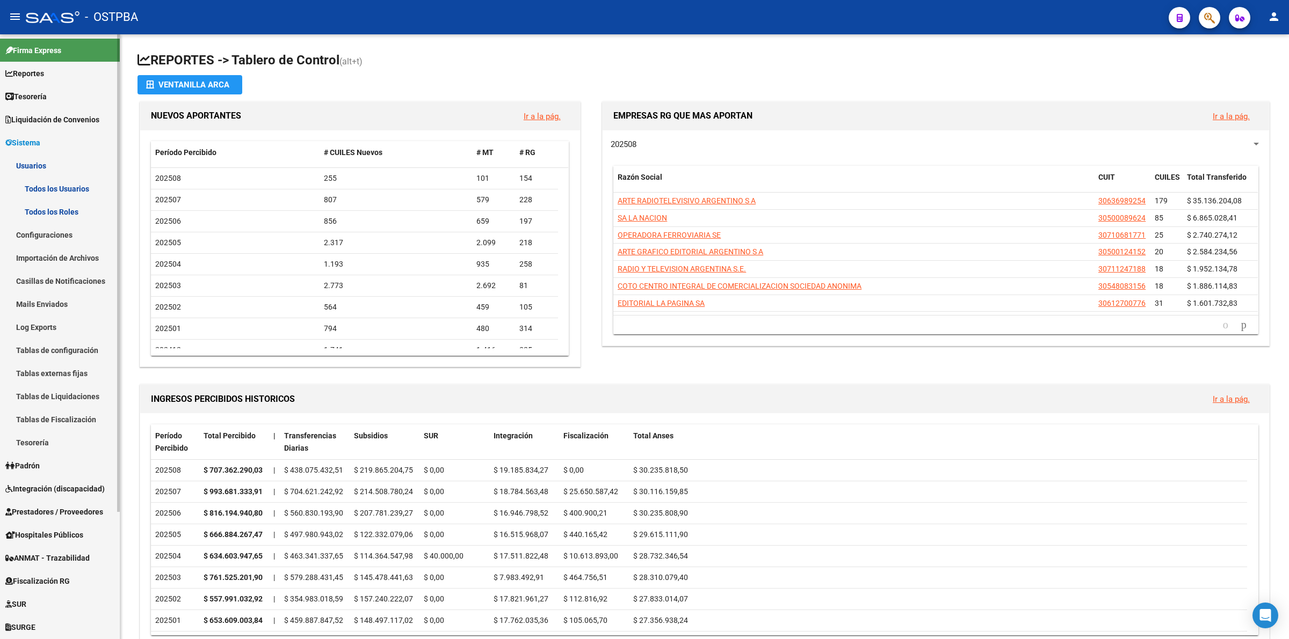
click at [53, 207] on link "Todos los Roles" at bounding box center [60, 211] width 120 height 23
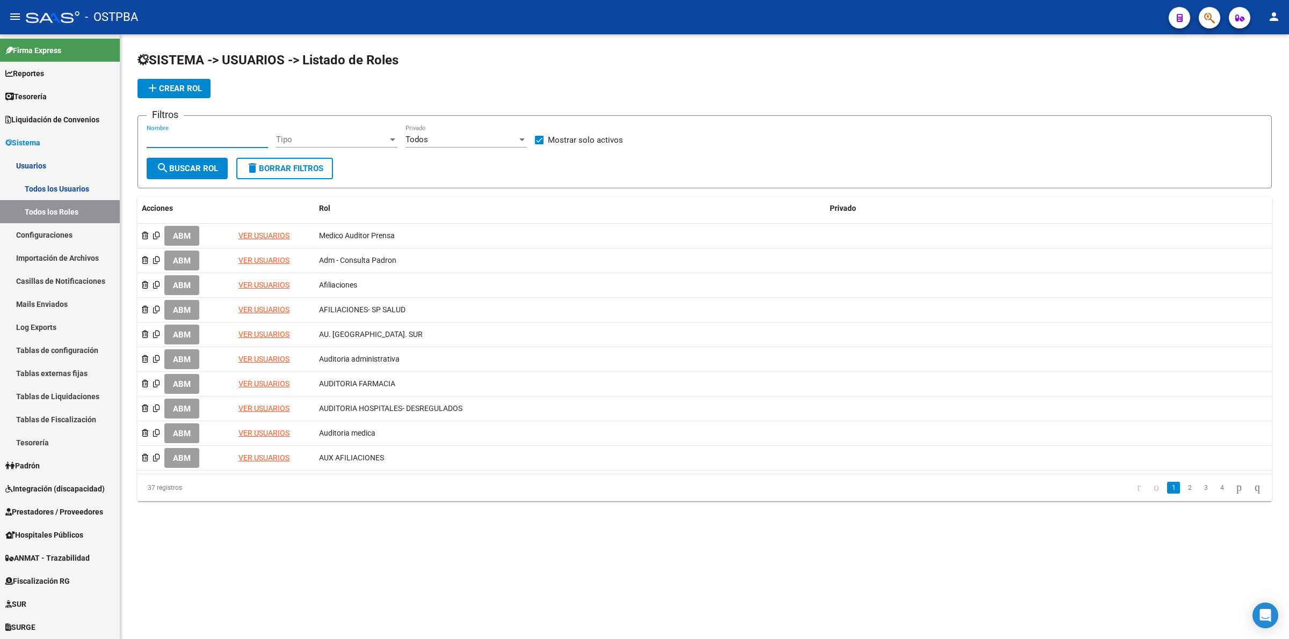
click at [229, 138] on input "Nombre" at bounding box center [207, 140] width 121 height 10
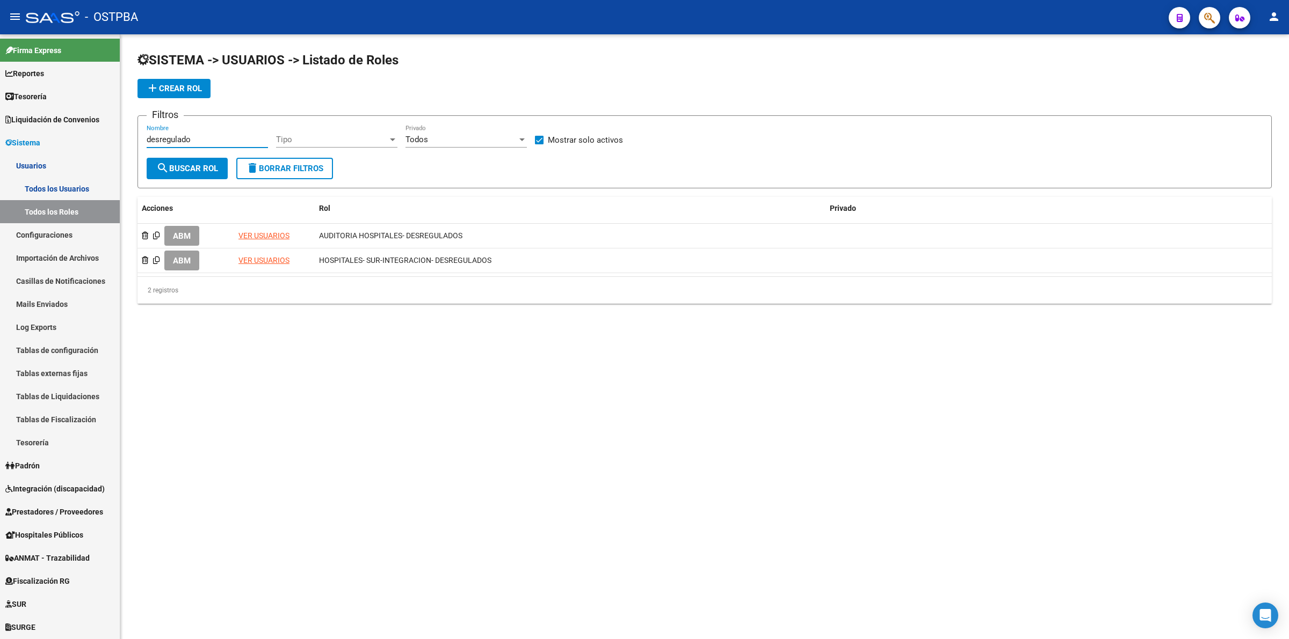
type input "desregulado"
drag, startPoint x: 216, startPoint y: 138, endPoint x: 52, endPoint y: 59, distance: 182.3
click at [25, 111] on mat-sidenav-container "Firma Express Reportes Tablero de Control Ingresos Percibidos Análisis de todos…" at bounding box center [644, 336] width 1289 height 605
click at [204, 169] on span "search Buscar Rol" at bounding box center [187, 169] width 62 height 10
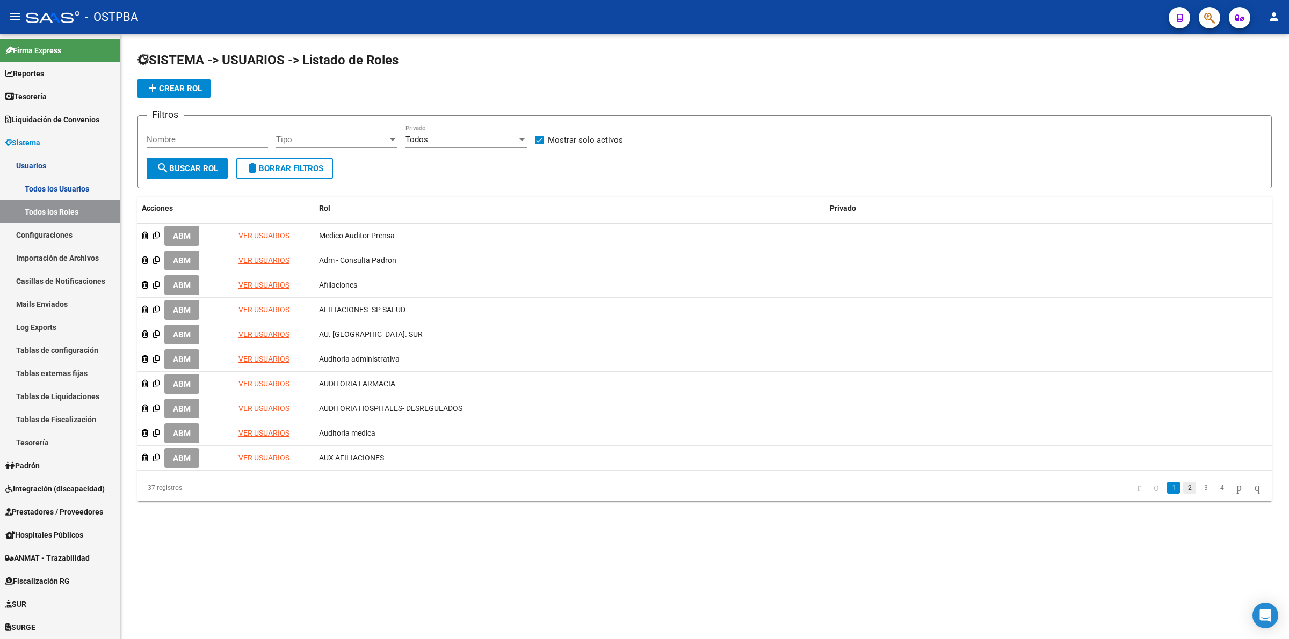
click at [1183, 486] on link "2" at bounding box center [1189, 488] width 13 height 12
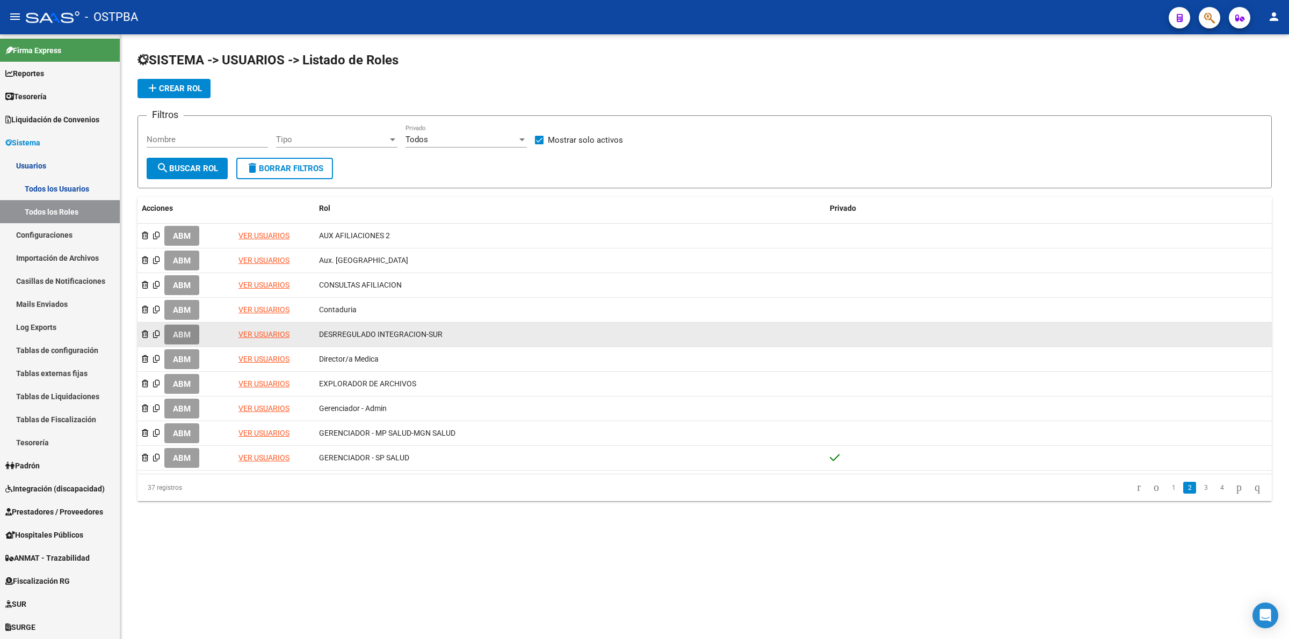
click at [187, 331] on span "ABM" at bounding box center [182, 335] width 18 height 10
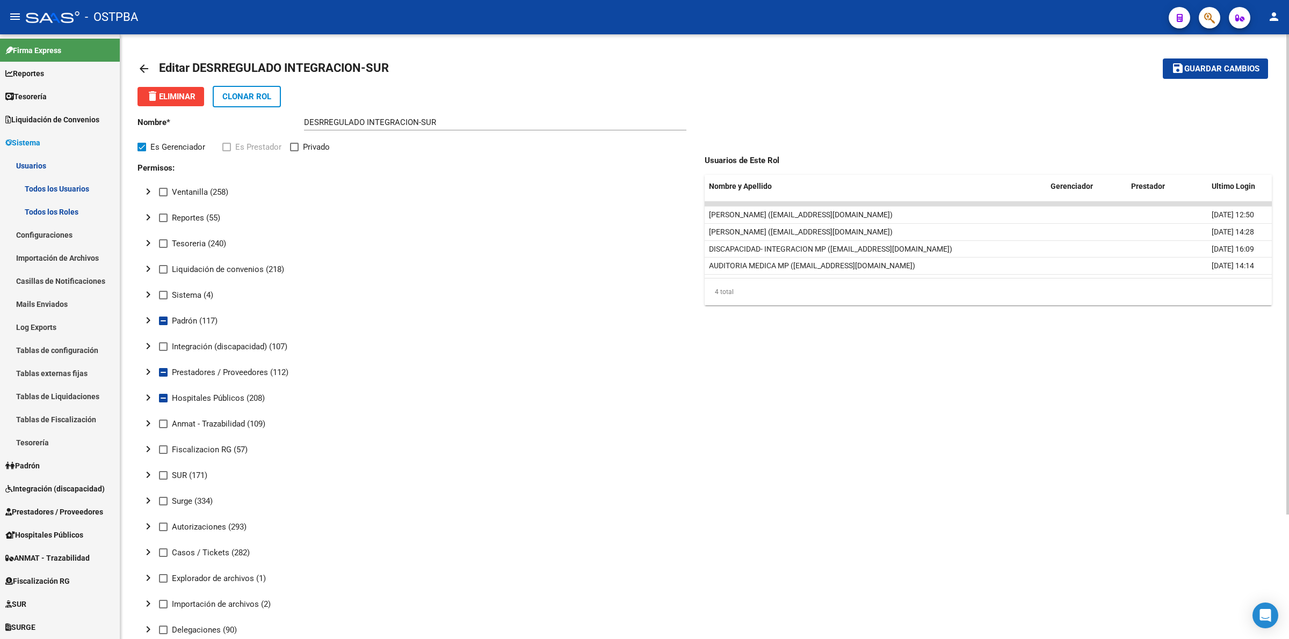
click at [149, 367] on mat-icon "chevron_right" at bounding box center [148, 372] width 13 height 13
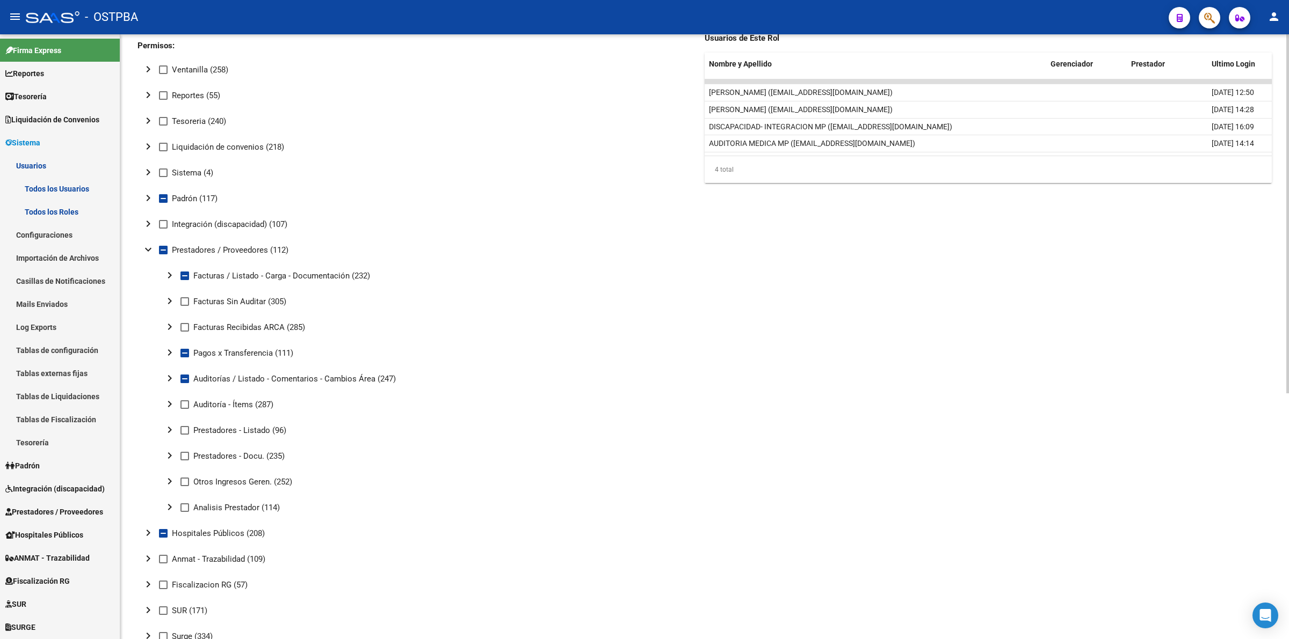
scroll to position [134, 0]
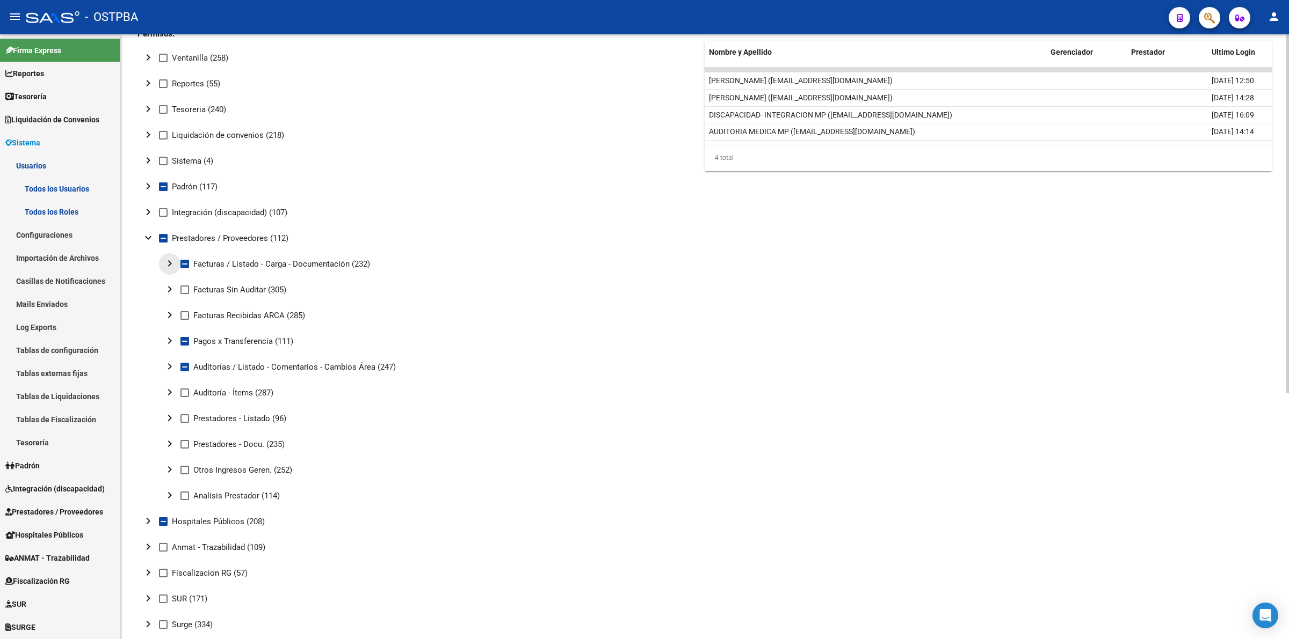
click at [166, 263] on mat-icon "chevron_right" at bounding box center [169, 263] width 13 height 13
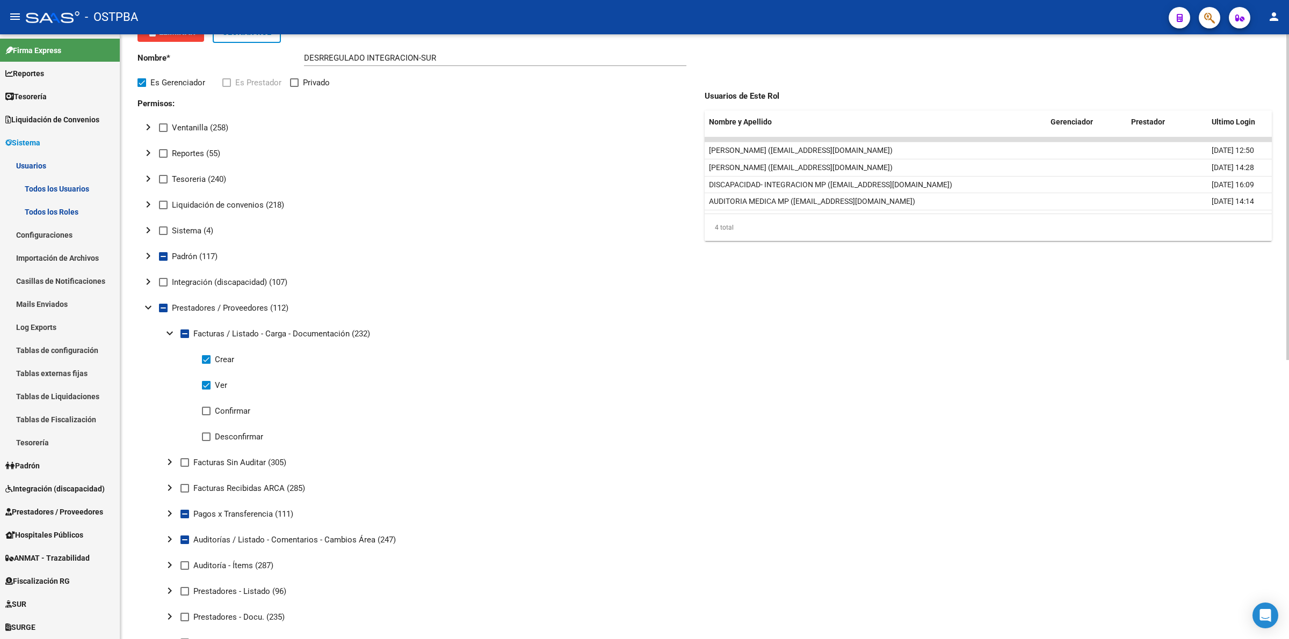
scroll to position [0, 0]
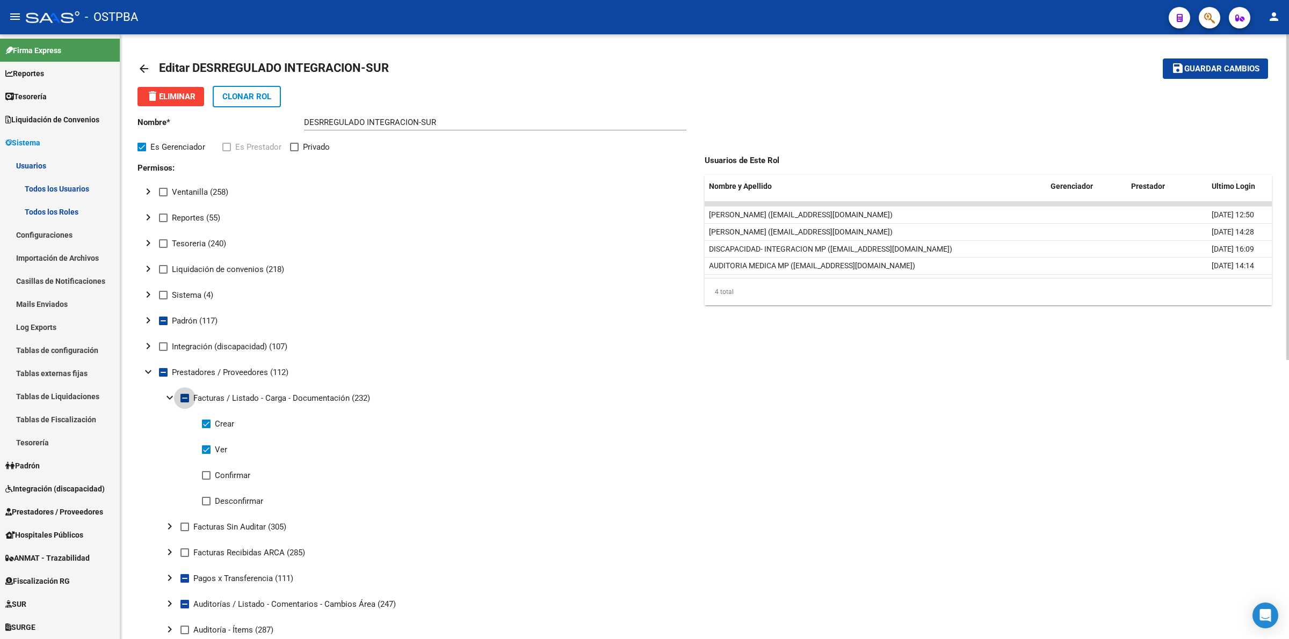
click at [183, 396] on span at bounding box center [184, 398] width 9 height 9
click at [184, 403] on input "Facturas / Listado - Carga - Documentación (232)" at bounding box center [184, 403] width 1 height 1
checkbox input "true"
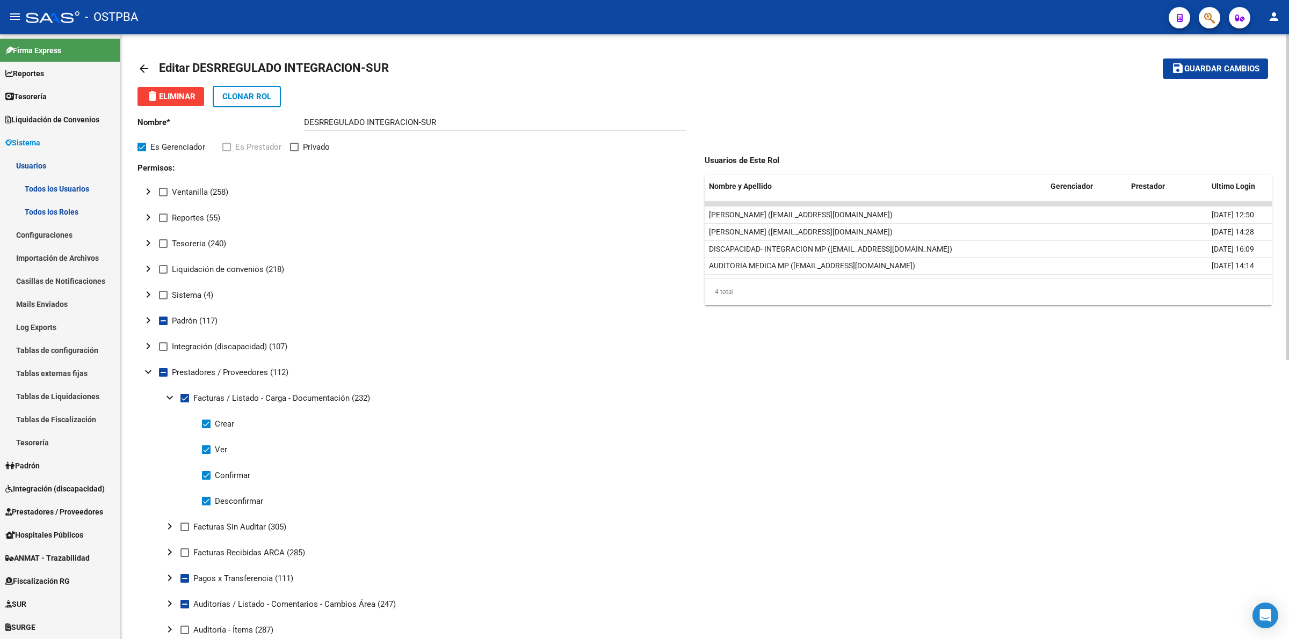
click at [184, 397] on span at bounding box center [184, 398] width 9 height 9
click at [184, 403] on input "Facturas / Listado - Carga - Documentación (232)" at bounding box center [184, 403] width 1 height 1
checkbox input "false"
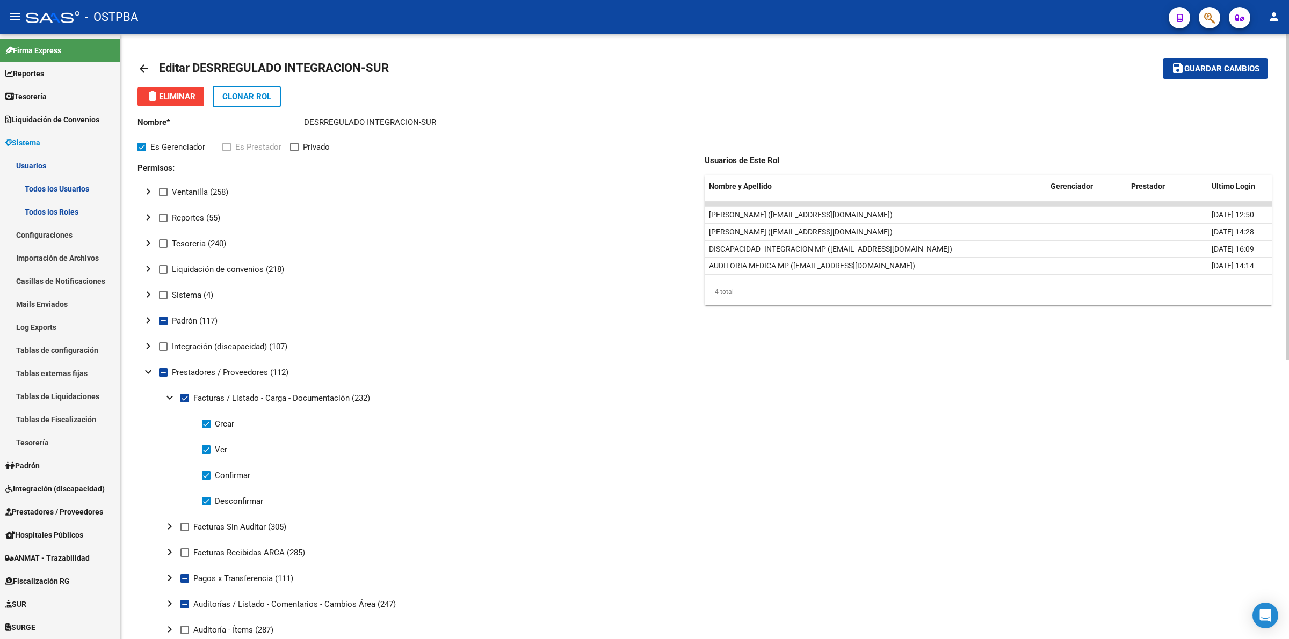
checkbox input "false"
click at [173, 398] on mat-icon "expand_more" at bounding box center [169, 397] width 13 height 13
click at [1231, 68] on span "Guardar cambios" at bounding box center [1221, 69] width 75 height 10
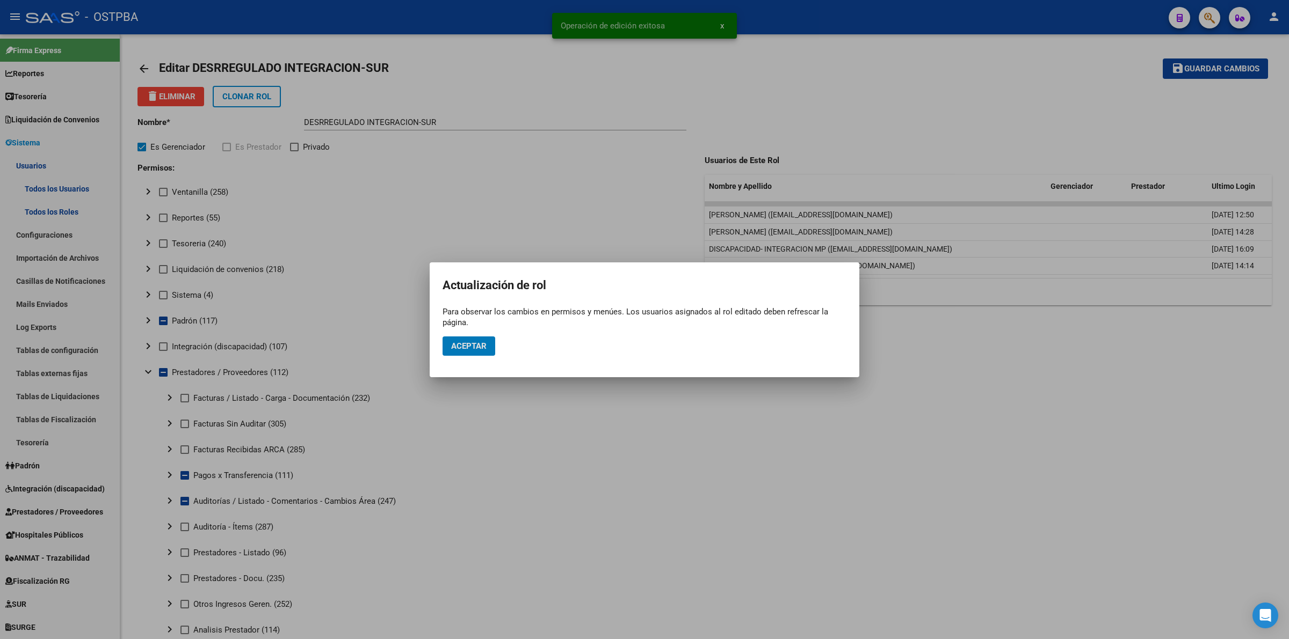
click at [469, 343] on span "Aceptar" at bounding box center [468, 346] width 35 height 10
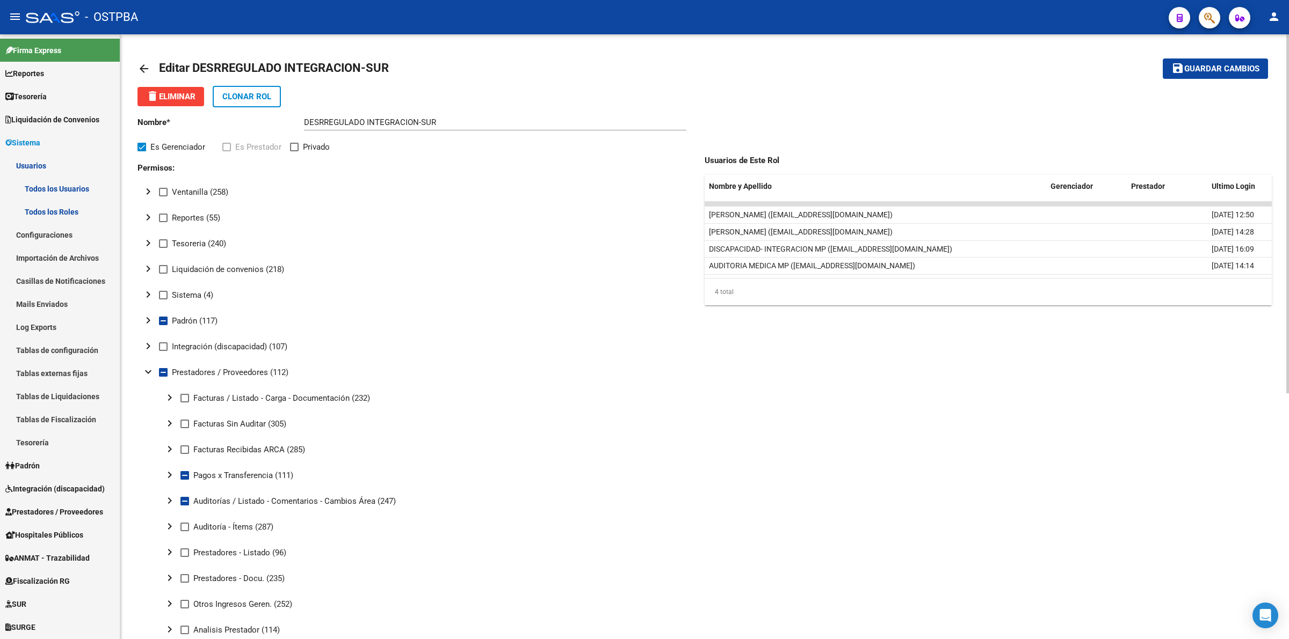
click at [181, 398] on span at bounding box center [184, 398] width 9 height 9
click at [184, 403] on input "Facturas / Listado - Carga - Documentación (232)" at bounding box center [184, 403] width 1 height 1
checkbox input "true"
click at [170, 398] on mat-icon "chevron_right" at bounding box center [169, 397] width 13 height 13
click at [207, 477] on span at bounding box center [206, 475] width 9 height 9
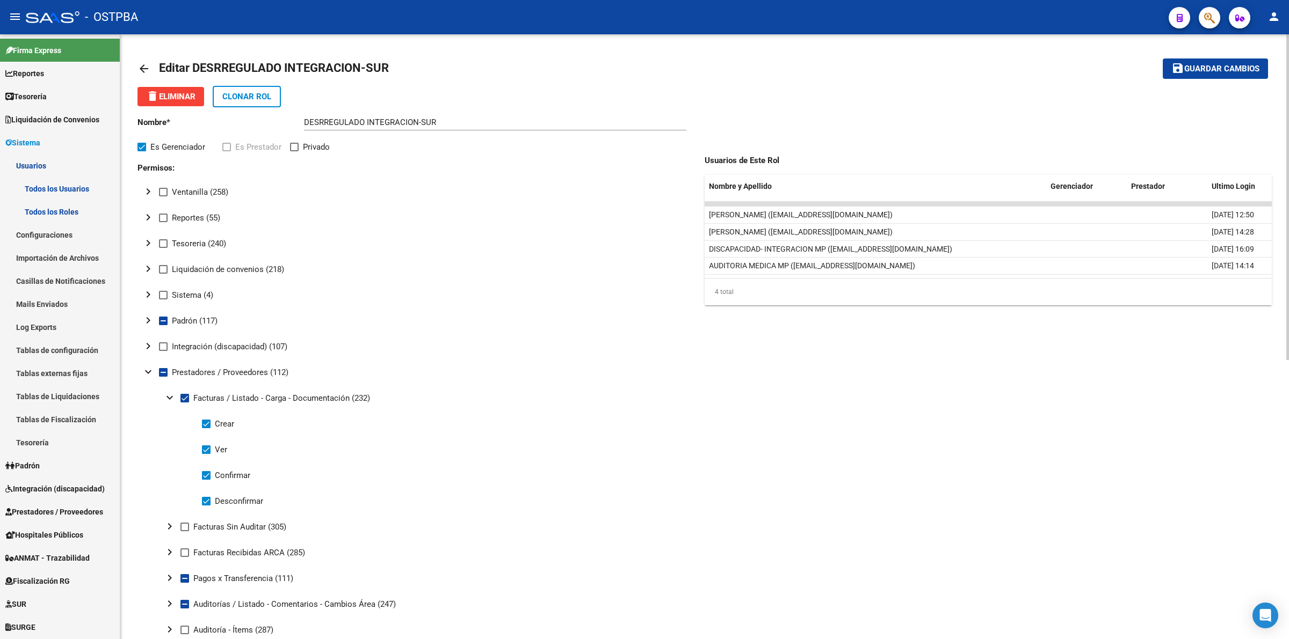
click at [206, 480] on input "Confirmar" at bounding box center [206, 480] width 1 height 1
checkbox input "false"
click at [208, 498] on span at bounding box center [206, 501] width 9 height 9
click at [206, 506] on input "Desconfirmar" at bounding box center [206, 506] width 1 height 1
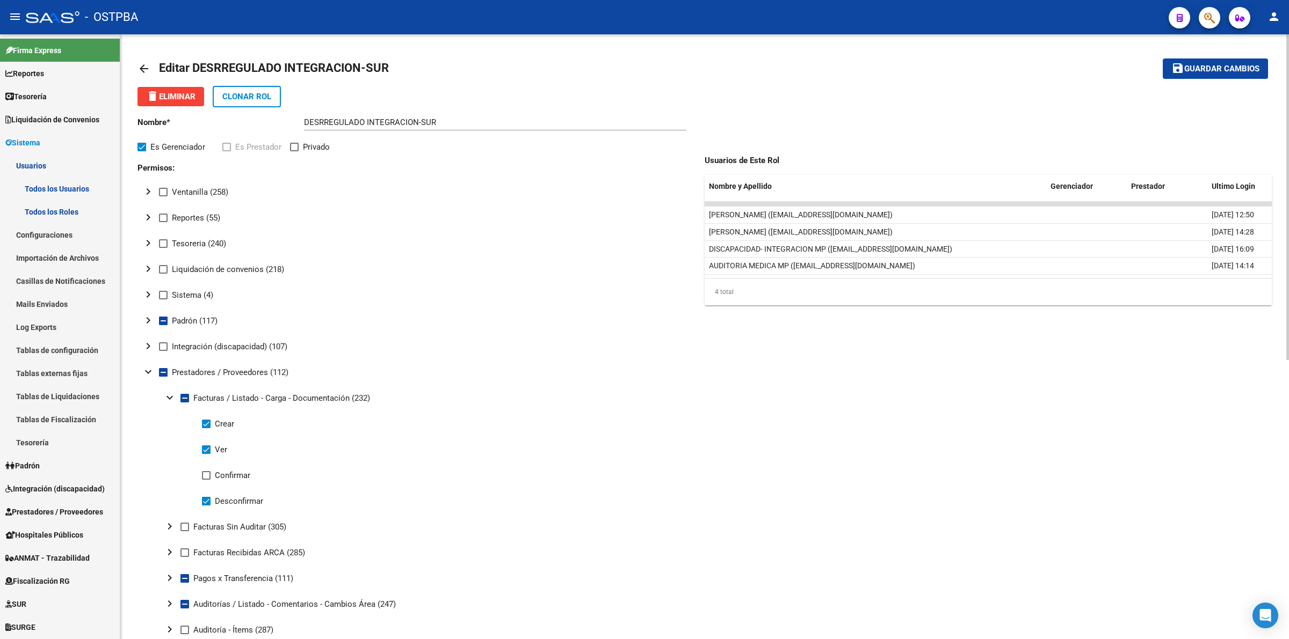
checkbox input "false"
click at [1217, 74] on button "save Guardar cambios" at bounding box center [1214, 69] width 105 height 20
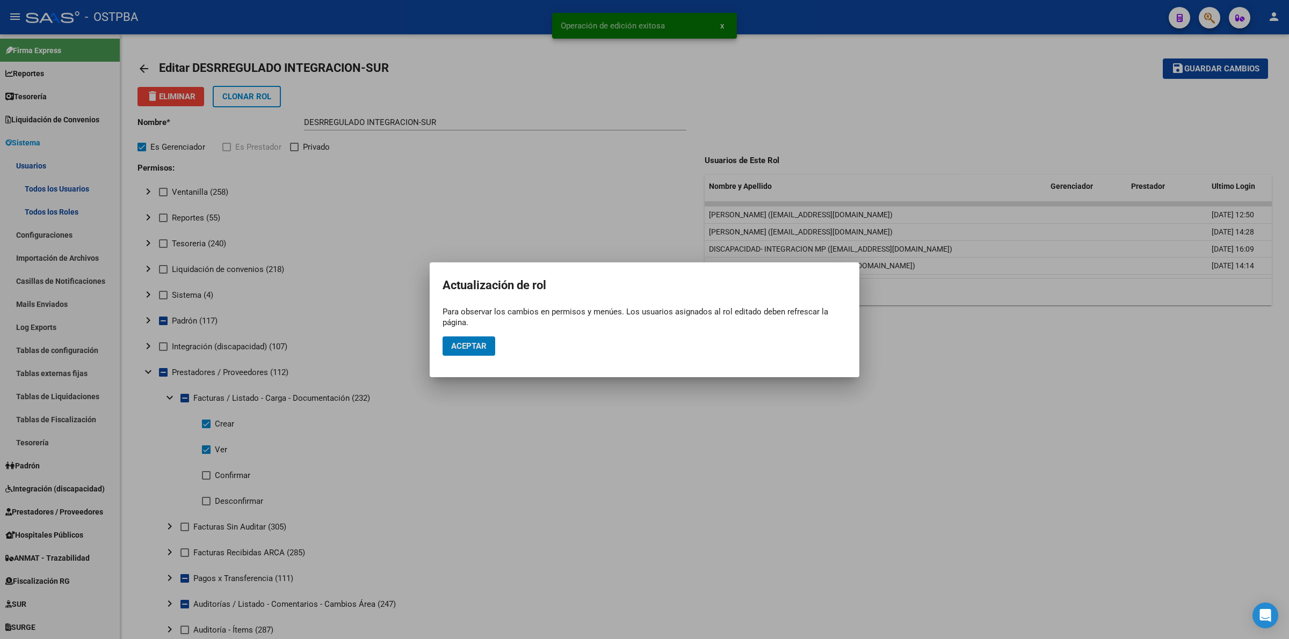
click at [471, 342] on span "Aceptar" at bounding box center [468, 346] width 35 height 10
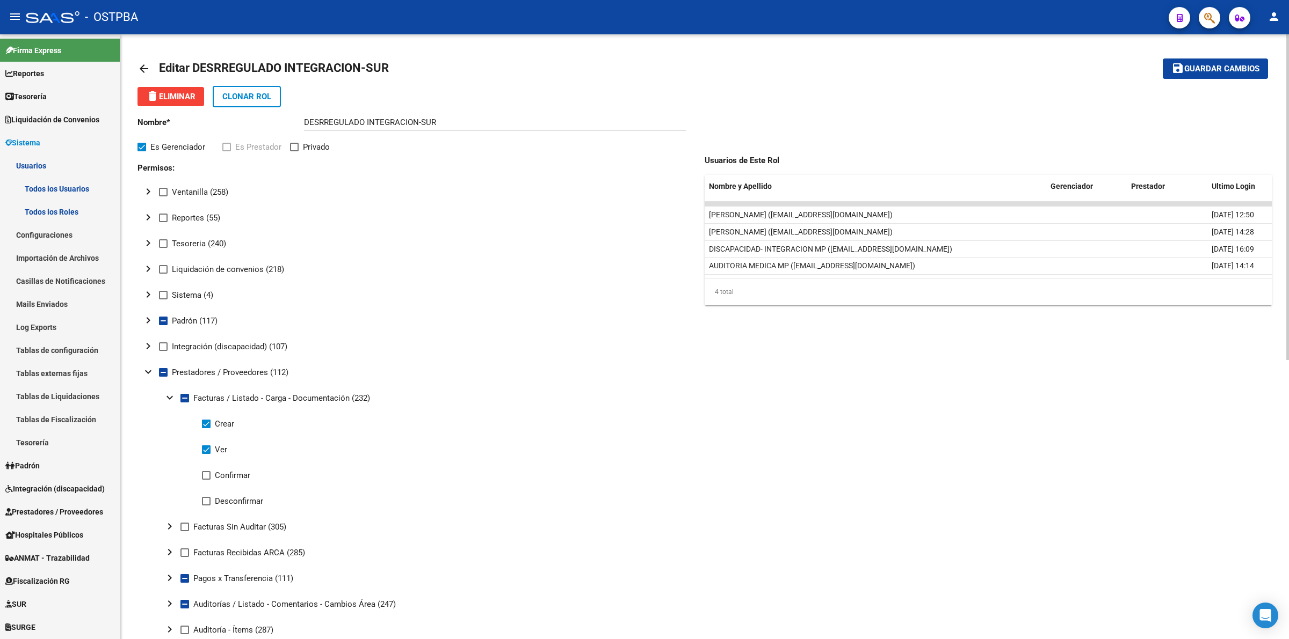
click at [1234, 66] on span "Guardar cambios" at bounding box center [1221, 69] width 75 height 10
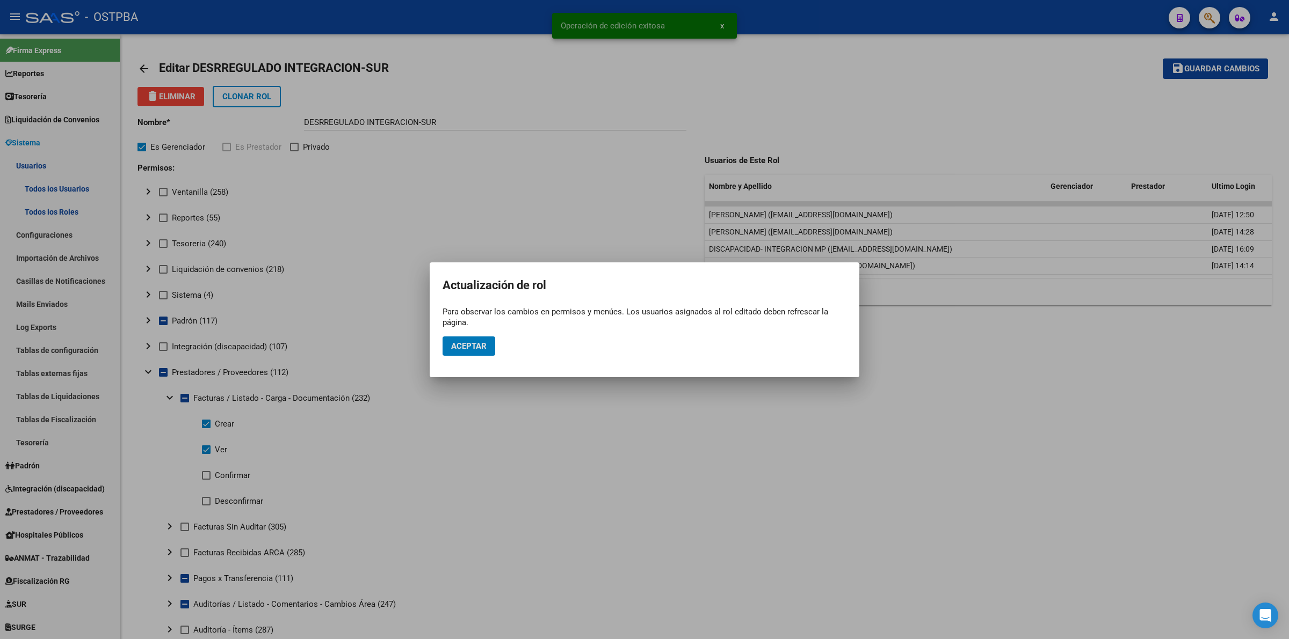
click at [482, 343] on span "Aceptar" at bounding box center [468, 346] width 35 height 10
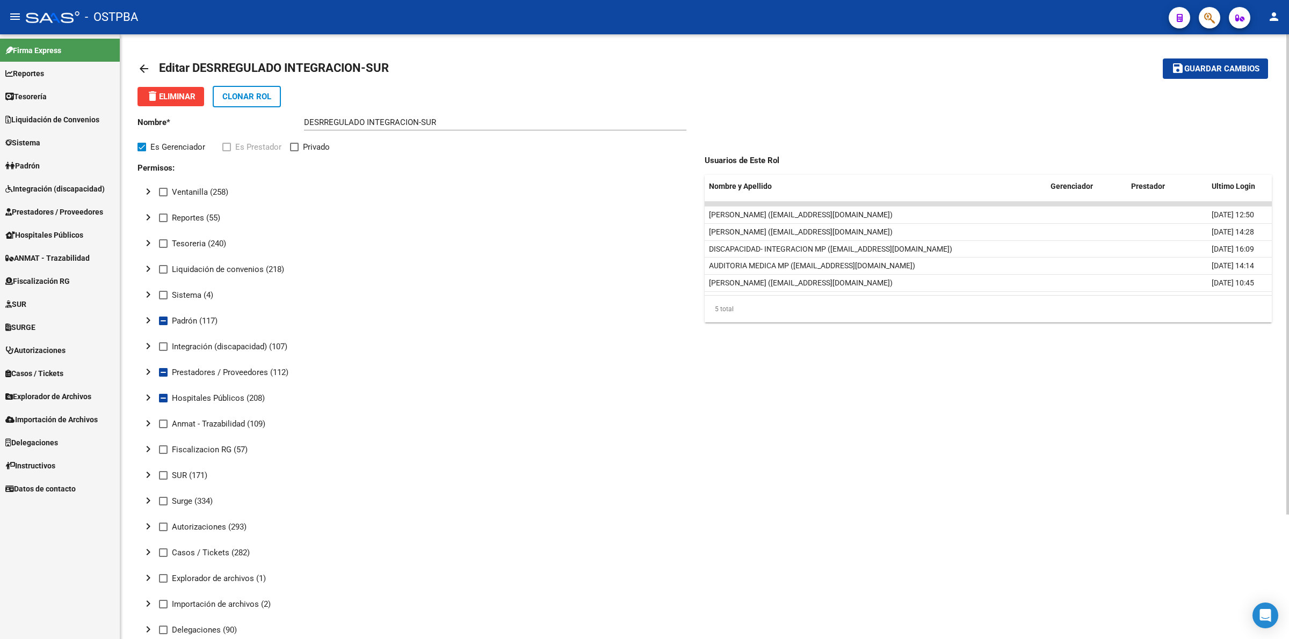
click at [140, 69] on mat-icon "arrow_back" at bounding box center [143, 68] width 13 height 13
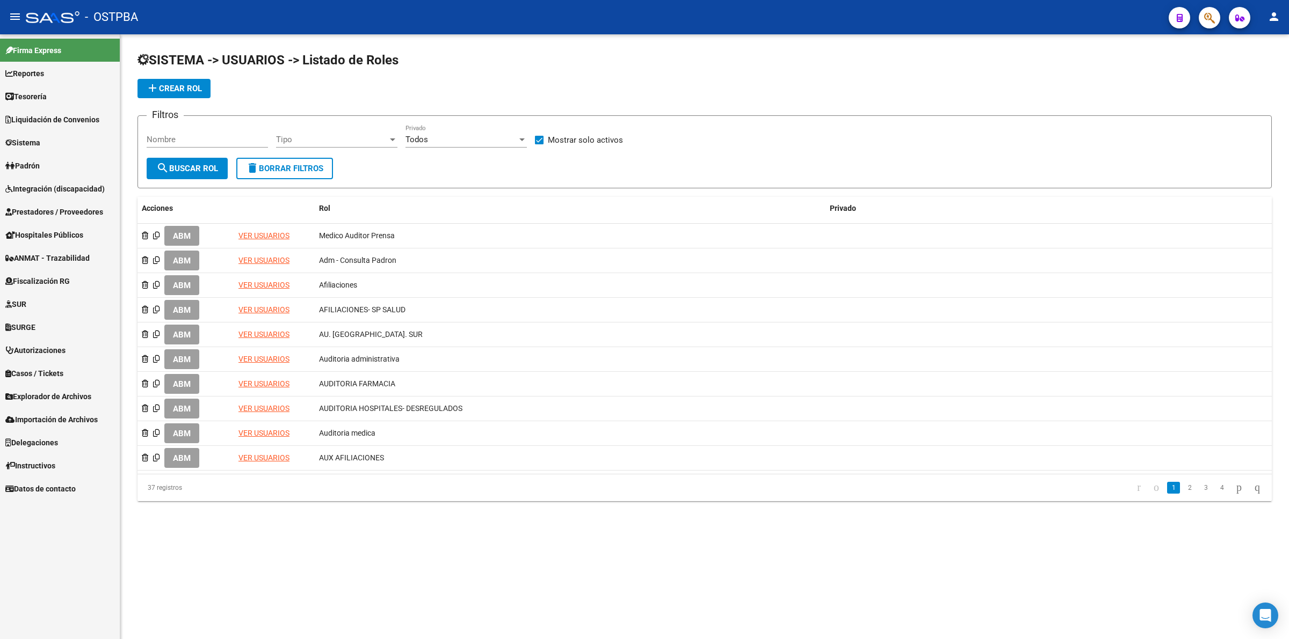
click at [211, 140] on input "Nombre" at bounding box center [207, 140] width 121 height 10
click at [1183, 488] on link "2" at bounding box center [1189, 488] width 13 height 12
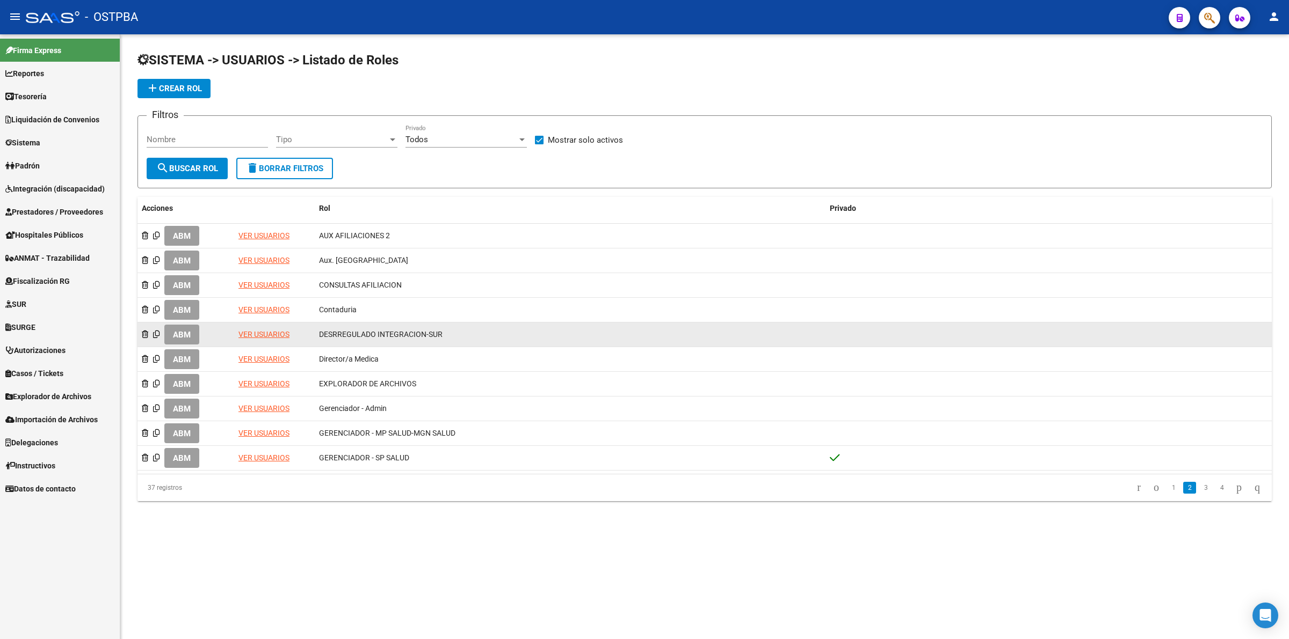
click at [188, 335] on span "ABM" at bounding box center [182, 335] width 18 height 10
